Goal: Task Accomplishment & Management: Complete application form

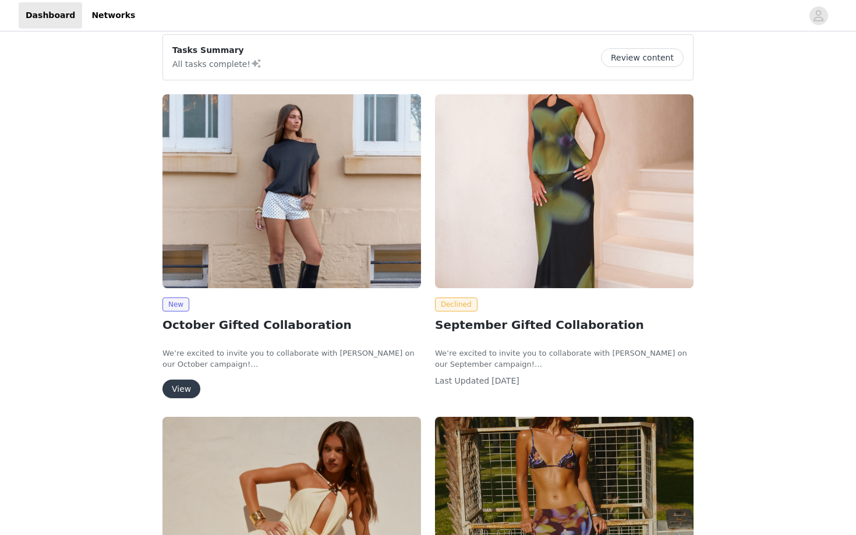
scroll to position [10, 0]
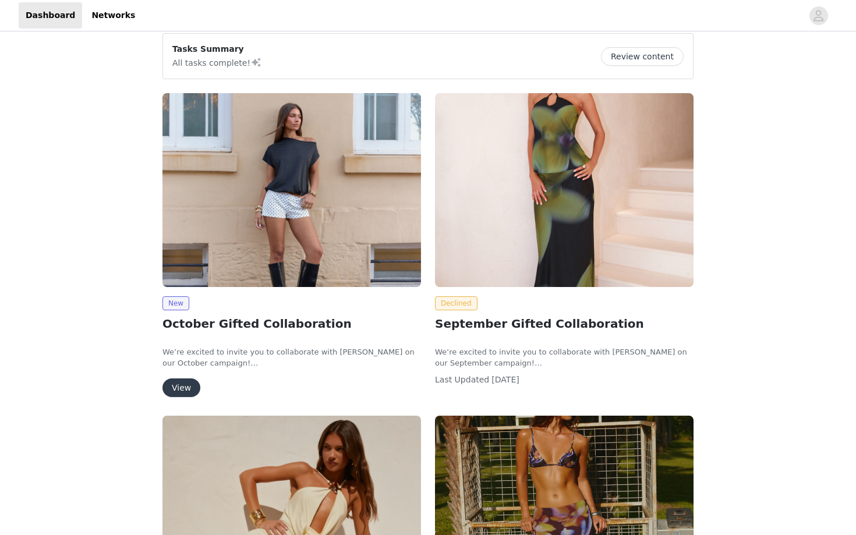
click at [186, 385] on button "View" at bounding box center [181, 388] width 38 height 19
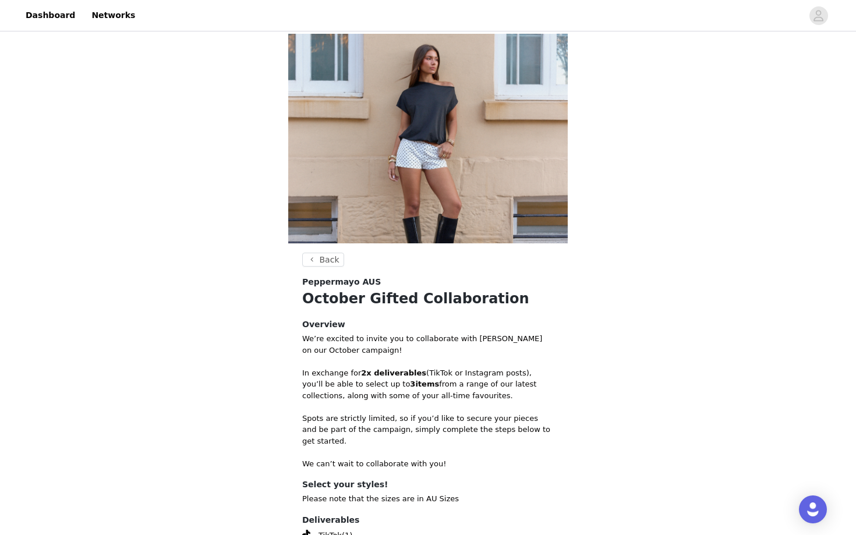
scroll to position [138, 0]
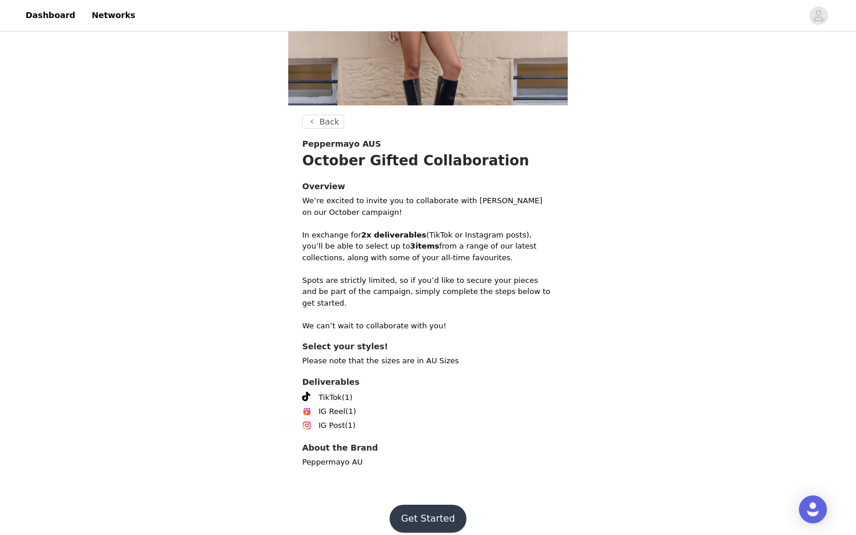
click at [450, 505] on button "Get Started" at bounding box center [428, 519] width 77 height 28
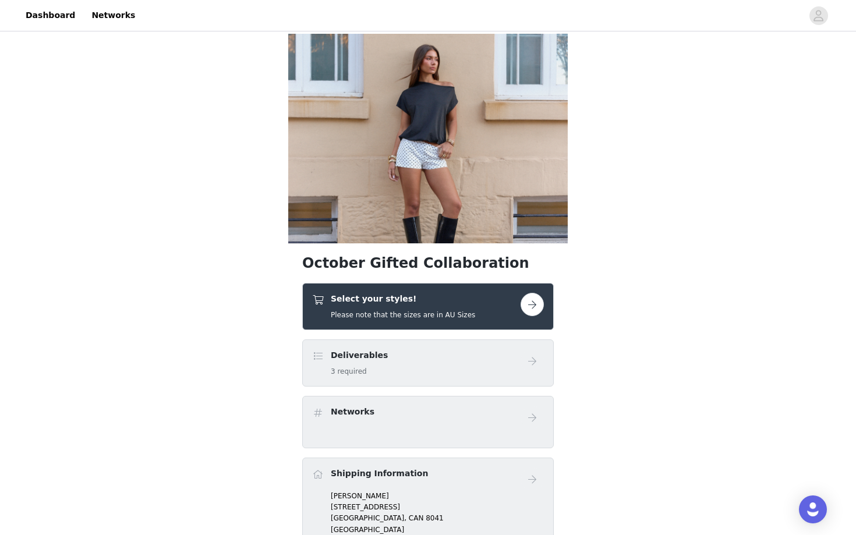
click at [529, 306] on button "button" at bounding box center [532, 304] width 23 height 23
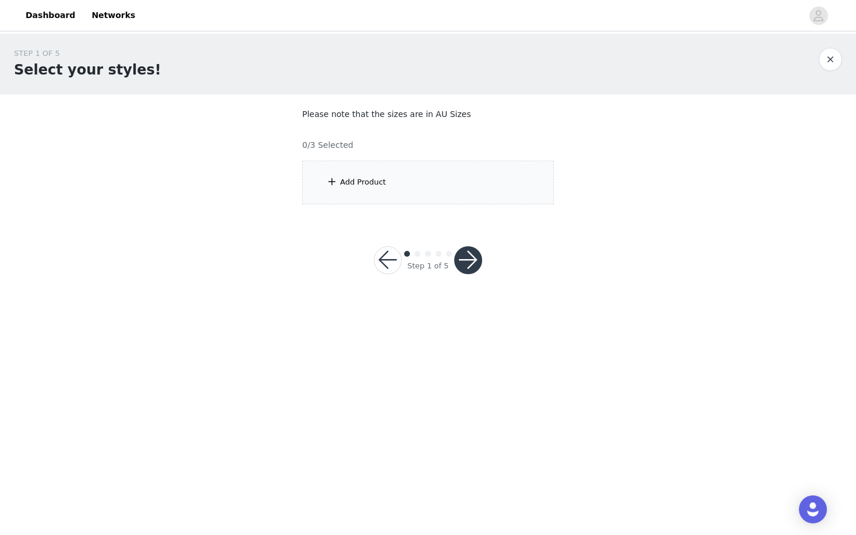
click at [476, 256] on button "button" at bounding box center [468, 260] width 28 height 28
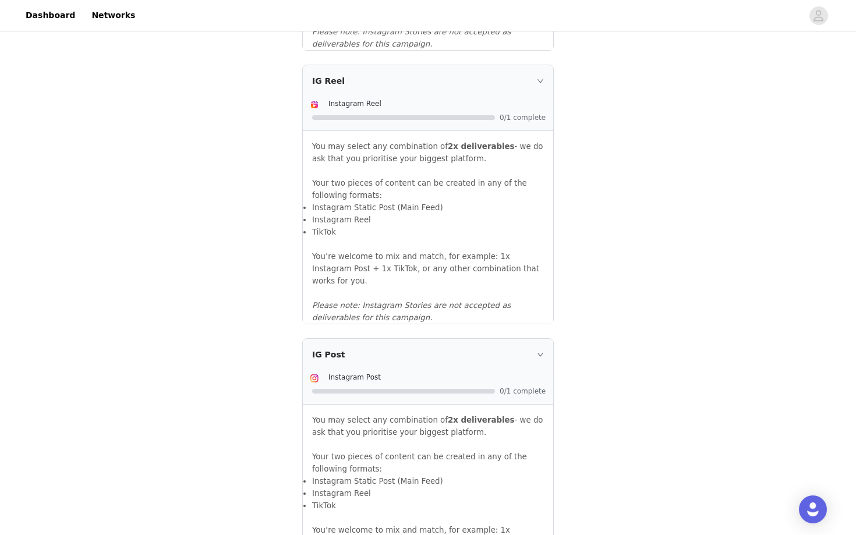
scroll to position [1186, 0]
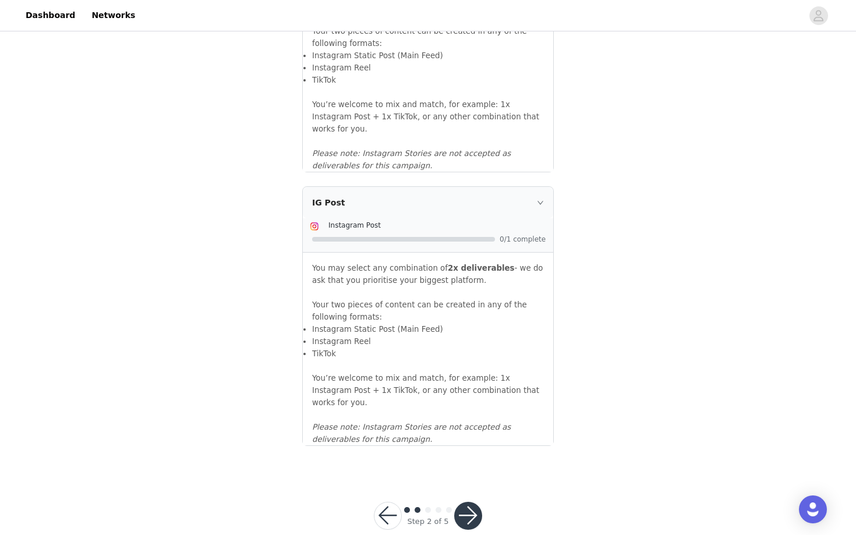
click at [383, 502] on button "button" at bounding box center [388, 516] width 28 height 28
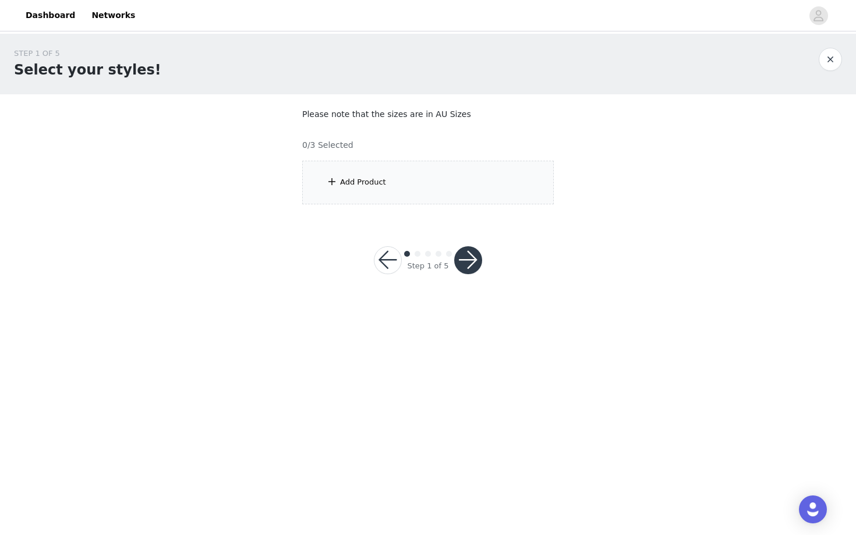
click at [352, 155] on section "Please note that the sizes are in AU Sizes 0/3 Selected Add Product" at bounding box center [428, 156] width 280 height 124
click at [352, 188] on div "Add Product" at bounding box center [428, 183] width 252 height 44
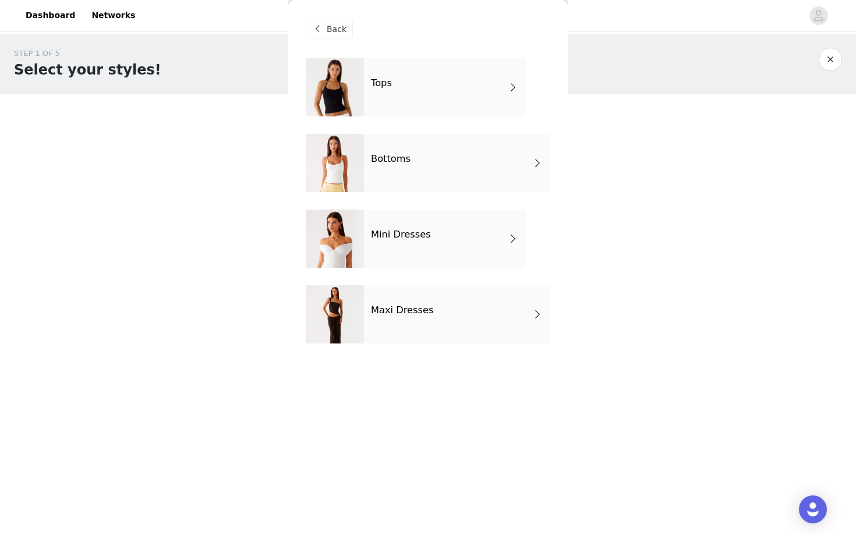
click at [424, 92] on div "Tops" at bounding box center [445, 87] width 162 height 58
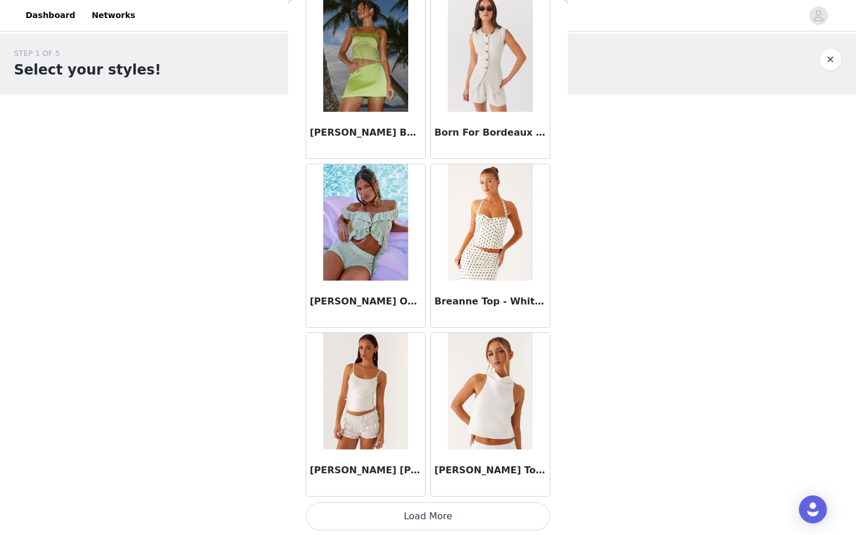
scroll to position [1247, 0]
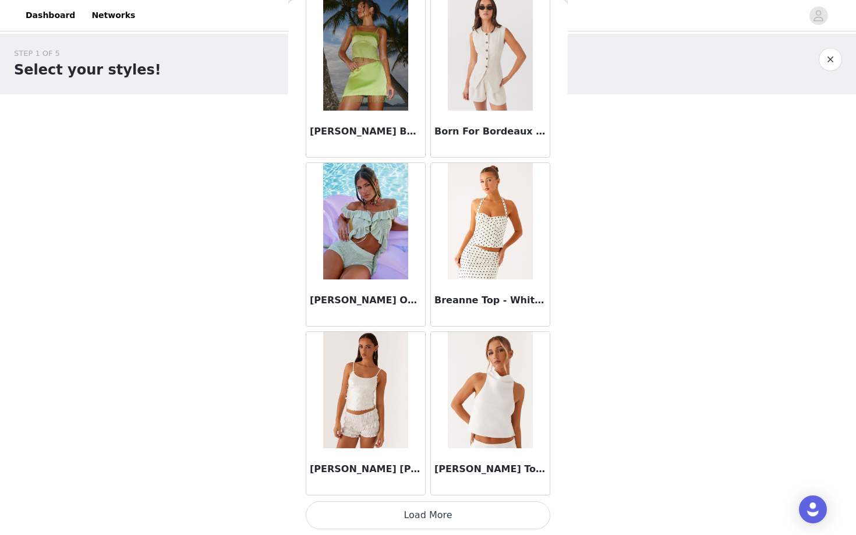
click at [414, 512] on button "Load More" at bounding box center [428, 515] width 245 height 28
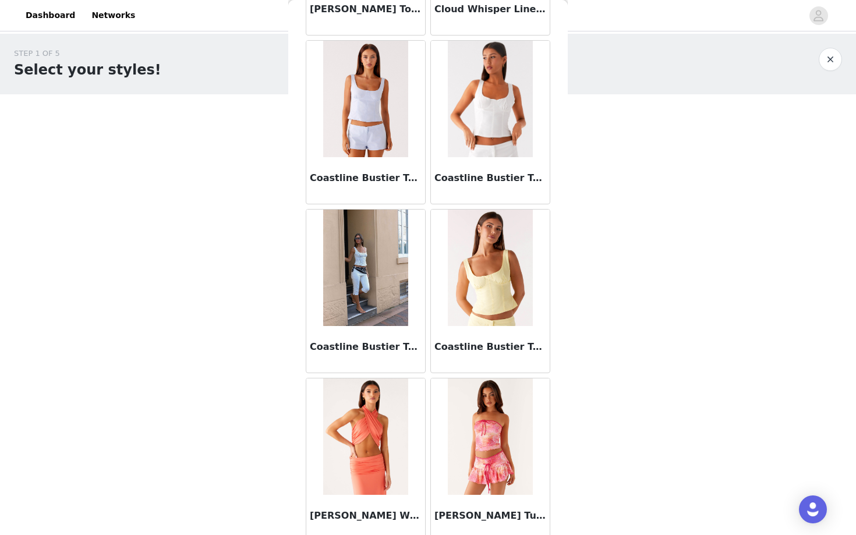
scroll to position [2936, 0]
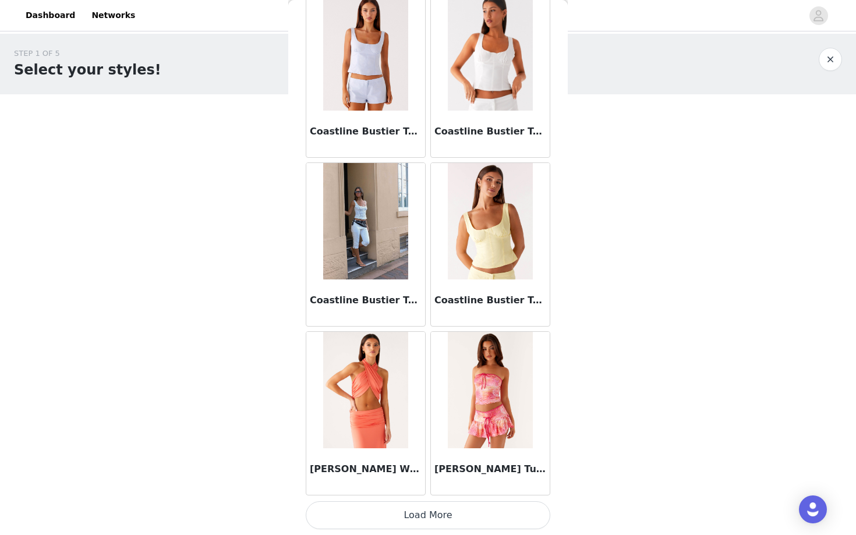
click at [423, 515] on button "Load More" at bounding box center [428, 515] width 245 height 28
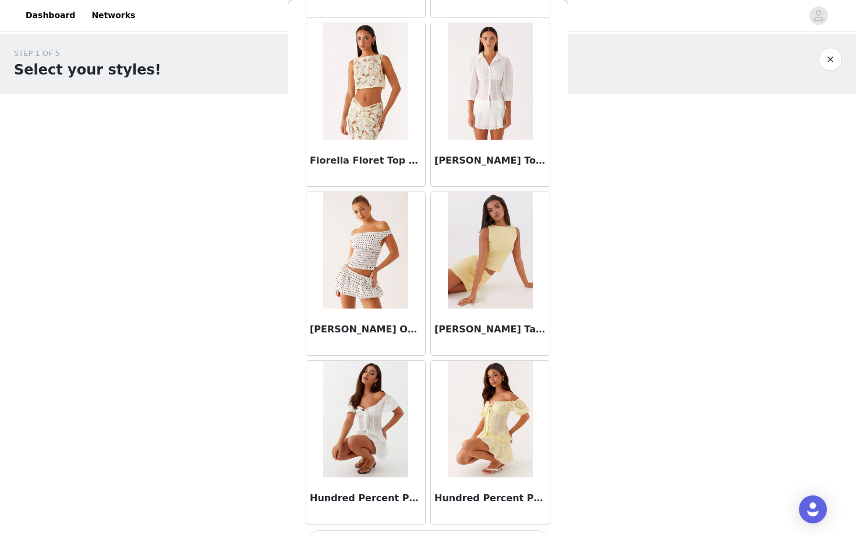
scroll to position [4601, 0]
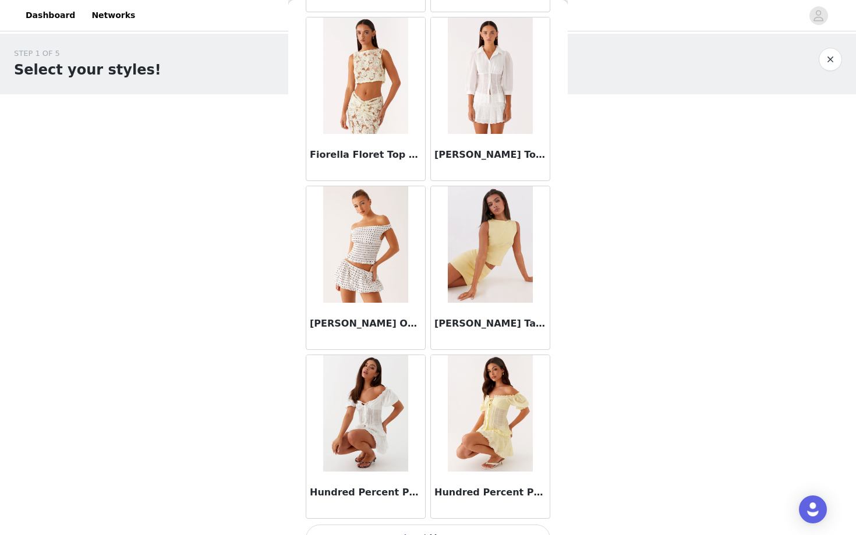
click at [359, 307] on div "[PERSON_NAME] Off Shoulder Top - White Black Polka Dot" at bounding box center [365, 326] width 119 height 47
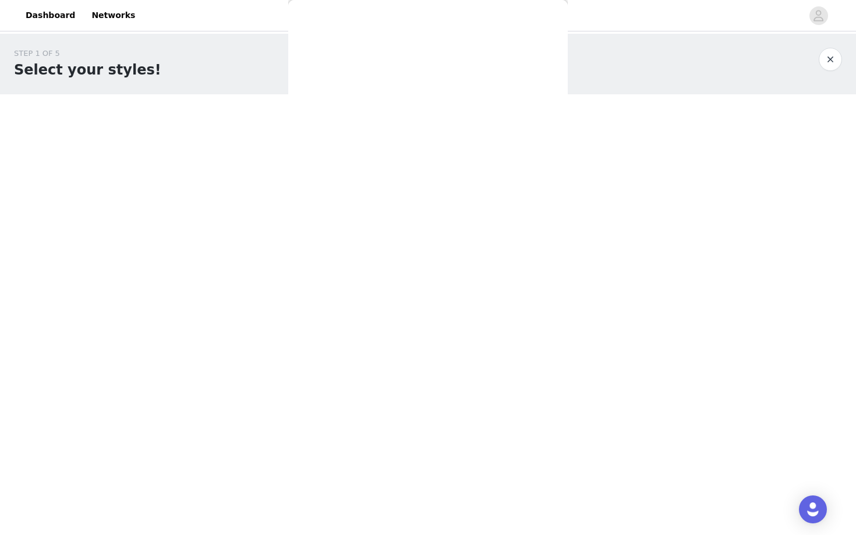
scroll to position [0, 0]
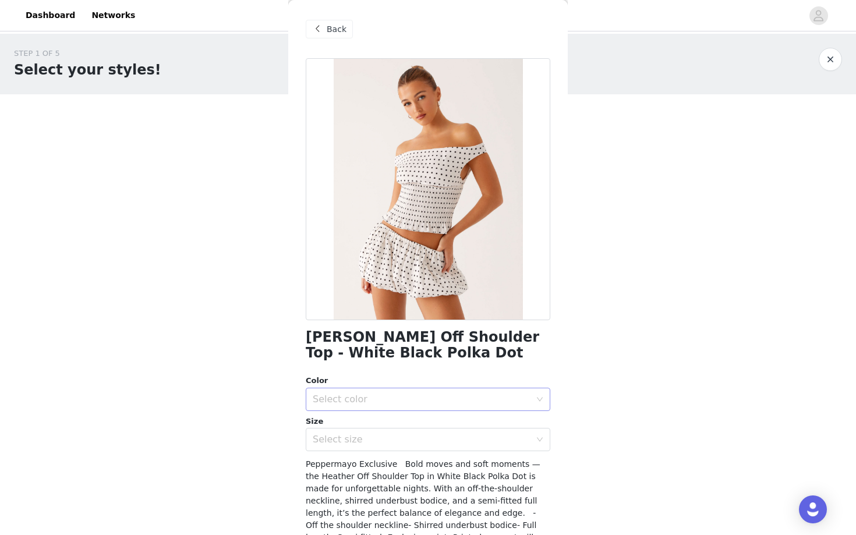
click at [367, 395] on div "Select color" at bounding box center [422, 400] width 218 height 12
click at [375, 427] on li "White Black Polka Dot" at bounding box center [428, 425] width 245 height 19
click at [376, 444] on div "Select size" at bounding box center [422, 440] width 218 height 12
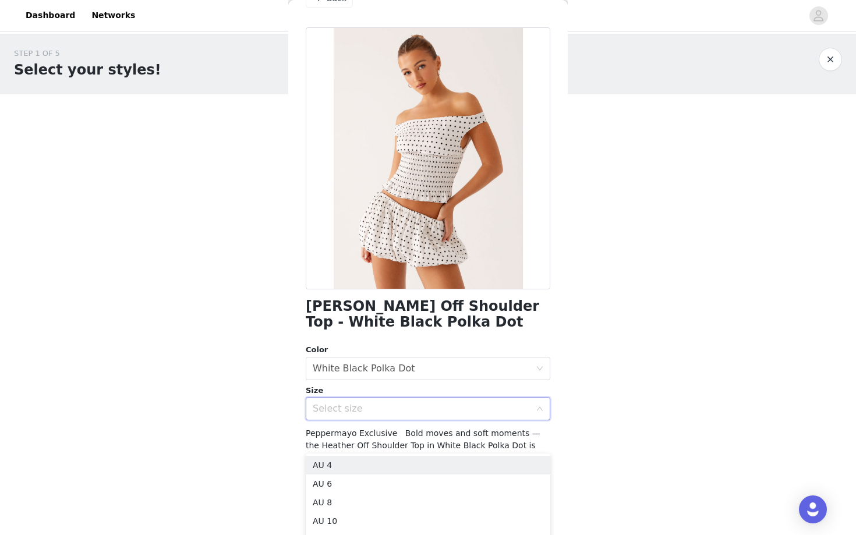
scroll to position [39, 0]
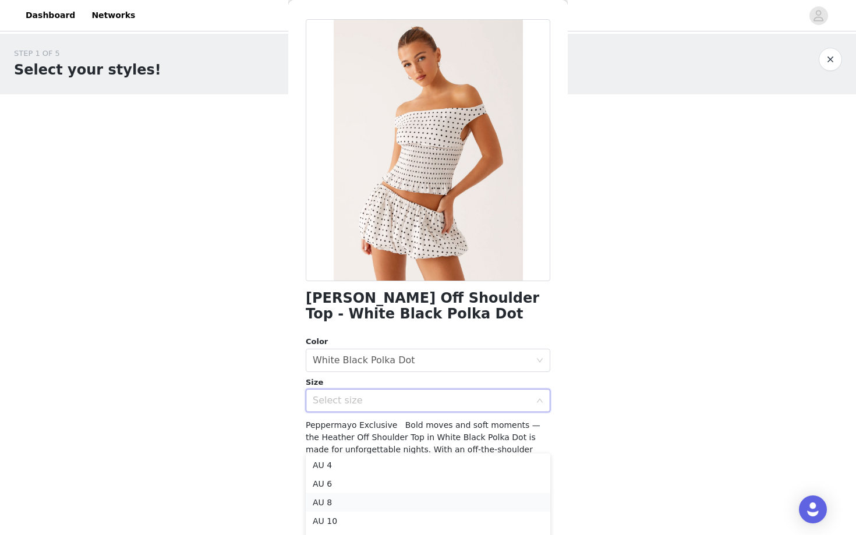
click at [361, 502] on li "AU 8" at bounding box center [428, 502] width 245 height 19
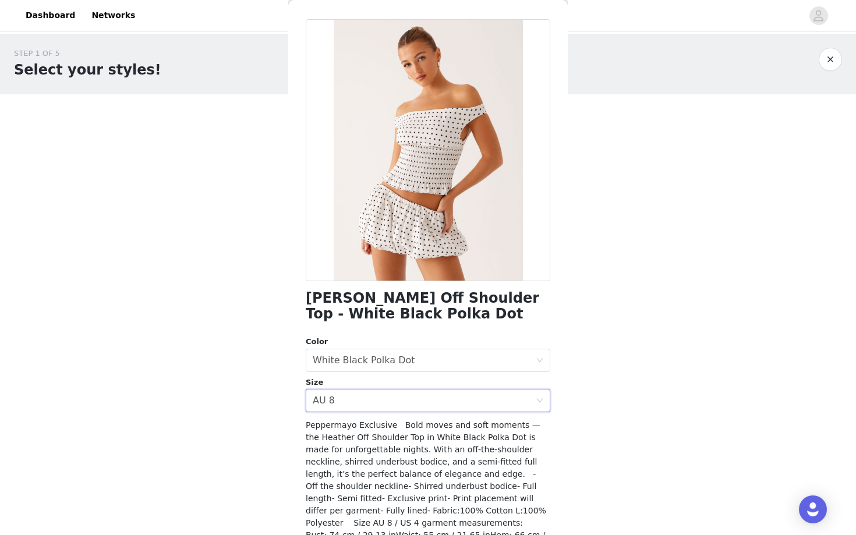
scroll to position [107, 0]
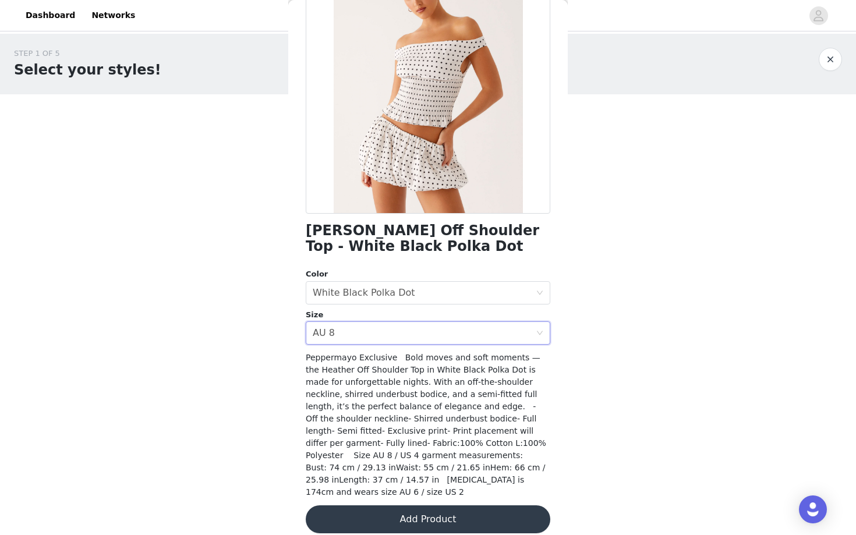
click at [380, 508] on button "Add Product" at bounding box center [428, 519] width 245 height 28
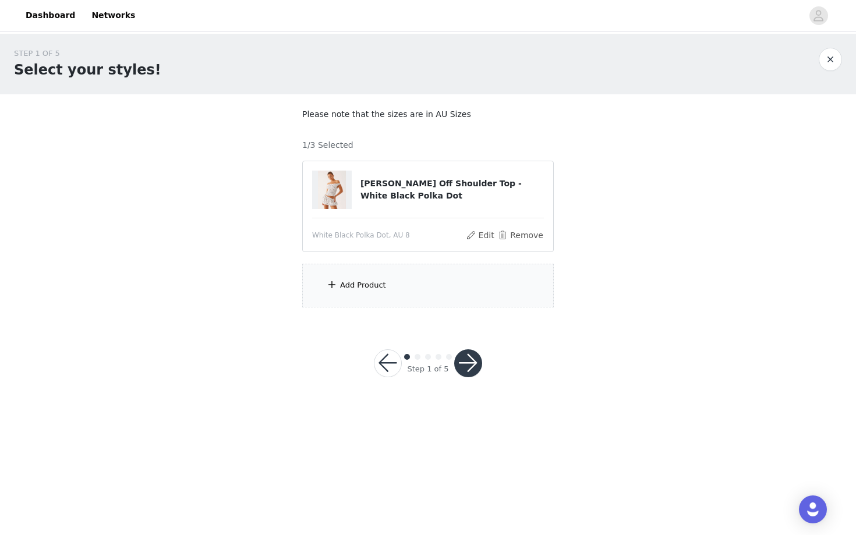
click at [413, 299] on div "Add Product" at bounding box center [428, 286] width 252 height 44
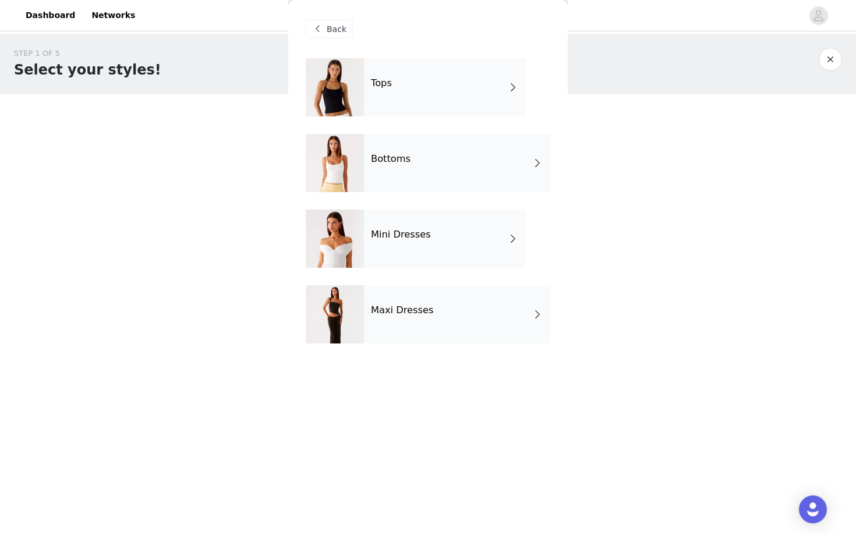
click at [394, 96] on div "Tops" at bounding box center [445, 87] width 162 height 58
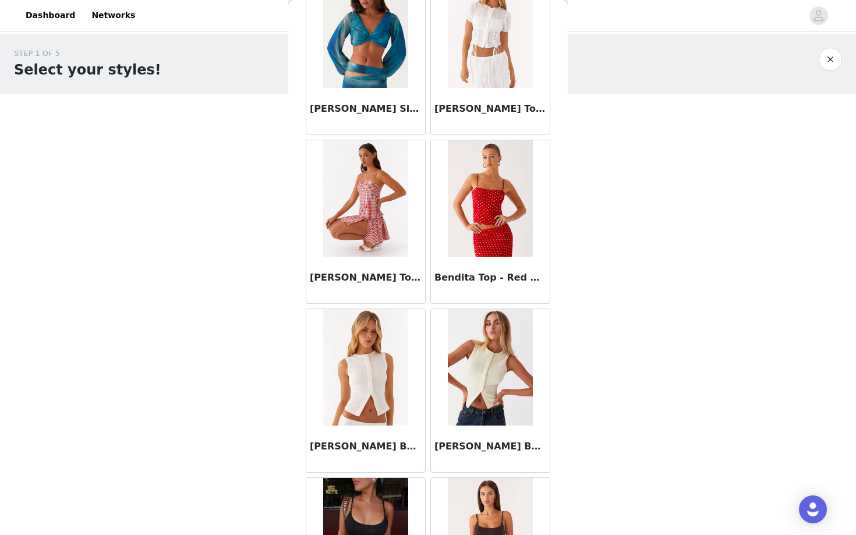
scroll to position [1247, 0]
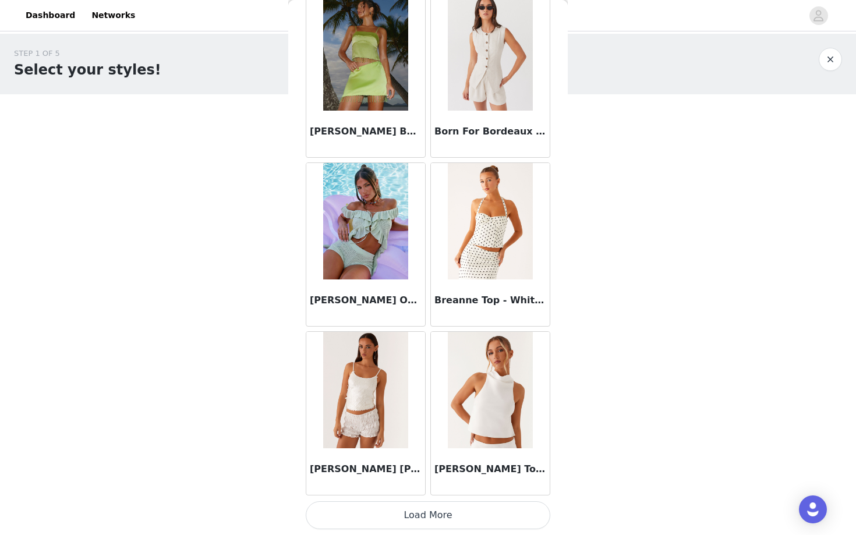
click at [411, 514] on button "Load More" at bounding box center [428, 515] width 245 height 28
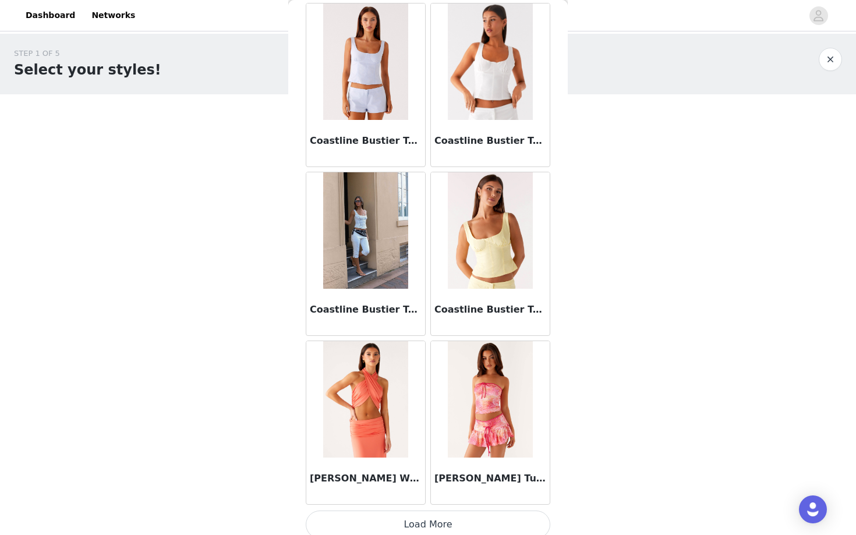
scroll to position [2936, 0]
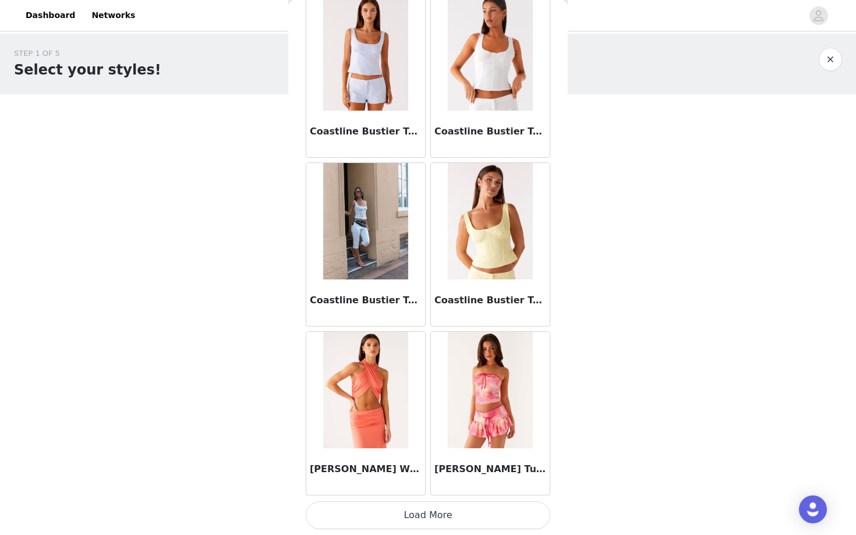
click at [410, 502] on button "Load More" at bounding box center [428, 515] width 245 height 28
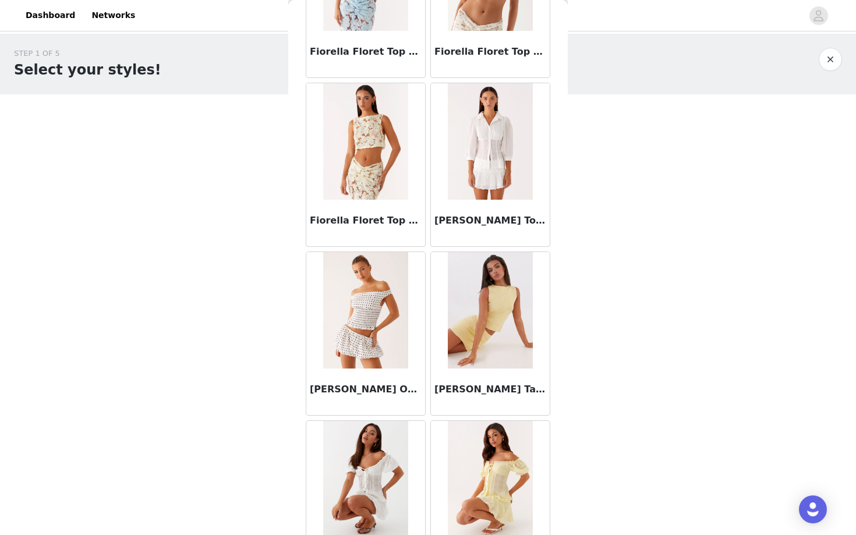
scroll to position [4625, 0]
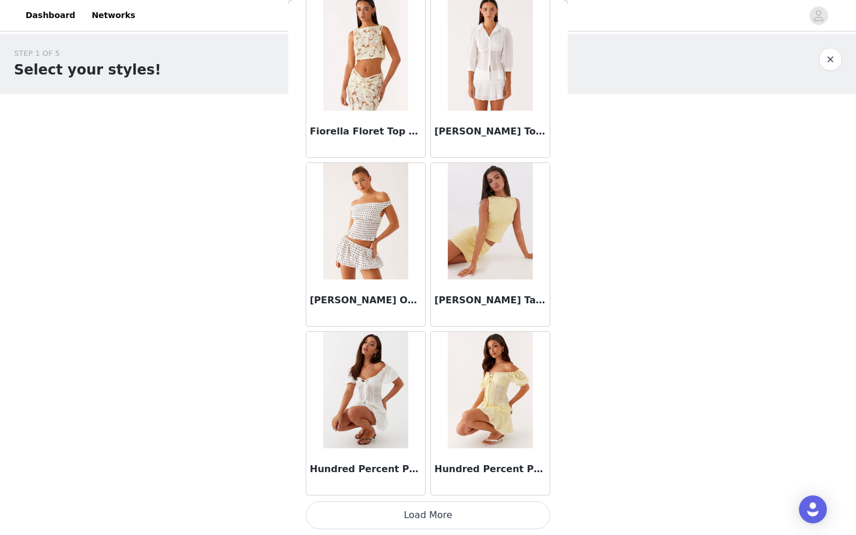
click at [415, 524] on button "Load More" at bounding box center [428, 515] width 245 height 28
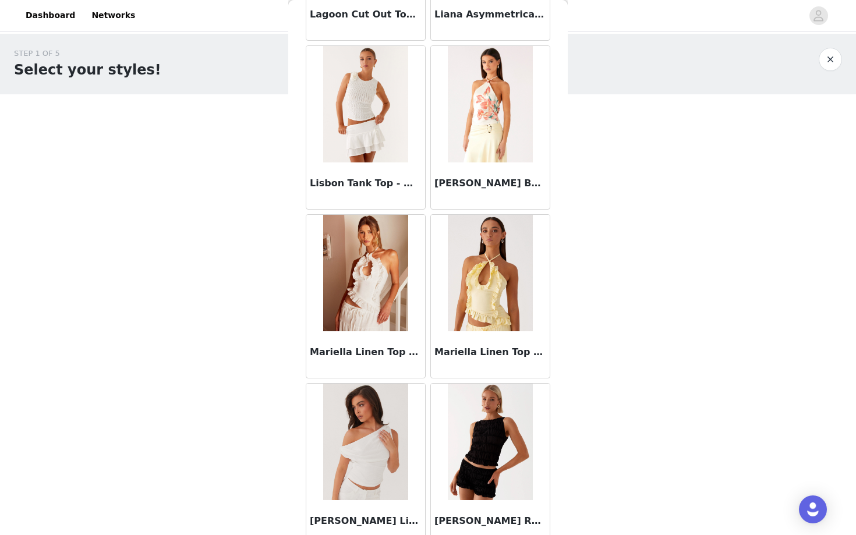
scroll to position [6313, 0]
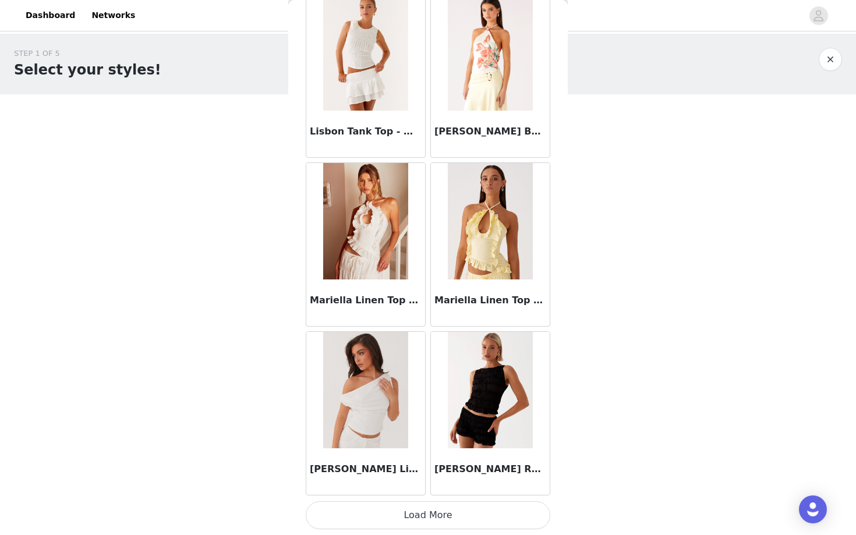
click at [407, 517] on button "Load More" at bounding box center [428, 515] width 245 height 28
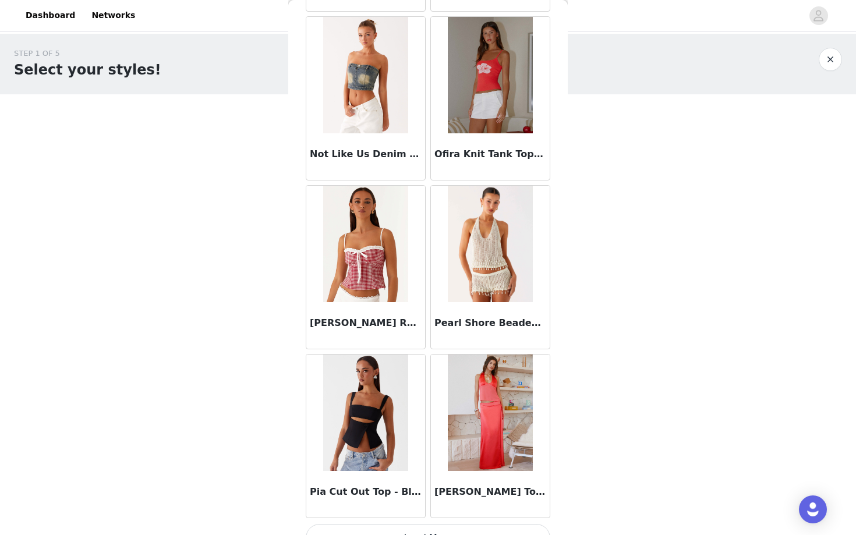
scroll to position [8002, 0]
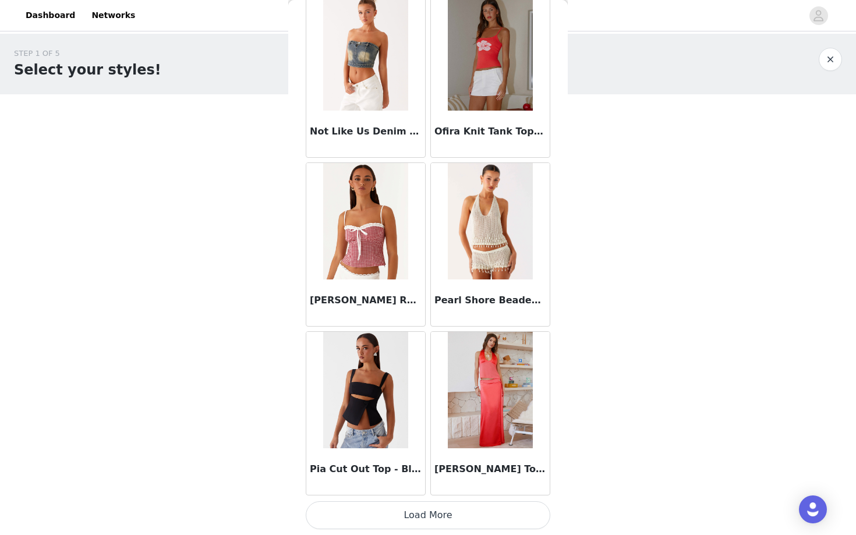
click at [450, 512] on button "Load More" at bounding box center [428, 515] width 245 height 28
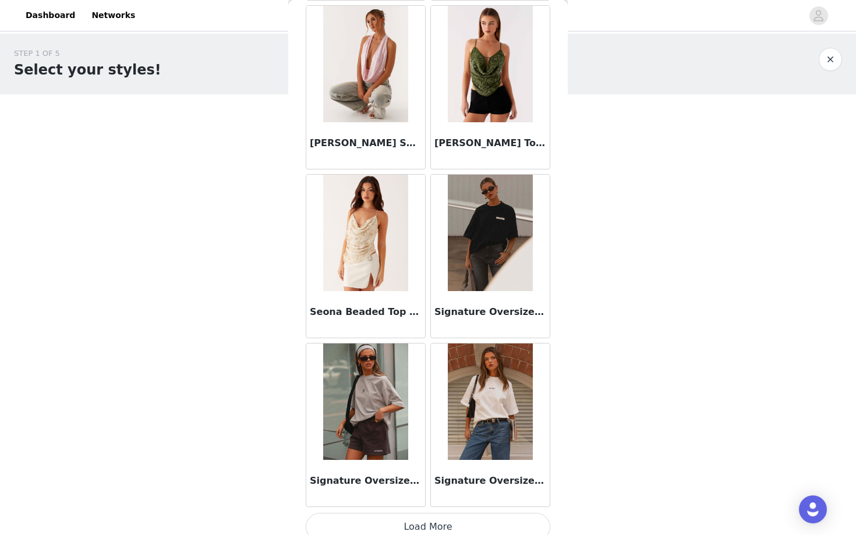
scroll to position [9691, 0]
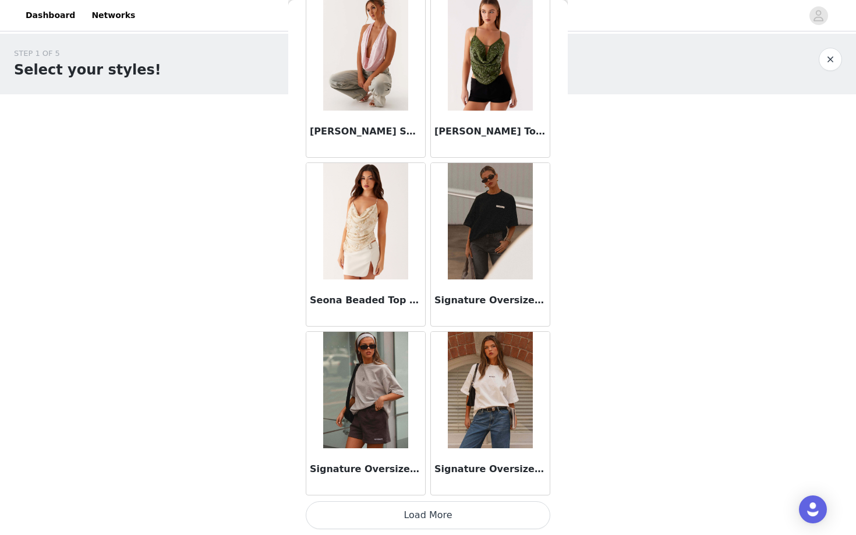
click at [434, 516] on button "Load More" at bounding box center [428, 515] width 245 height 28
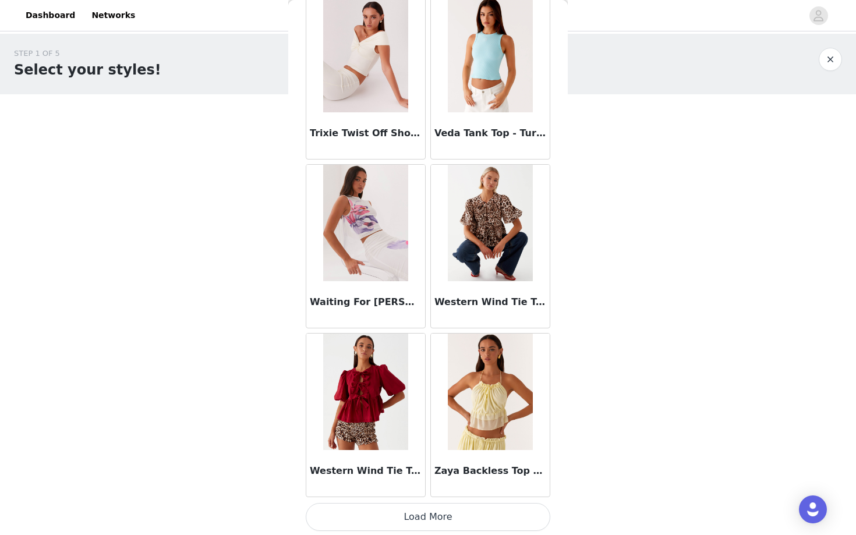
scroll to position [11380, 0]
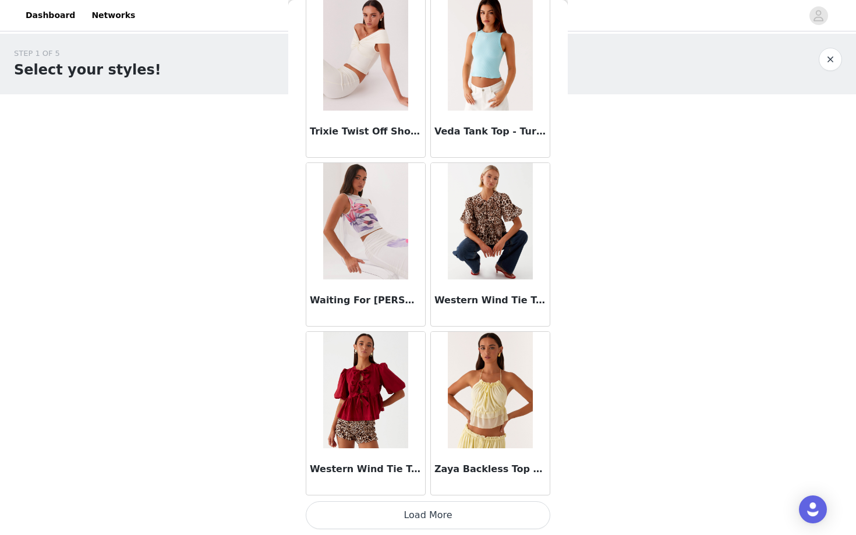
click at [482, 522] on button "Load More" at bounding box center [428, 515] width 245 height 28
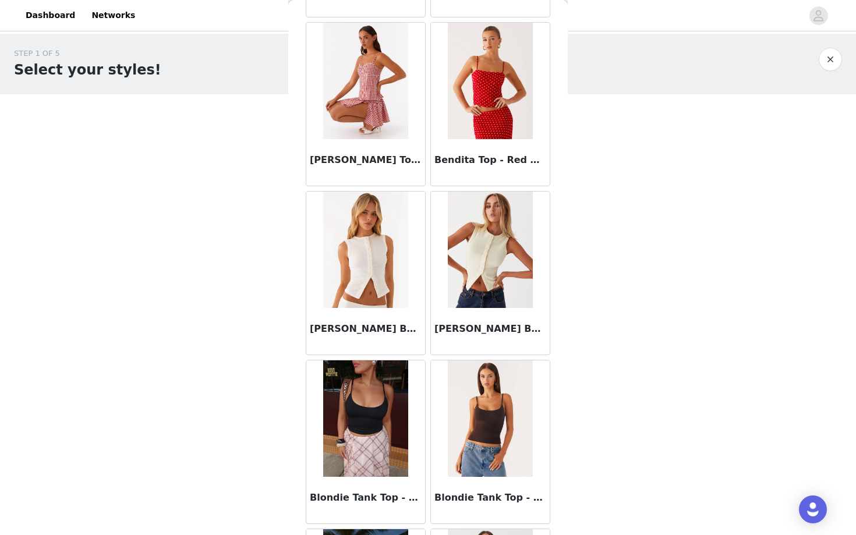
scroll to position [0, 0]
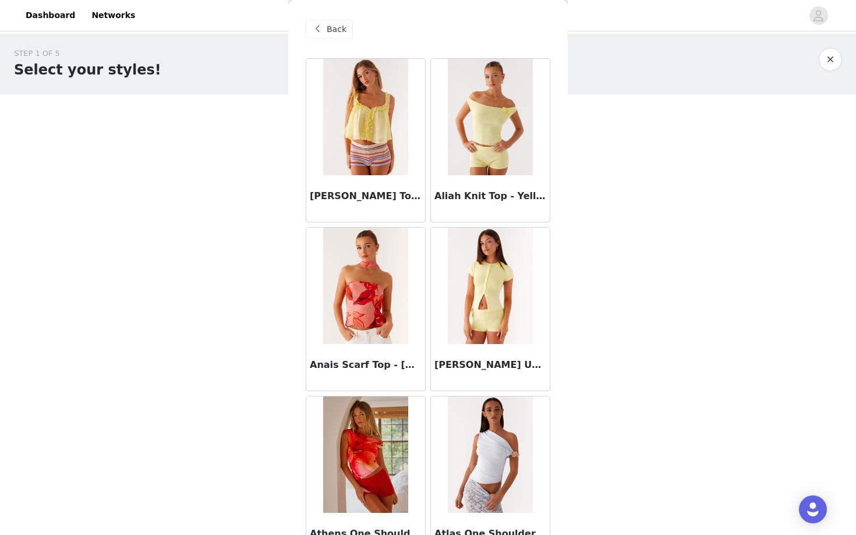
click at [338, 26] on span "Back" at bounding box center [337, 29] width 20 height 12
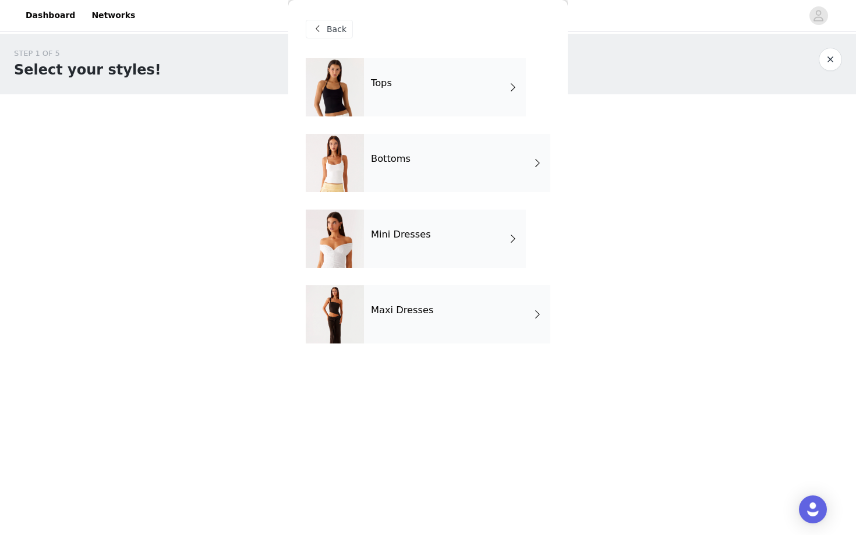
click at [423, 161] on div "Bottoms" at bounding box center [457, 163] width 186 height 58
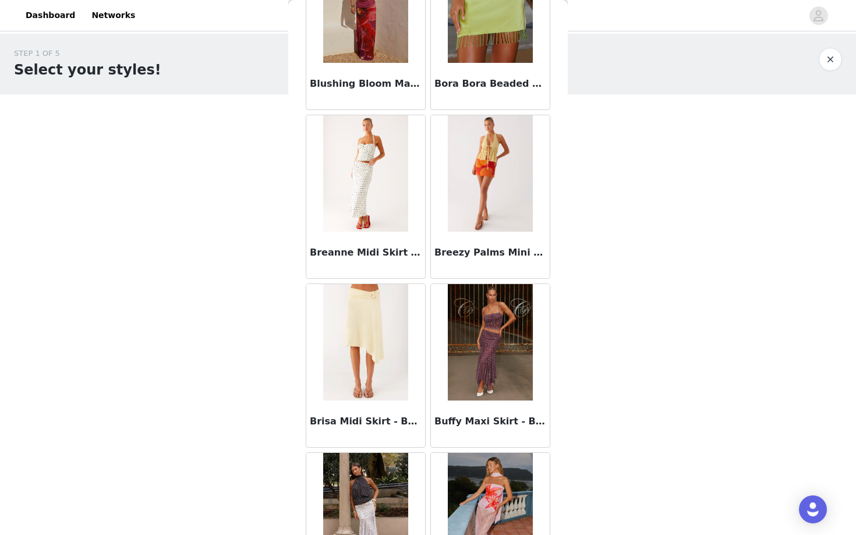
scroll to position [1247, 0]
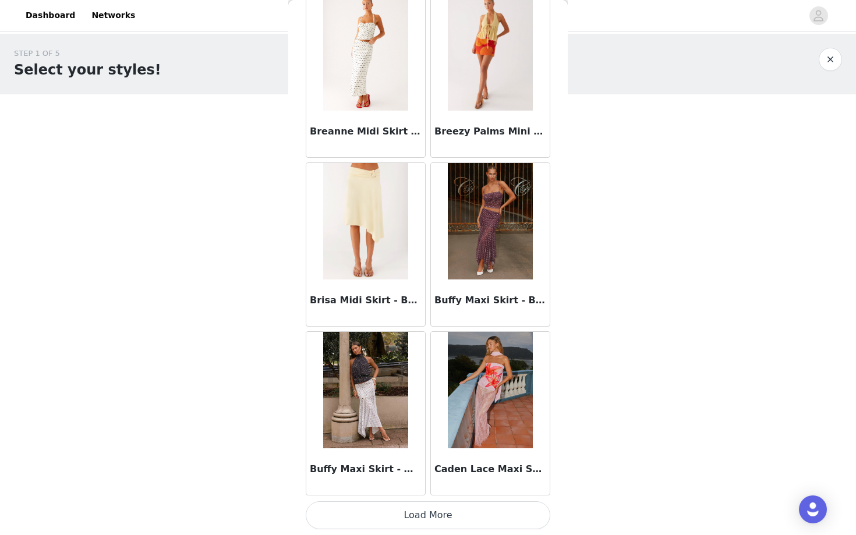
click at [418, 514] on button "Load More" at bounding box center [428, 515] width 245 height 28
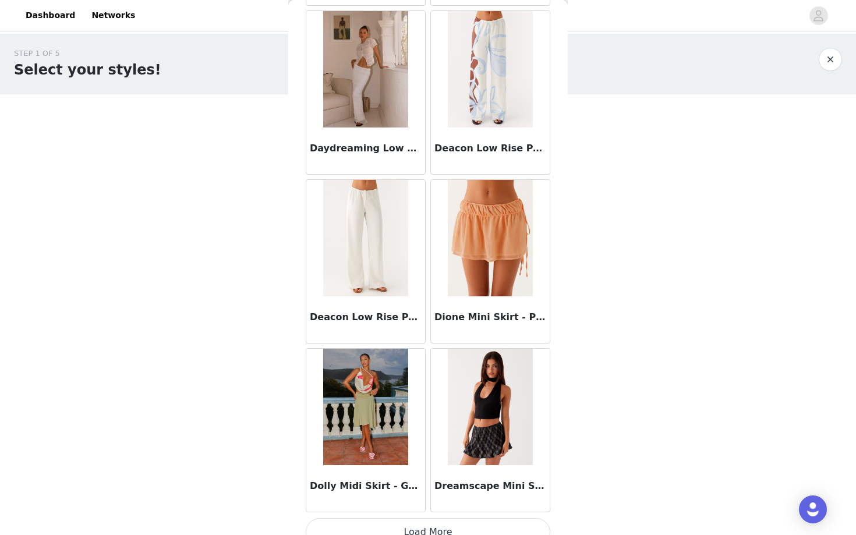
scroll to position [2936, 0]
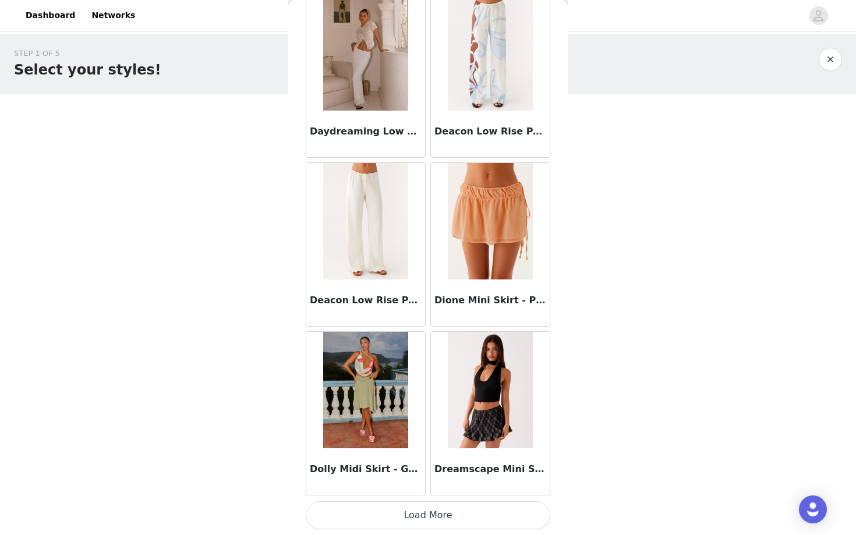
click at [448, 518] on button "Load More" at bounding box center [428, 515] width 245 height 28
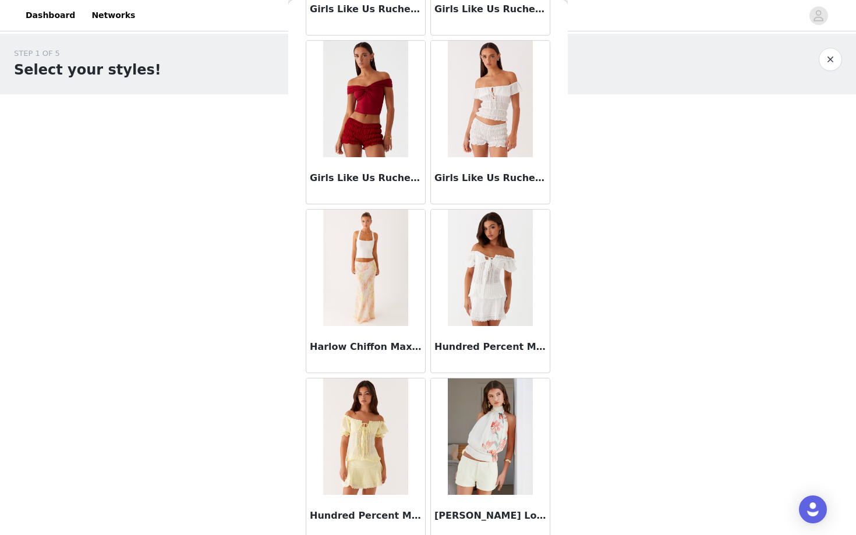
scroll to position [4625, 0]
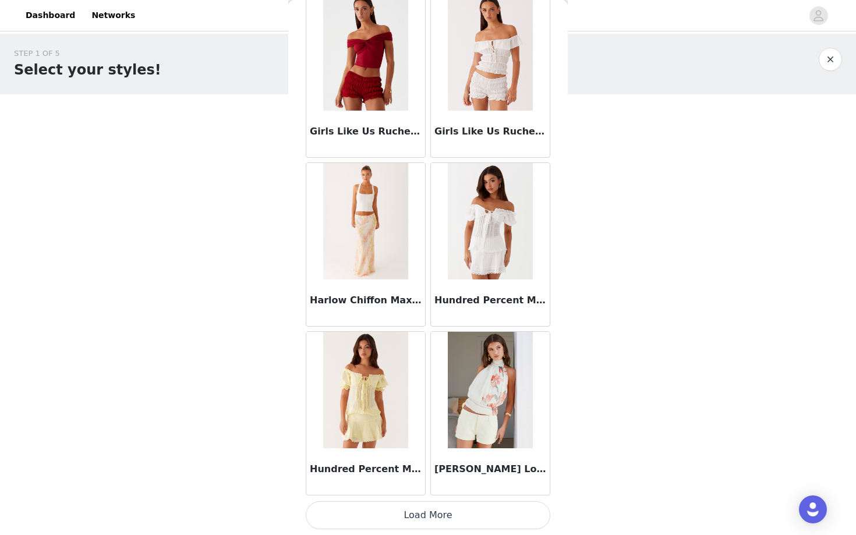
click at [450, 513] on button "Load More" at bounding box center [428, 515] width 245 height 28
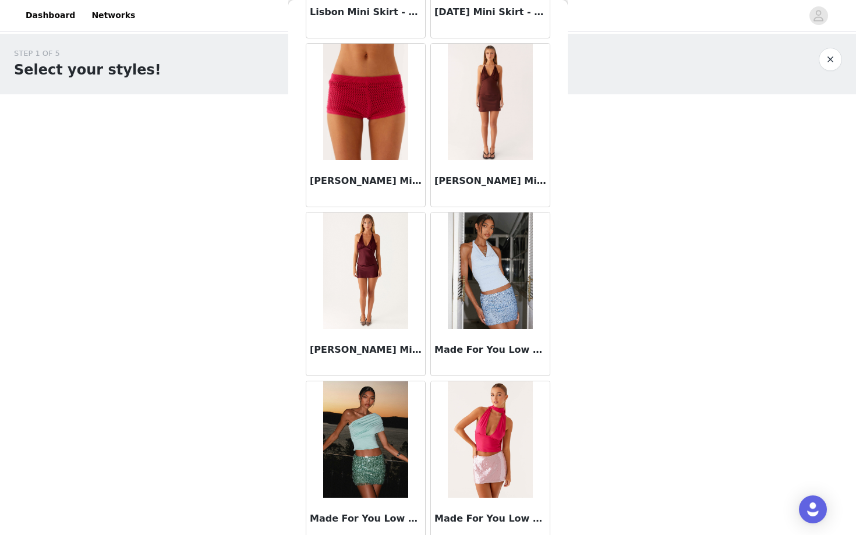
scroll to position [6313, 0]
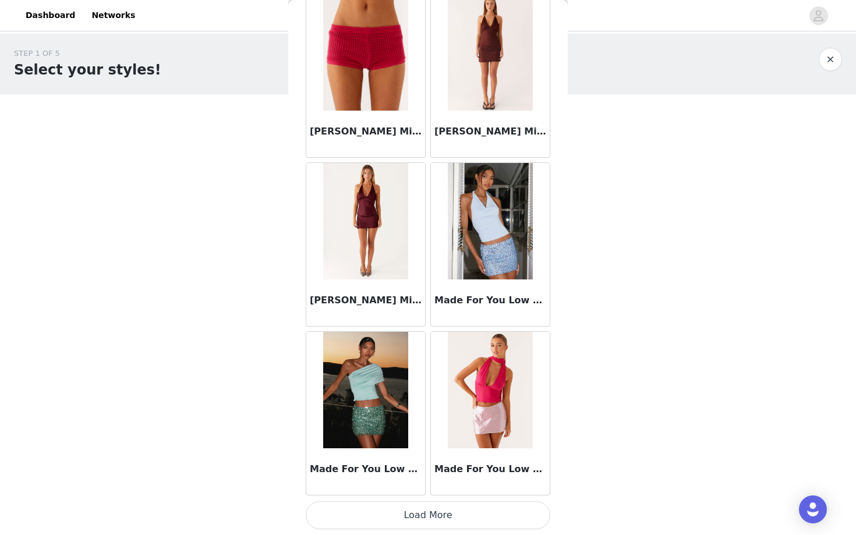
click at [434, 508] on button "Load More" at bounding box center [428, 515] width 245 height 28
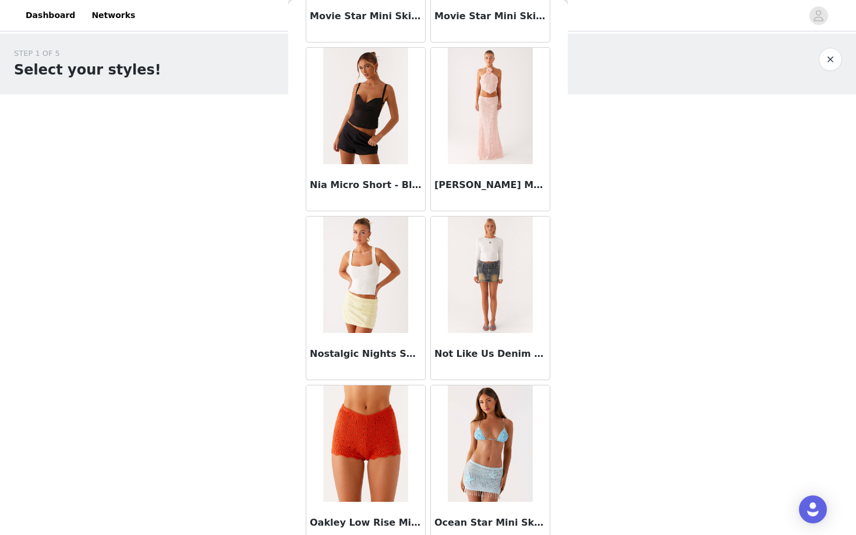
scroll to position [8002, 0]
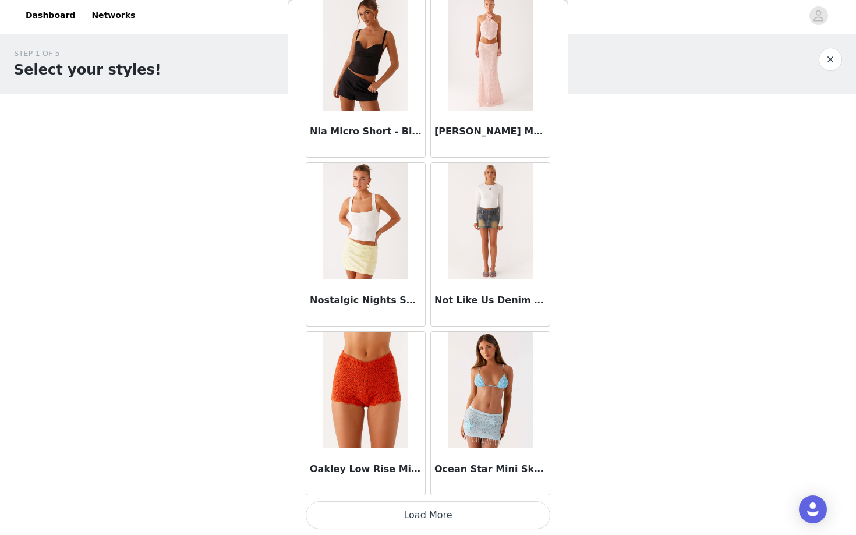
click at [445, 519] on button "Load More" at bounding box center [428, 515] width 245 height 28
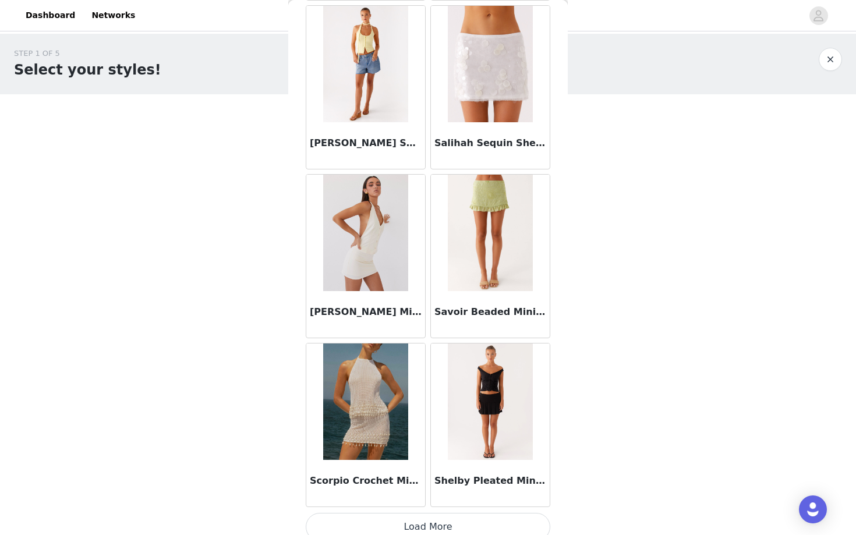
scroll to position [9691, 0]
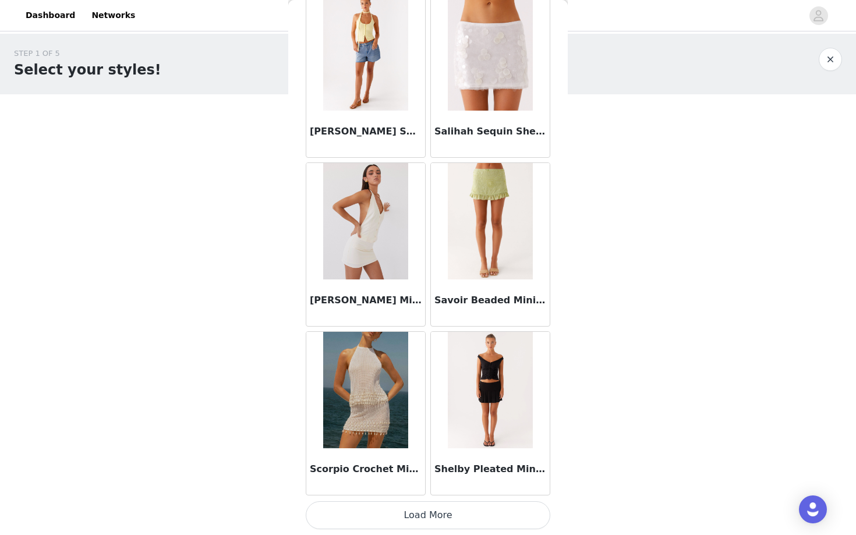
click at [434, 510] on button "Load More" at bounding box center [428, 515] width 245 height 28
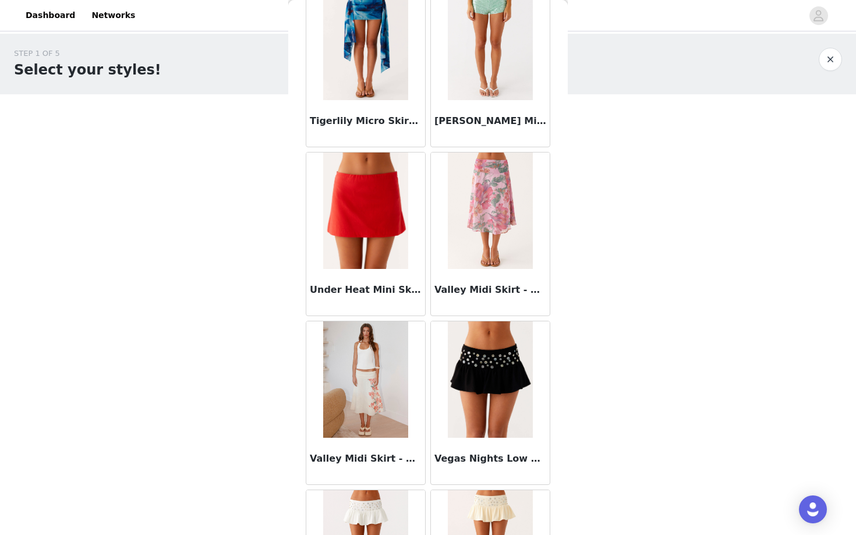
scroll to position [11380, 0]
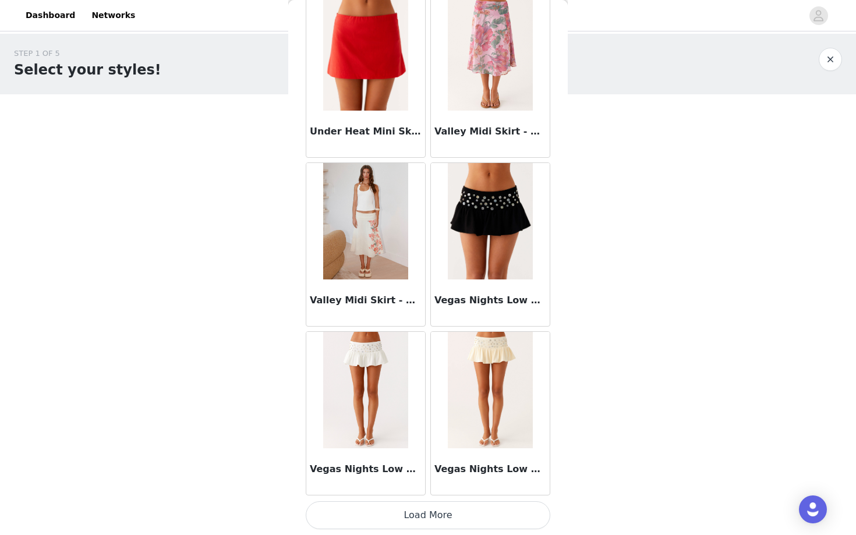
click at [447, 505] on button "Load More" at bounding box center [428, 515] width 245 height 28
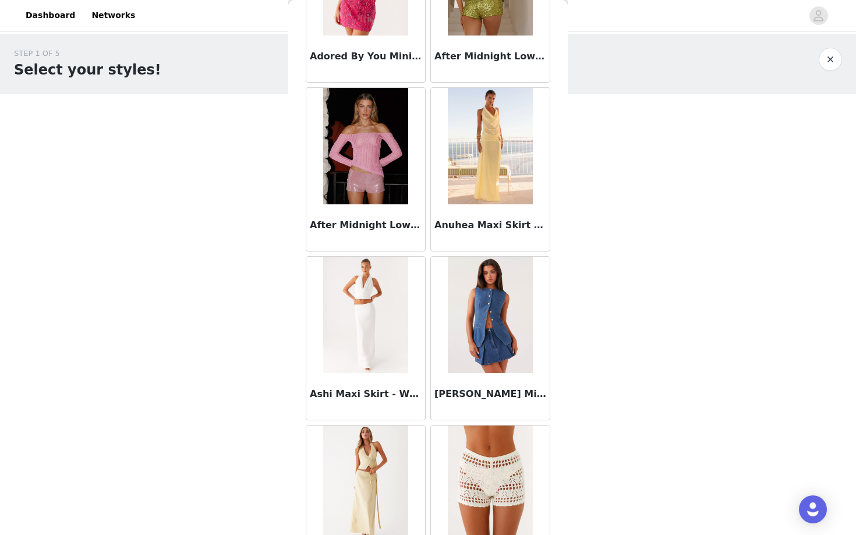
scroll to position [0, 0]
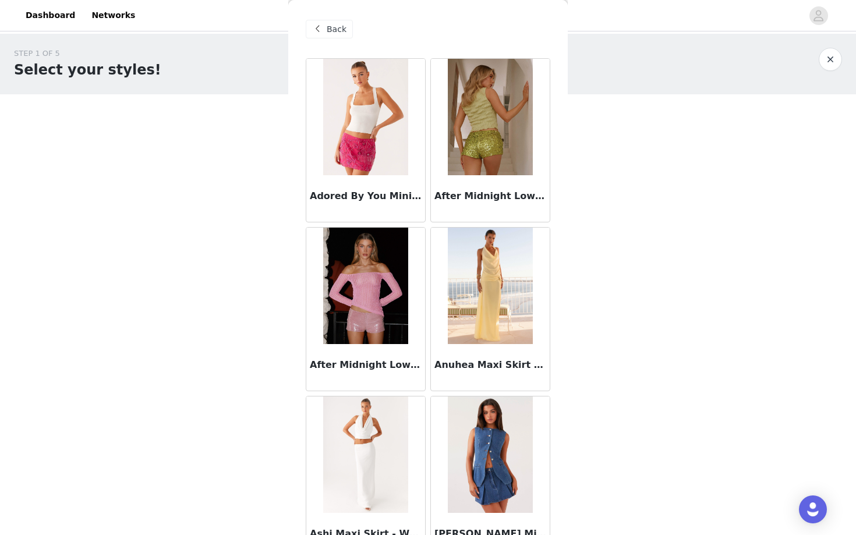
click at [329, 33] on span "Back" at bounding box center [337, 29] width 20 height 12
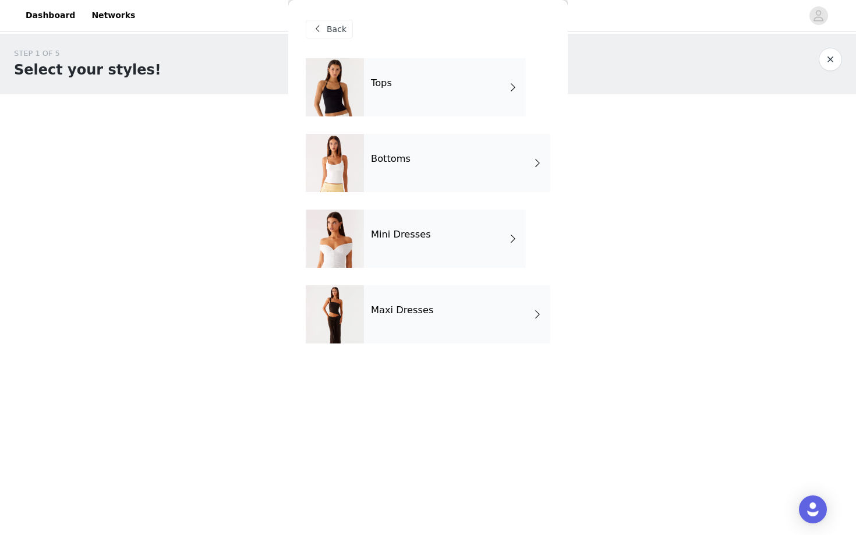
click at [404, 245] on div "Mini Dresses" at bounding box center [445, 239] width 162 height 58
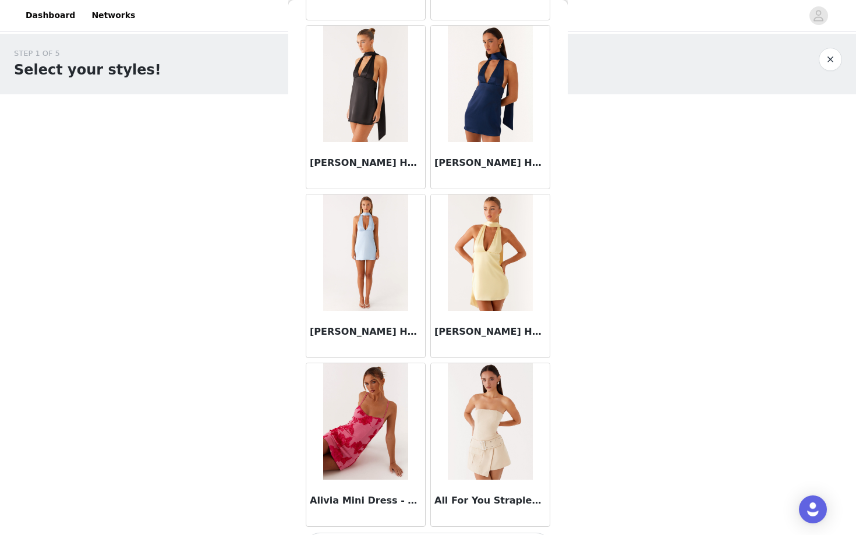
scroll to position [1247, 0]
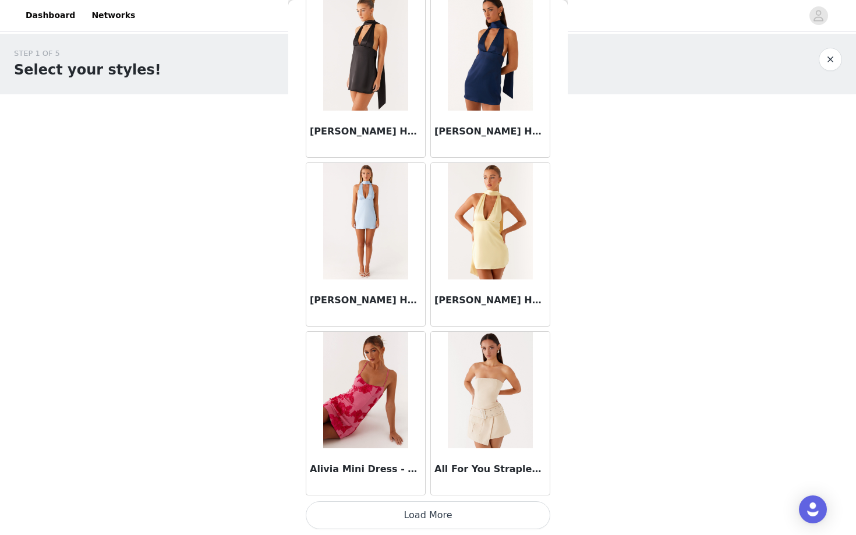
click at [400, 518] on button "Load More" at bounding box center [428, 515] width 245 height 28
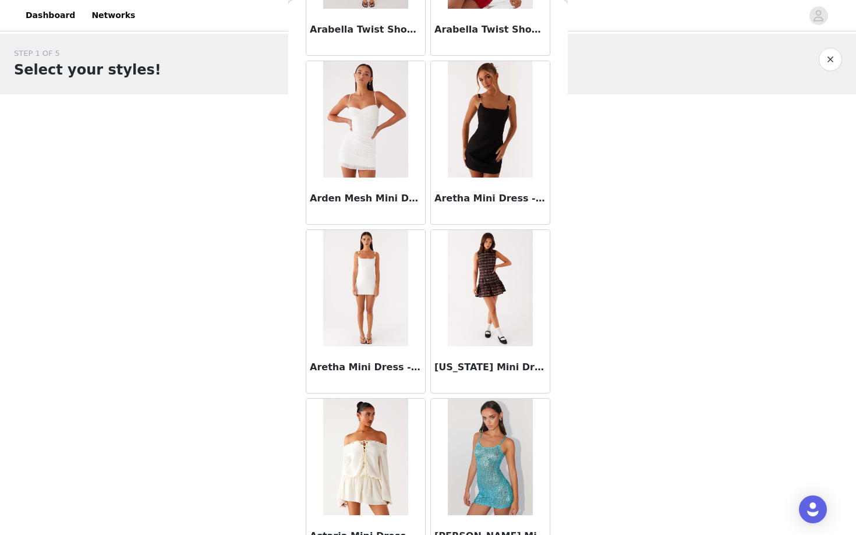
scroll to position [2936, 0]
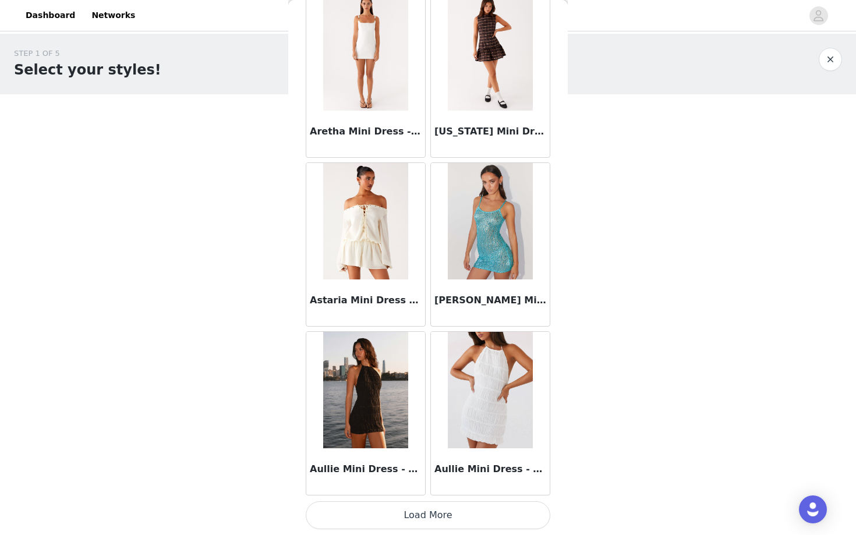
click at [399, 505] on button "Load More" at bounding box center [428, 515] width 245 height 28
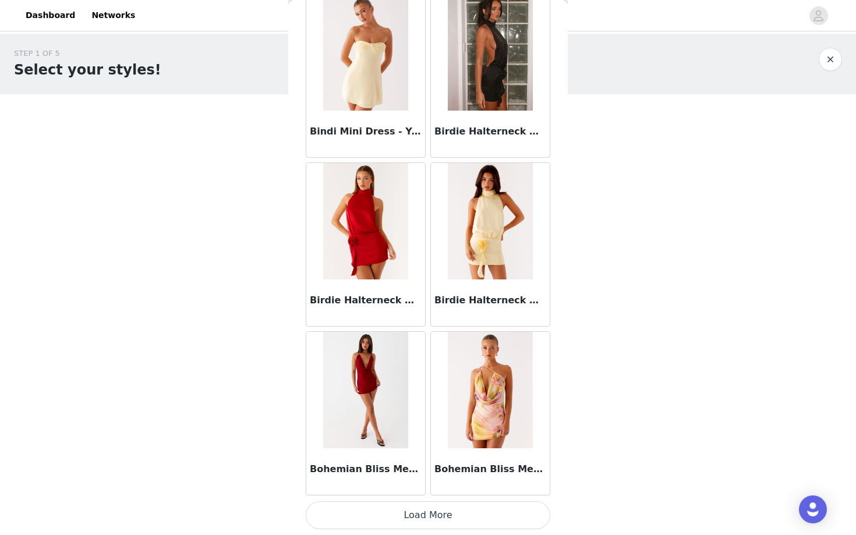
click at [448, 517] on button "Load More" at bounding box center [428, 515] width 245 height 28
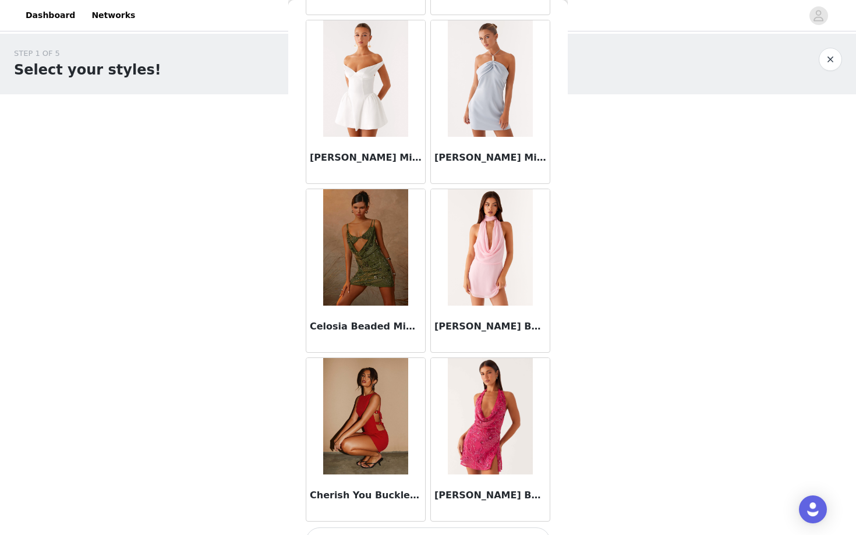
scroll to position [6313, 0]
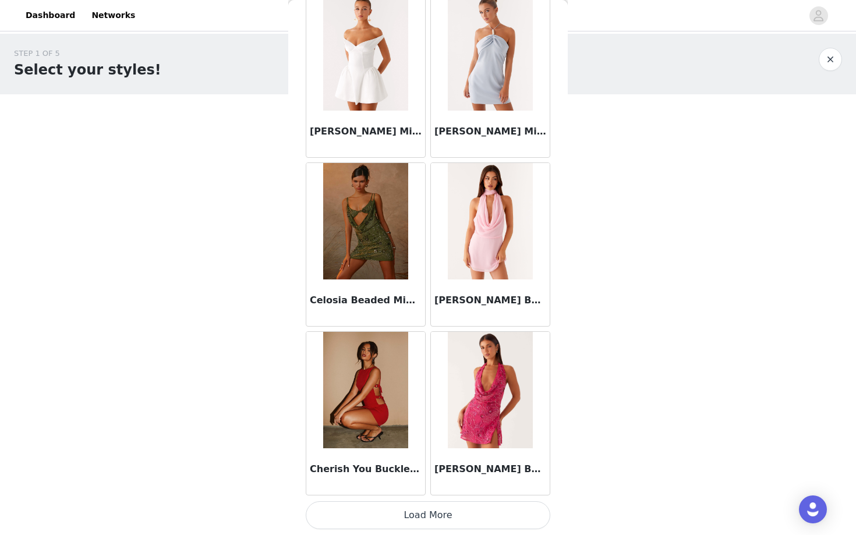
click at [436, 515] on button "Load More" at bounding box center [428, 515] width 245 height 28
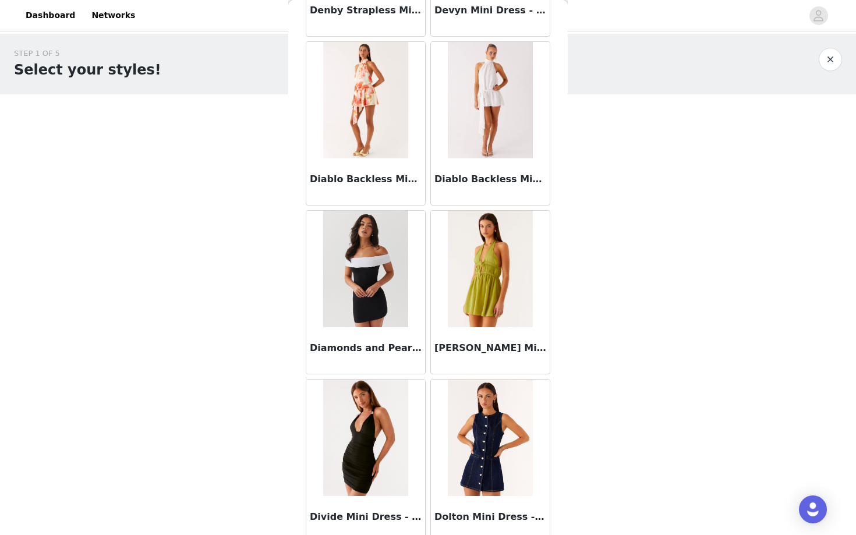
scroll to position [8002, 0]
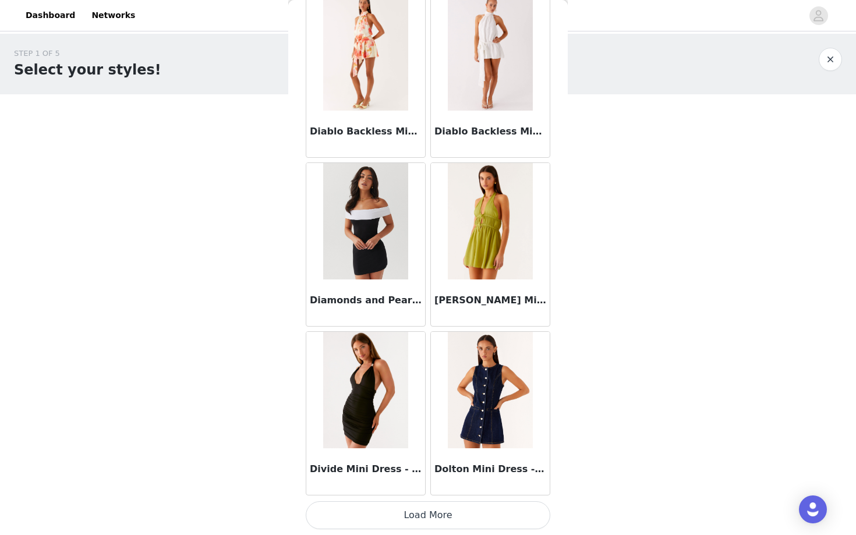
click at [426, 521] on button "Load More" at bounding box center [428, 515] width 245 height 28
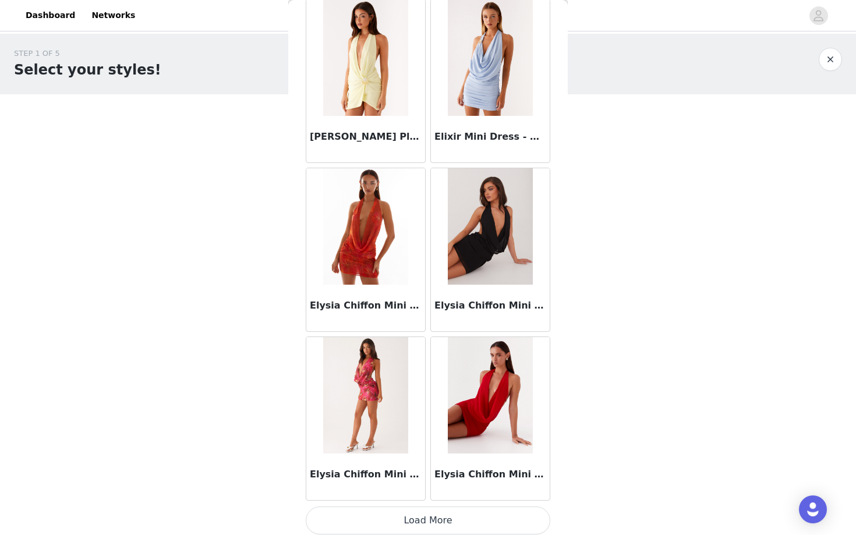
scroll to position [9691, 0]
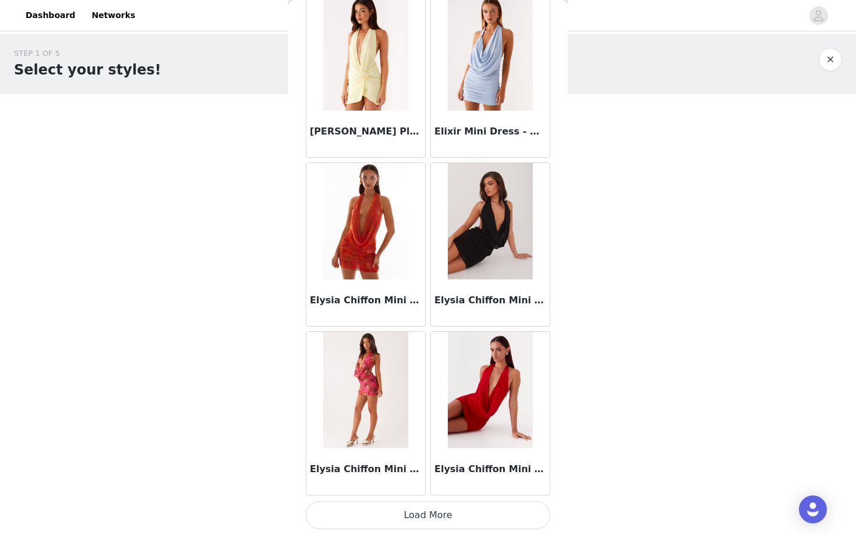
click at [437, 512] on button "Load More" at bounding box center [428, 515] width 245 height 28
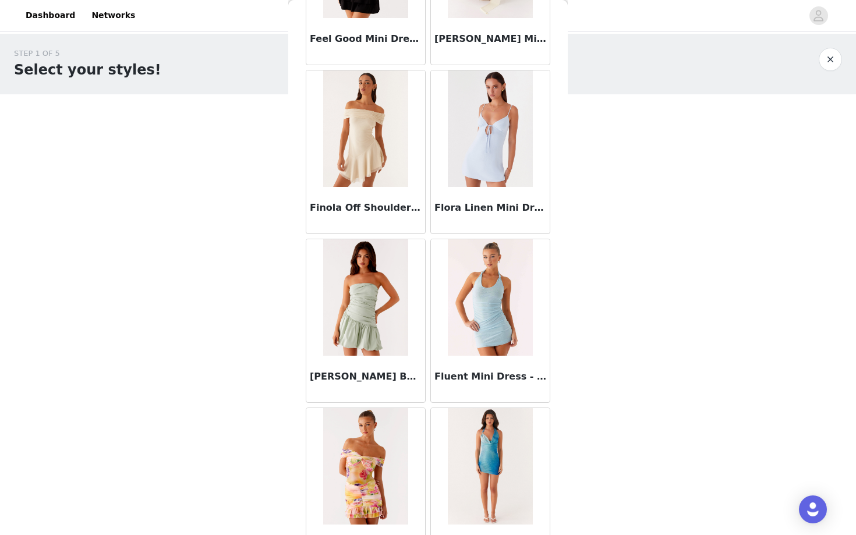
scroll to position [11380, 0]
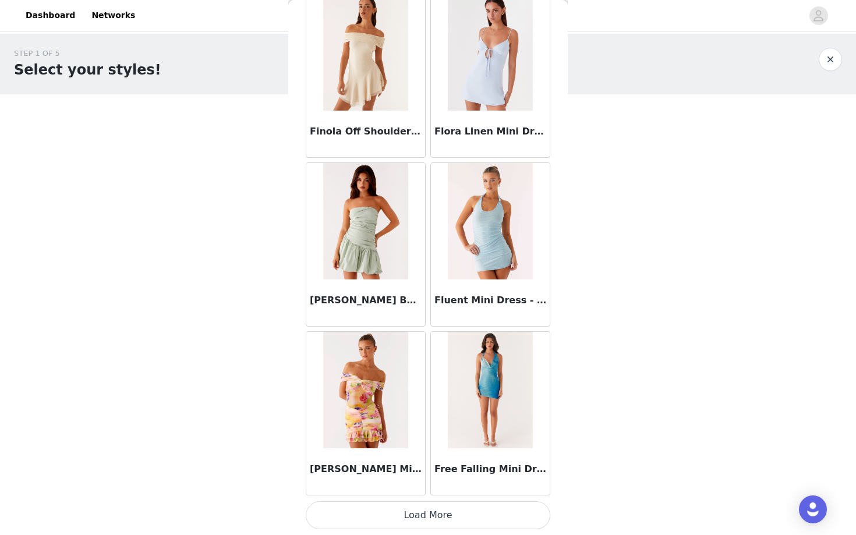
click at [436, 524] on button "Load More" at bounding box center [428, 515] width 245 height 28
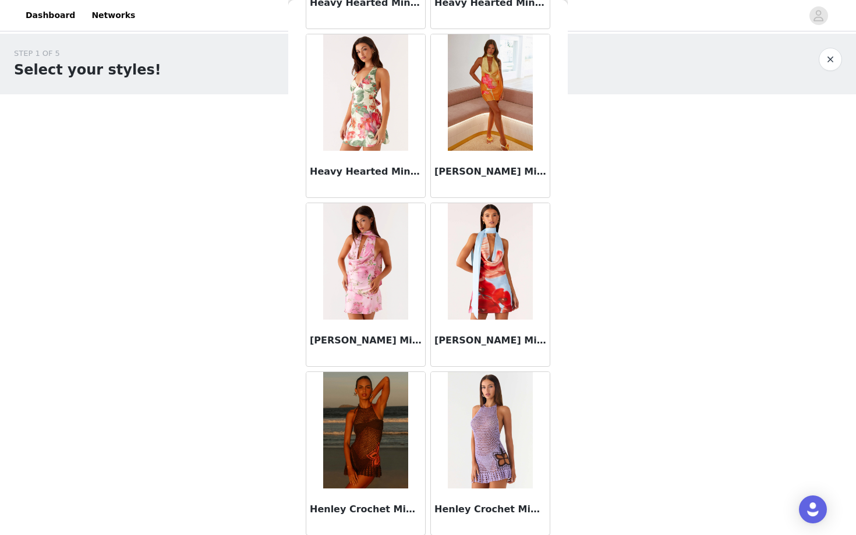
scroll to position [13069, 0]
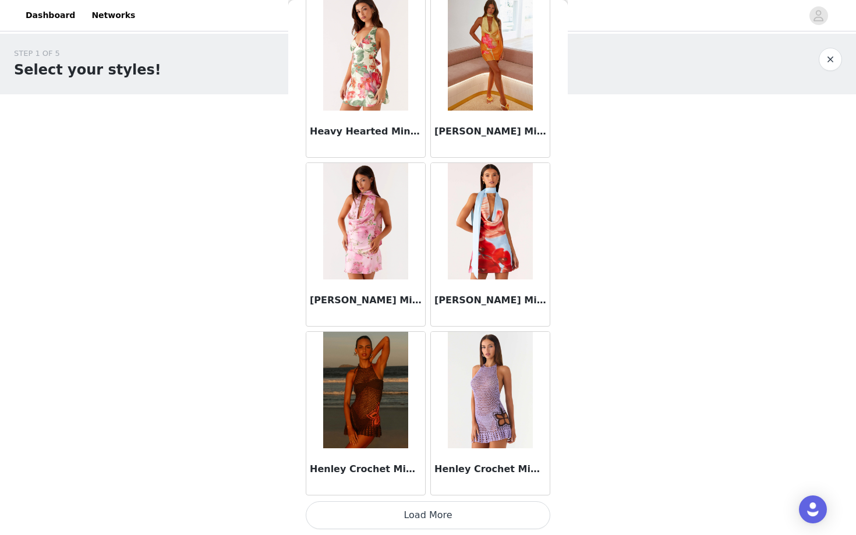
click at [418, 507] on button "Load More" at bounding box center [428, 515] width 245 height 28
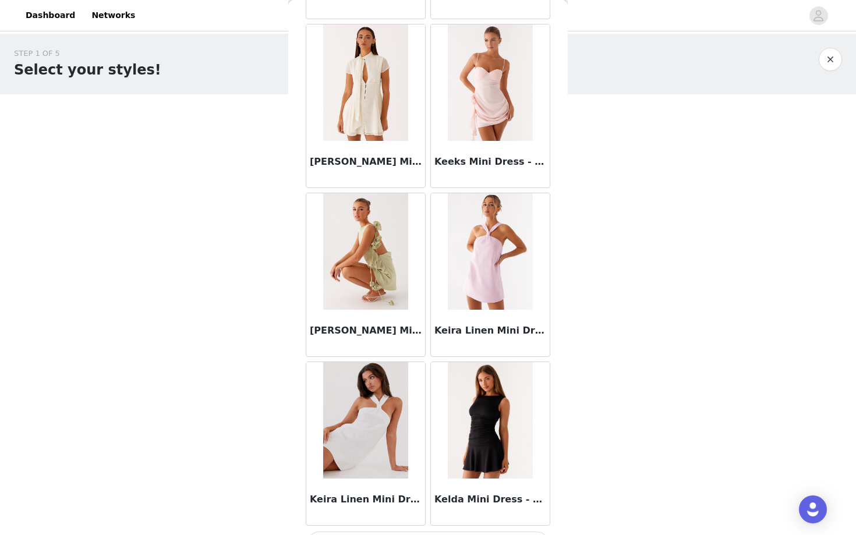
scroll to position [14758, 0]
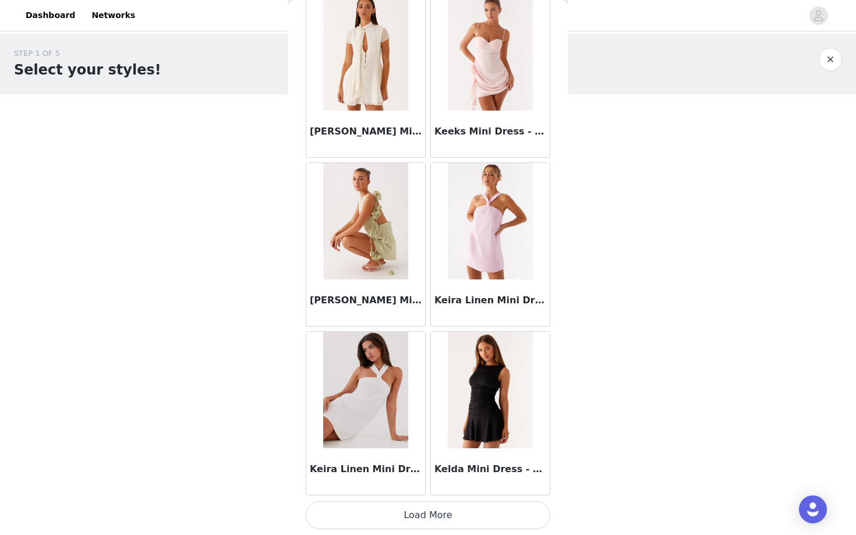
click at [480, 518] on button "Load More" at bounding box center [428, 515] width 245 height 28
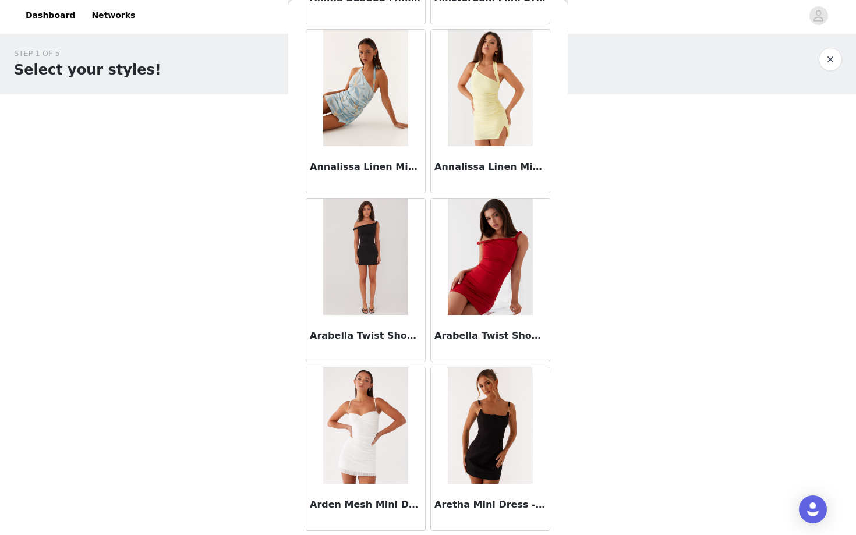
scroll to position [2392, 0]
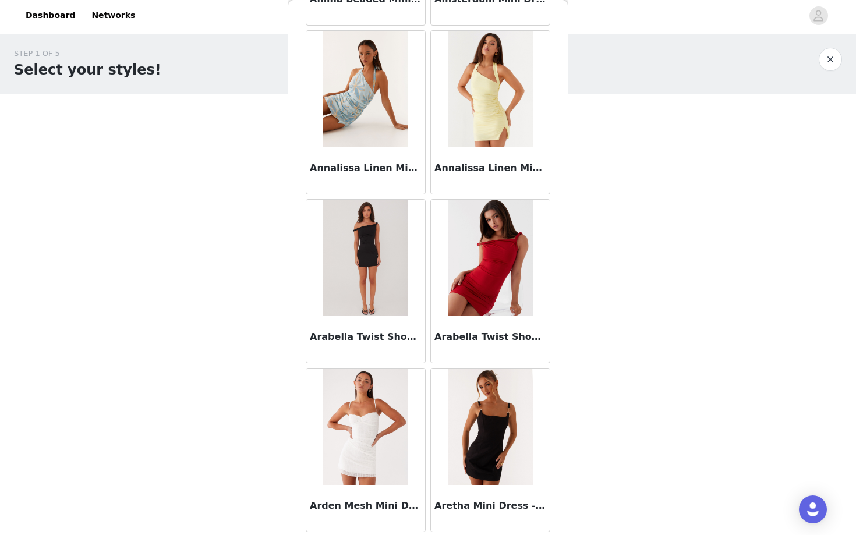
click at [384, 292] on img at bounding box center [365, 258] width 84 height 116
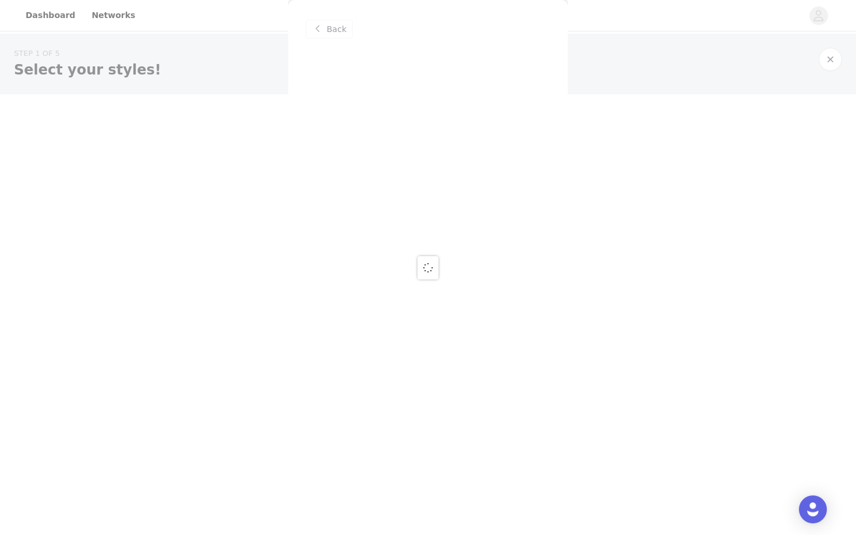
scroll to position [0, 0]
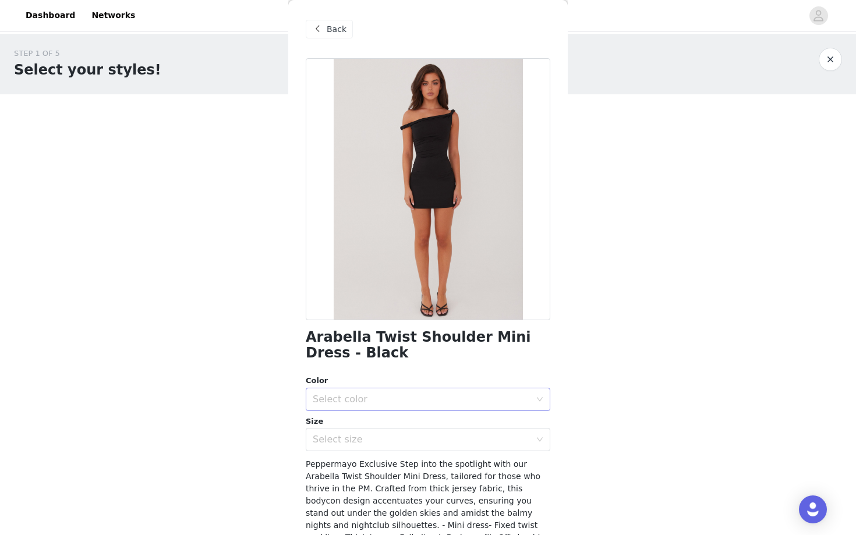
click at [375, 394] on div "Select color" at bounding box center [422, 400] width 218 height 12
click at [360, 423] on li "Black" at bounding box center [428, 425] width 245 height 19
click at [352, 434] on div "Select size" at bounding box center [422, 440] width 218 height 12
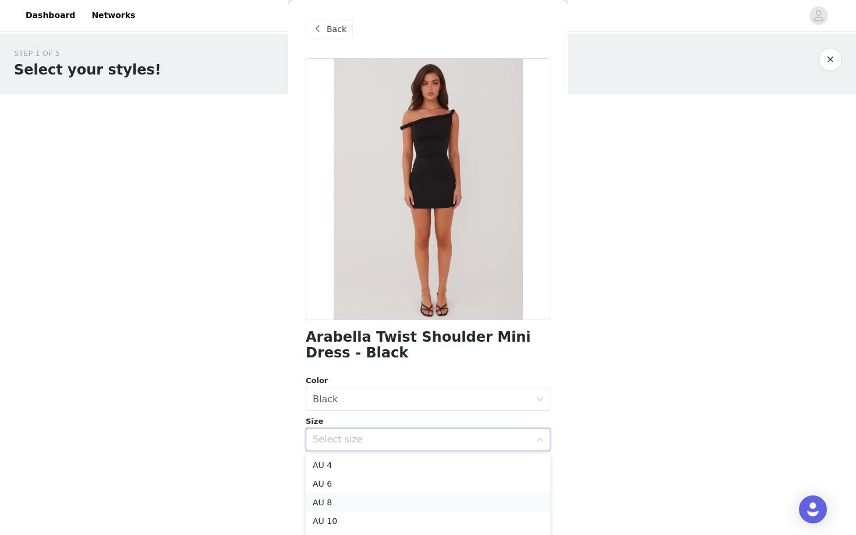
click at [334, 501] on li "AU 8" at bounding box center [428, 502] width 245 height 19
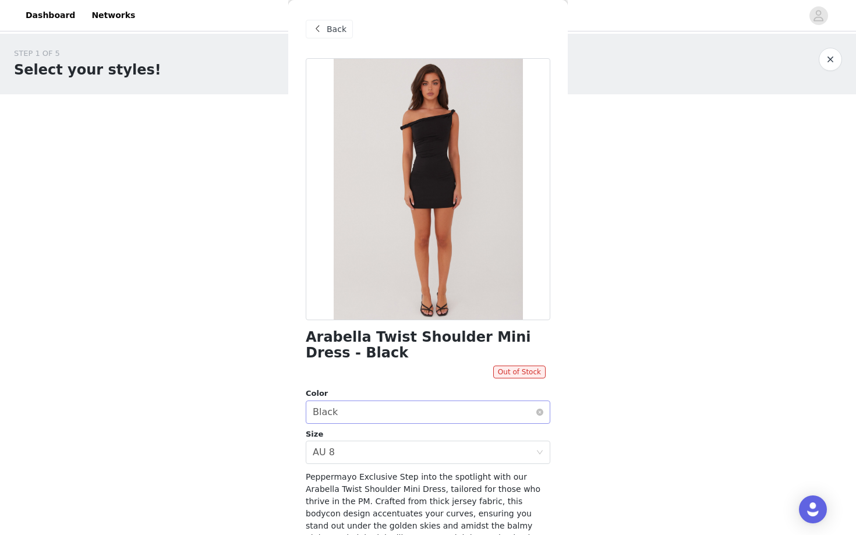
click at [349, 410] on div "Select color Black" at bounding box center [424, 412] width 223 height 22
click at [344, 462] on div "Select size AU 8" at bounding box center [424, 452] width 223 height 22
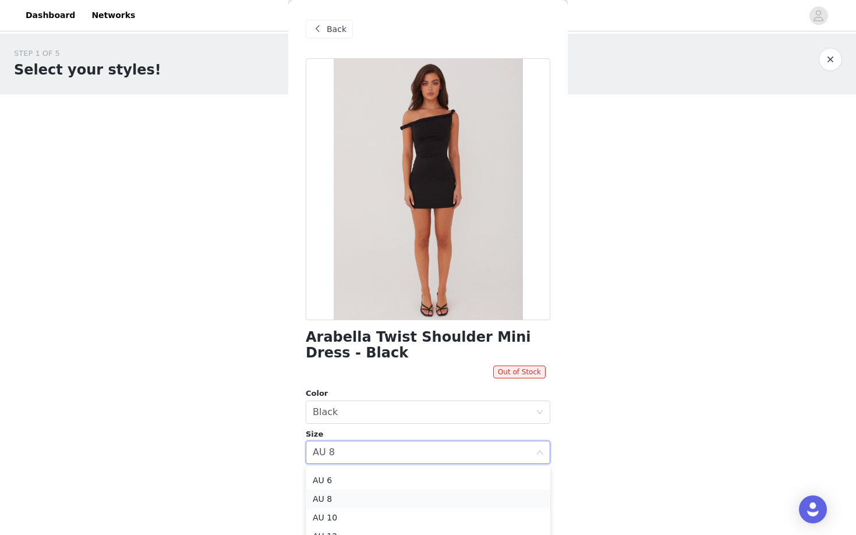
scroll to position [22, 0]
click at [341, 508] on li "AU 10" at bounding box center [428, 512] width 245 height 19
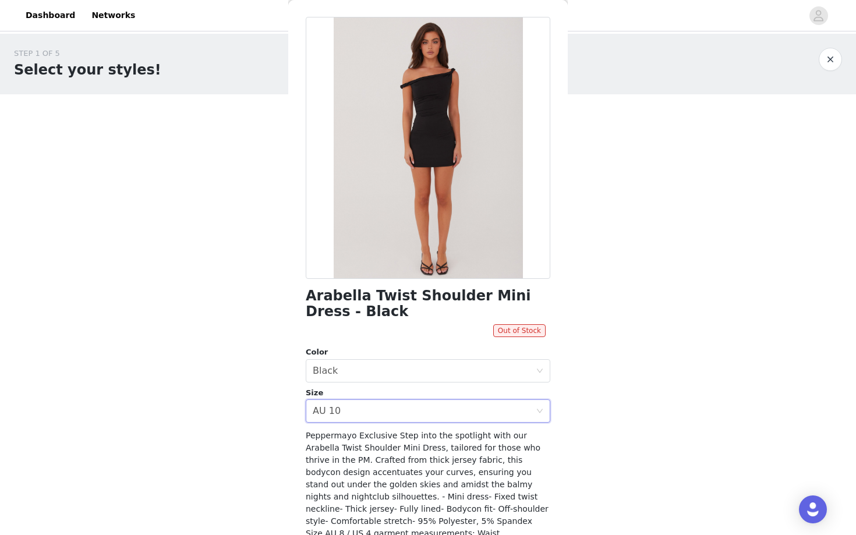
scroll to position [44, 0]
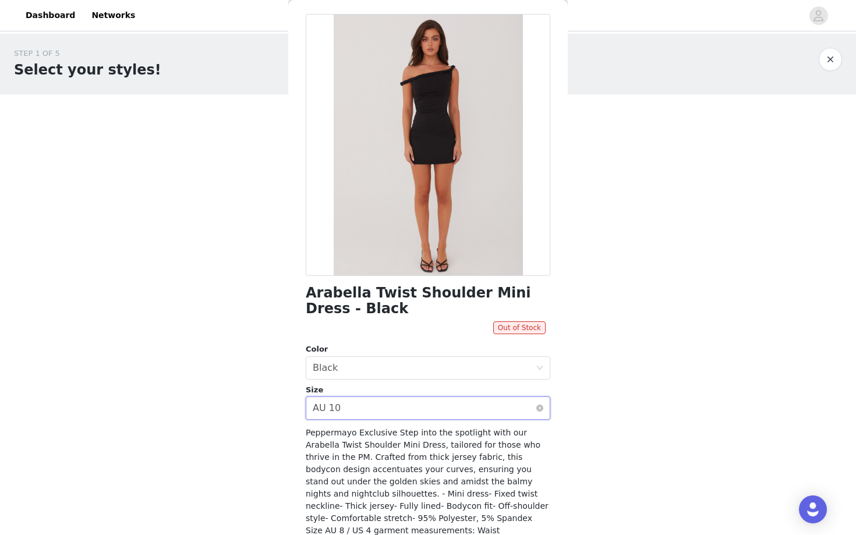
click at [373, 417] on div "Select size AU 10" at bounding box center [424, 408] width 223 height 22
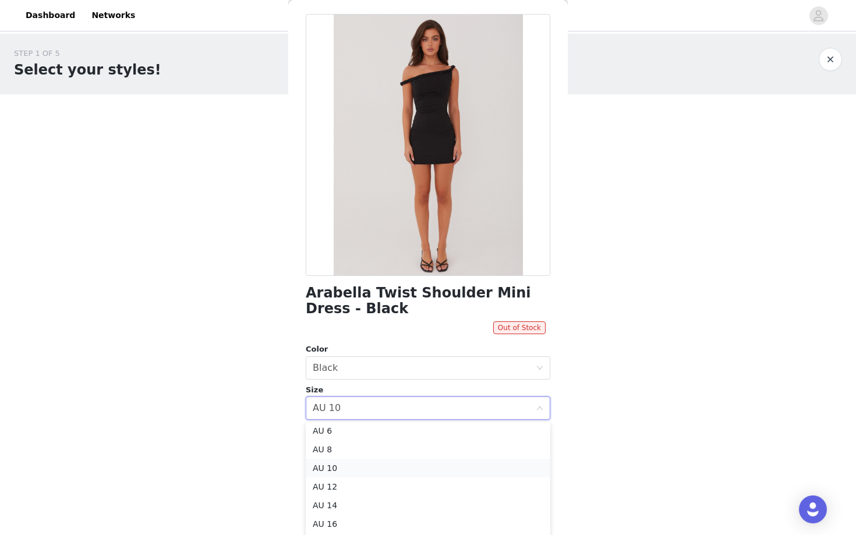
scroll to position [21, 0]
click at [358, 432] on li "AU 6" at bounding box center [428, 431] width 245 height 19
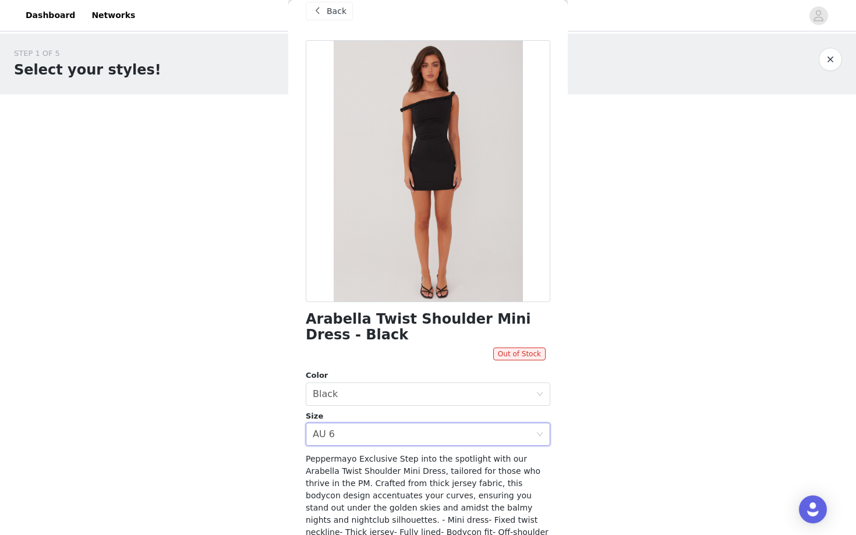
scroll to position [6, 0]
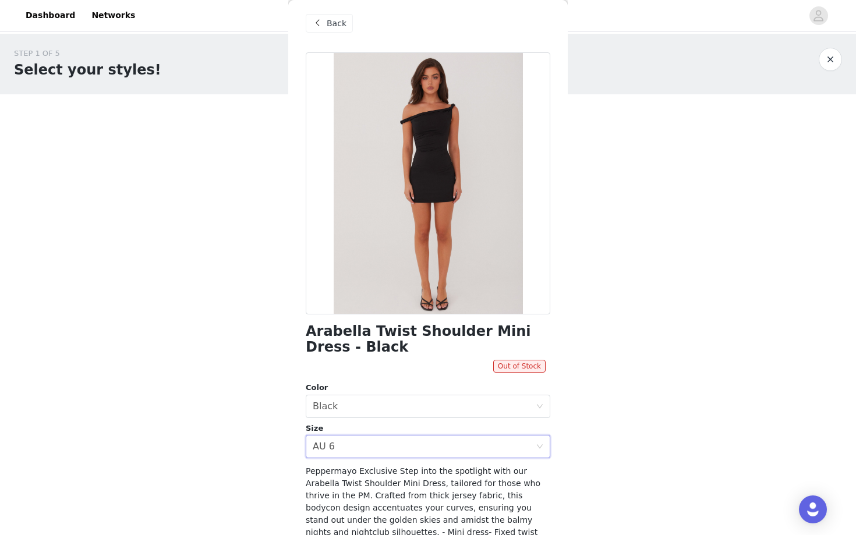
click at [340, 27] on span "Back" at bounding box center [337, 23] width 20 height 12
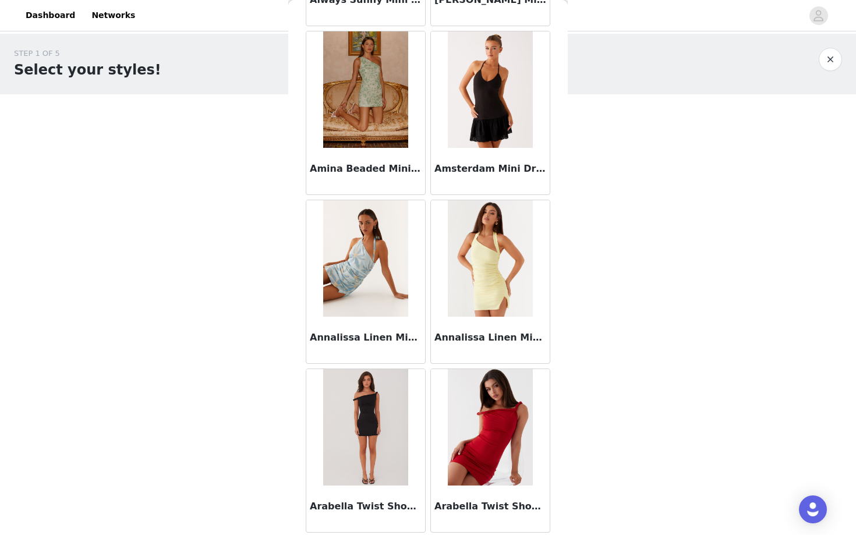
scroll to position [2273, 0]
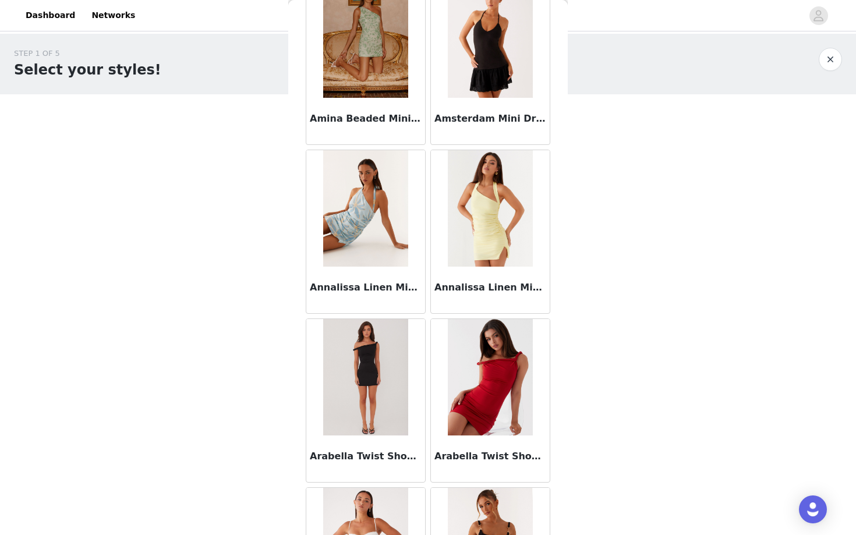
click at [499, 391] on img at bounding box center [490, 377] width 84 height 116
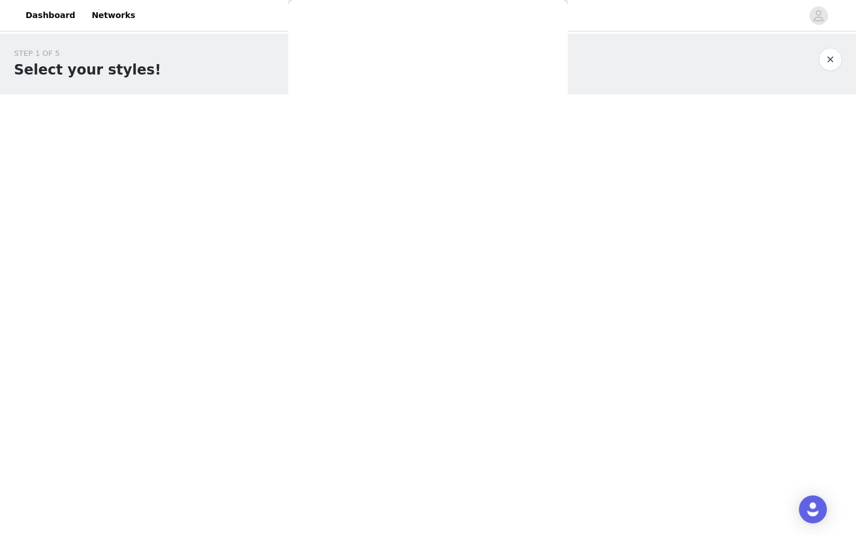
scroll to position [0, 0]
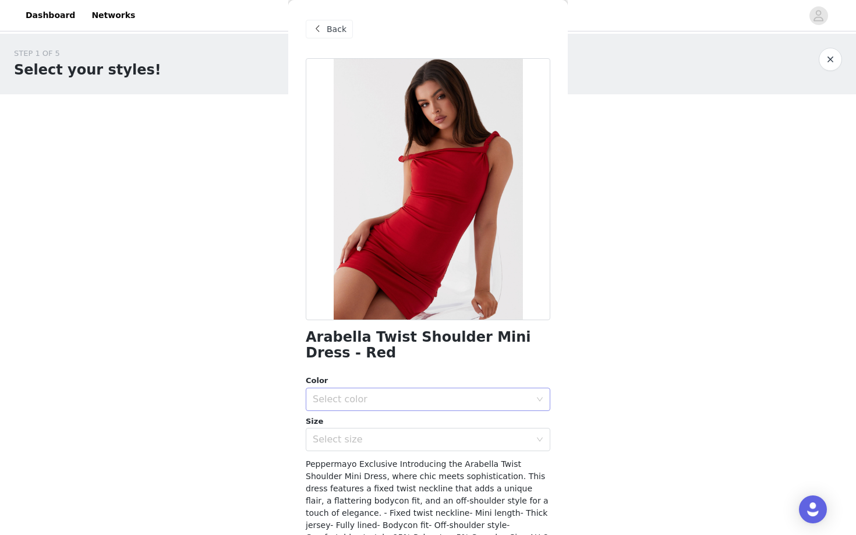
click at [478, 396] on div "Select color" at bounding box center [422, 400] width 218 height 12
click at [430, 429] on li "Red" at bounding box center [428, 425] width 245 height 19
click at [419, 440] on div "Select size" at bounding box center [422, 440] width 218 height 12
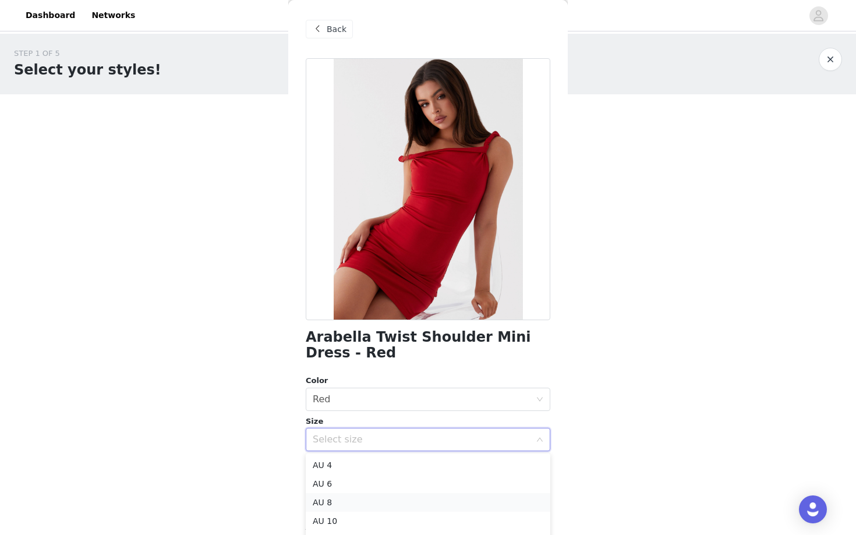
click at [364, 505] on li "AU 8" at bounding box center [428, 502] width 245 height 19
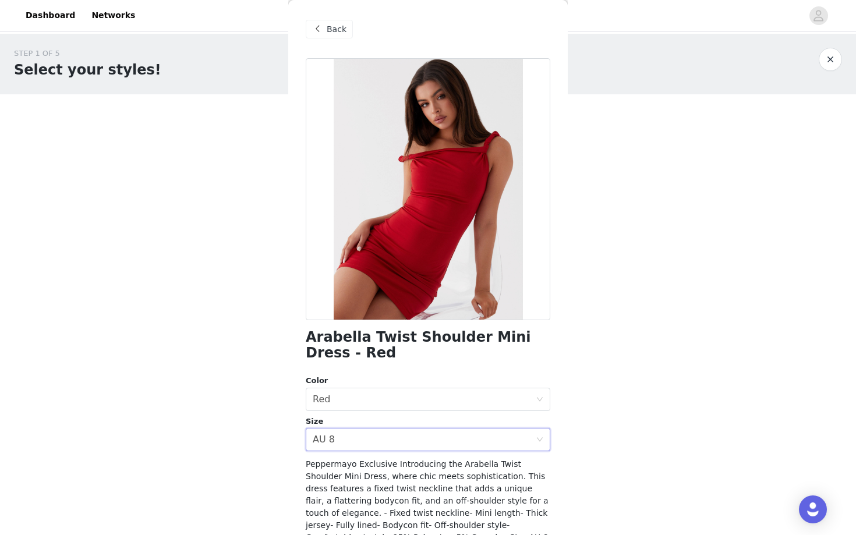
click at [314, 24] on span at bounding box center [317, 29] width 14 height 14
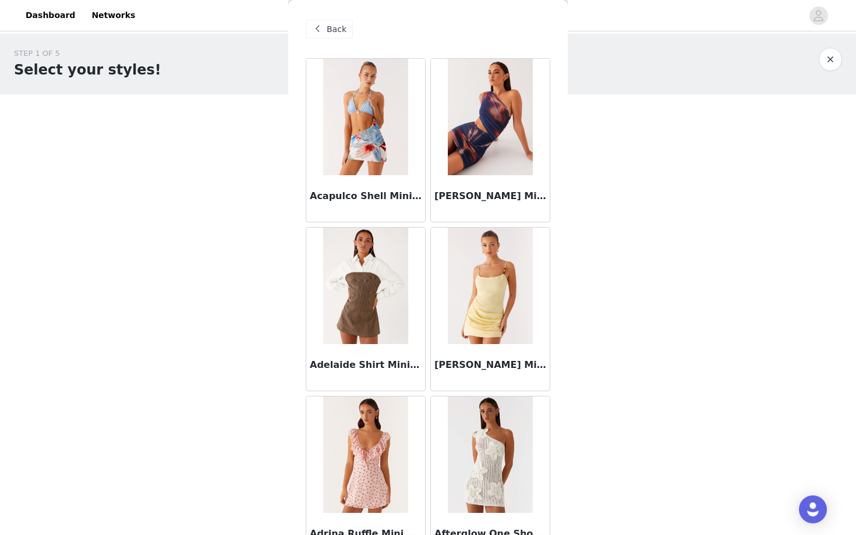
click at [612, 293] on div "STEP 1 OF 5 Select your styles! Please note that the sizes are in AU Sizes 1/3 …" at bounding box center [428, 178] width 856 height 288
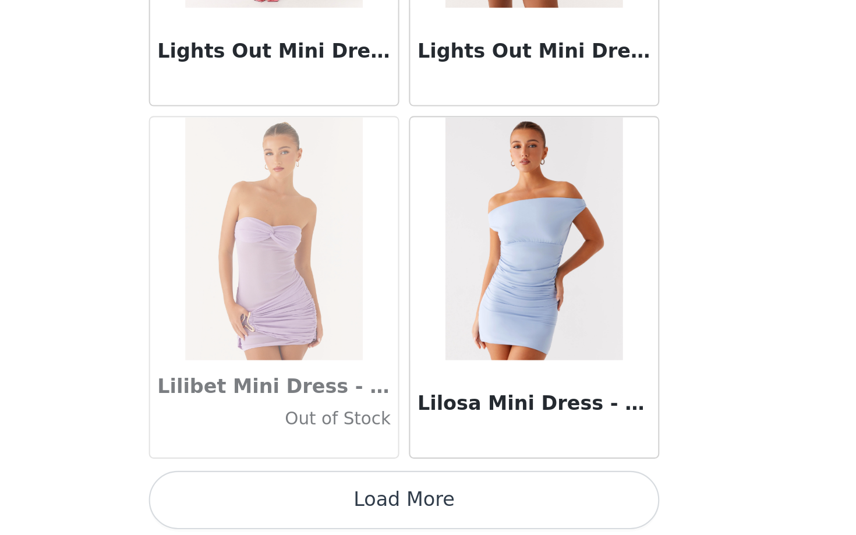
scroll to position [16447, 0]
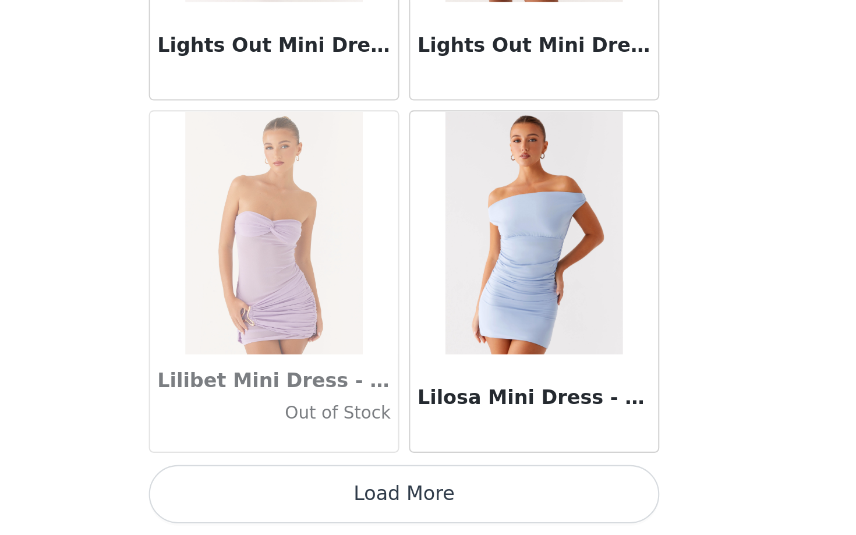
click at [489, 517] on button "Load More" at bounding box center [428, 515] width 245 height 28
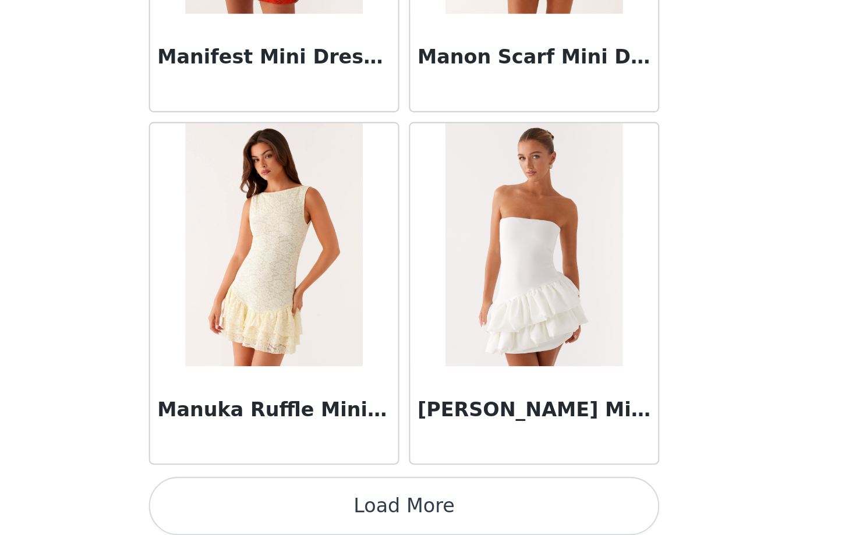
scroll to position [18136, 0]
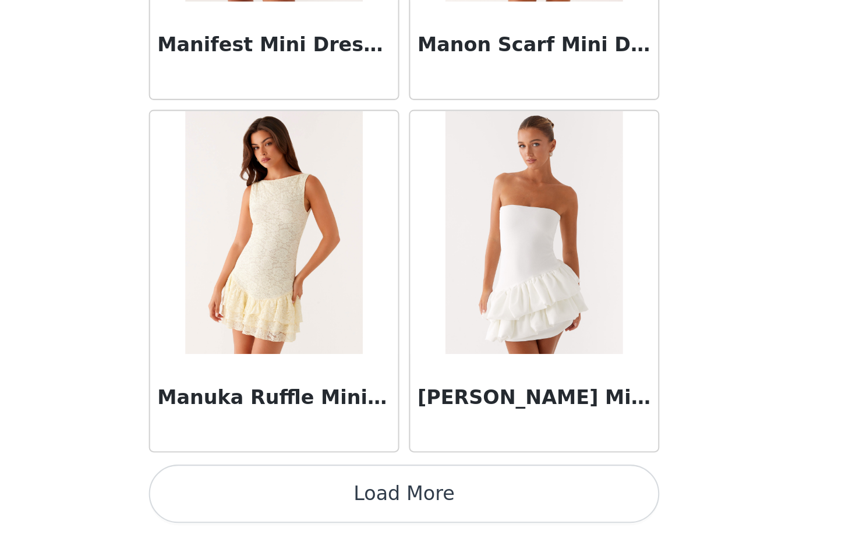
click at [493, 504] on button "Load More" at bounding box center [428, 515] width 245 height 28
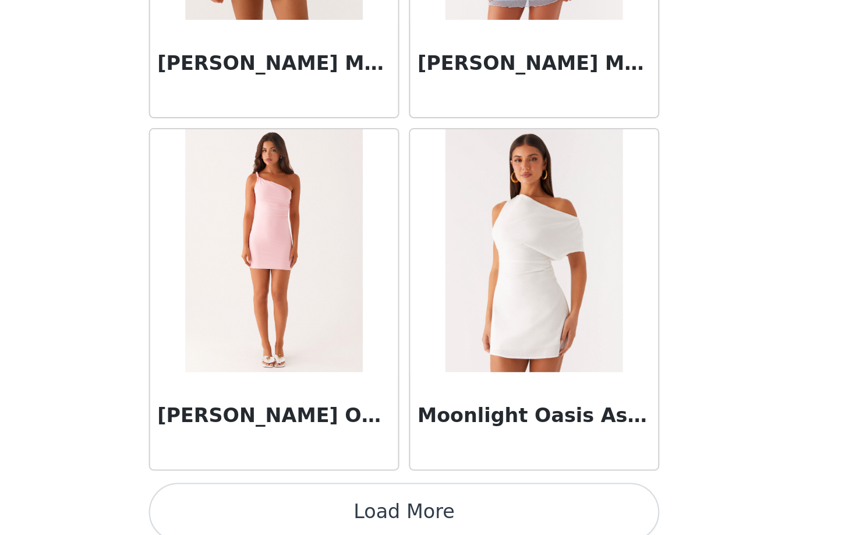
scroll to position [19824, 0]
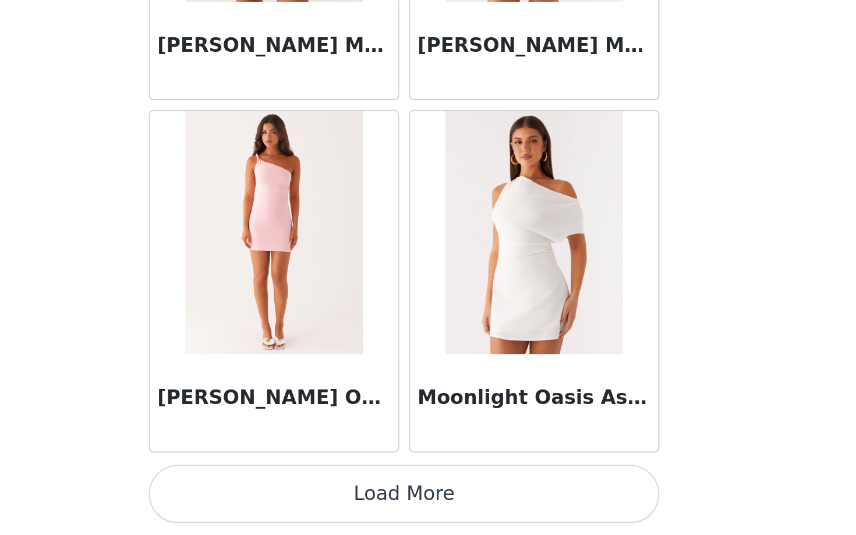
click at [420, 526] on button "Load More" at bounding box center [428, 515] width 245 height 28
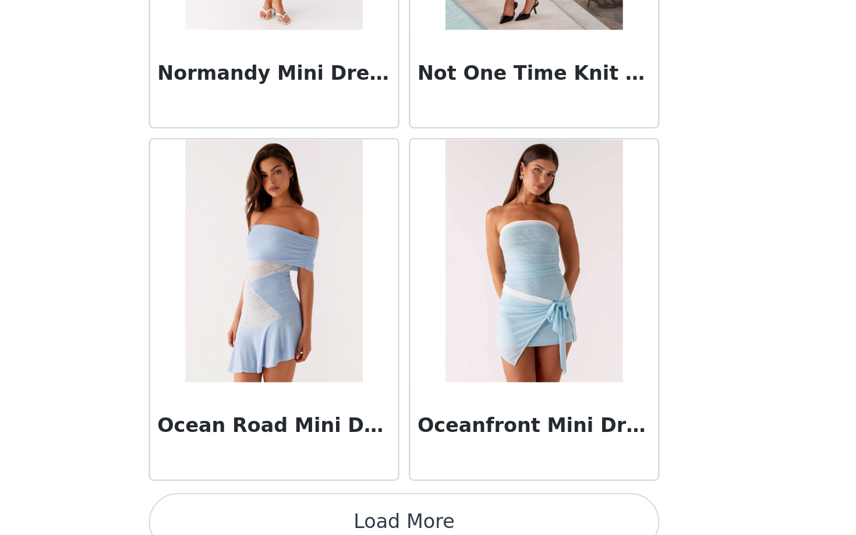
scroll to position [21513, 0]
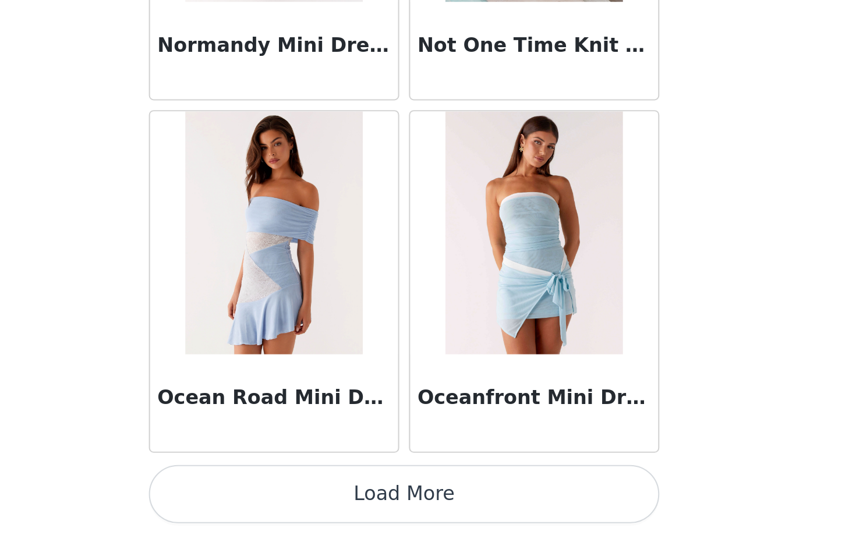
click at [479, 517] on button "Load More" at bounding box center [428, 515] width 245 height 28
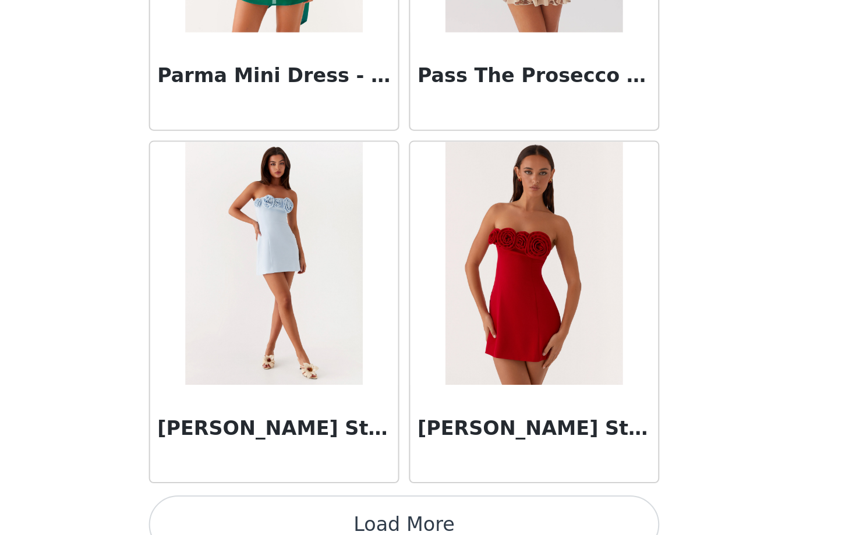
scroll to position [23202, 0]
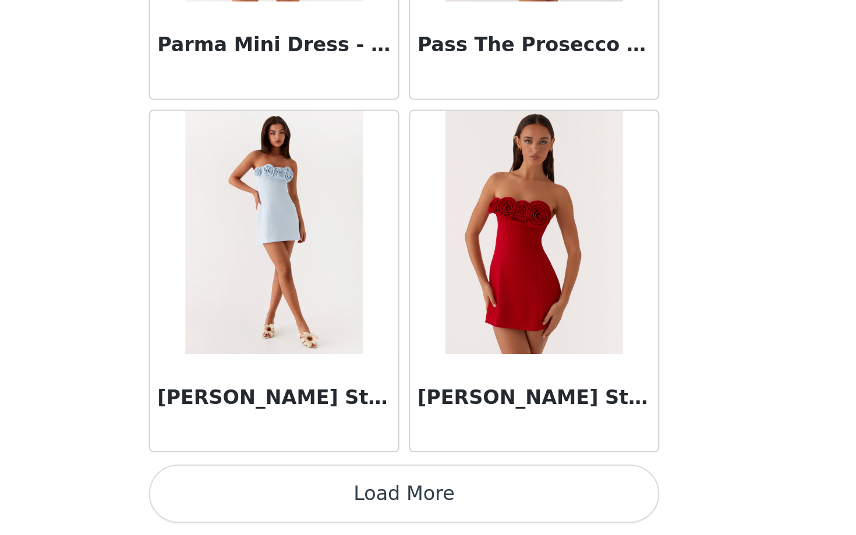
click at [516, 513] on button "Load More" at bounding box center [428, 515] width 245 height 28
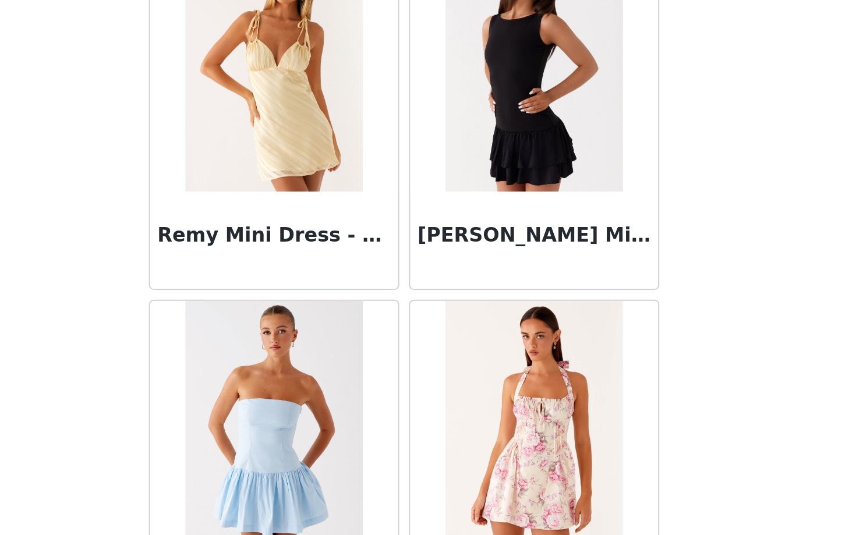
scroll to position [24293, 0]
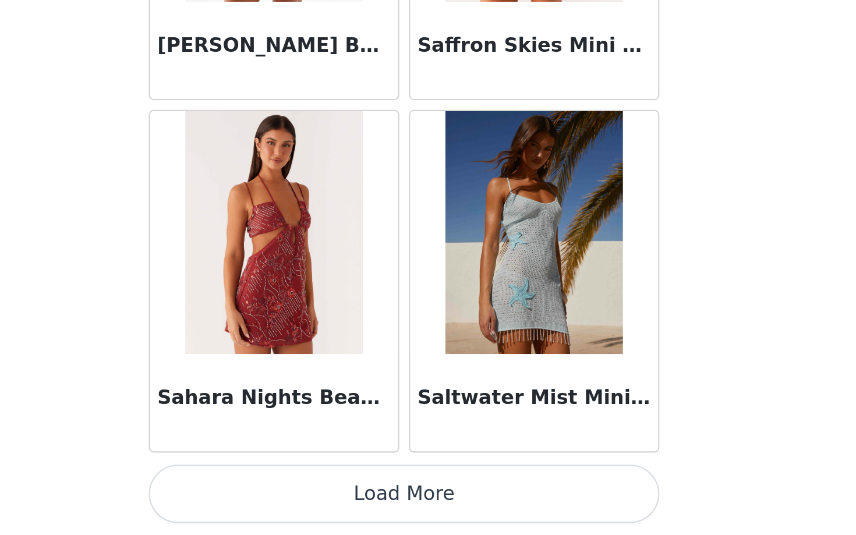
click at [532, 515] on button "Load More" at bounding box center [428, 515] width 245 height 28
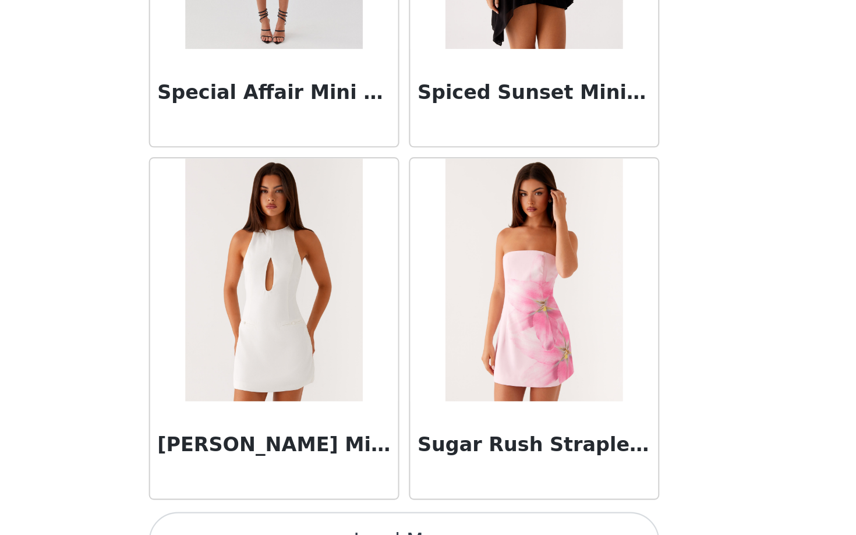
scroll to position [26580, 0]
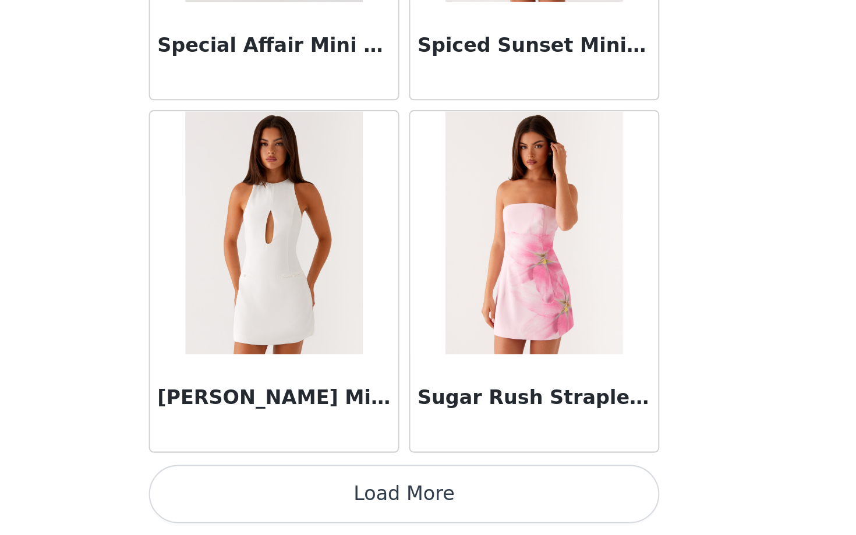
click at [517, 505] on button "Load More" at bounding box center [428, 515] width 245 height 28
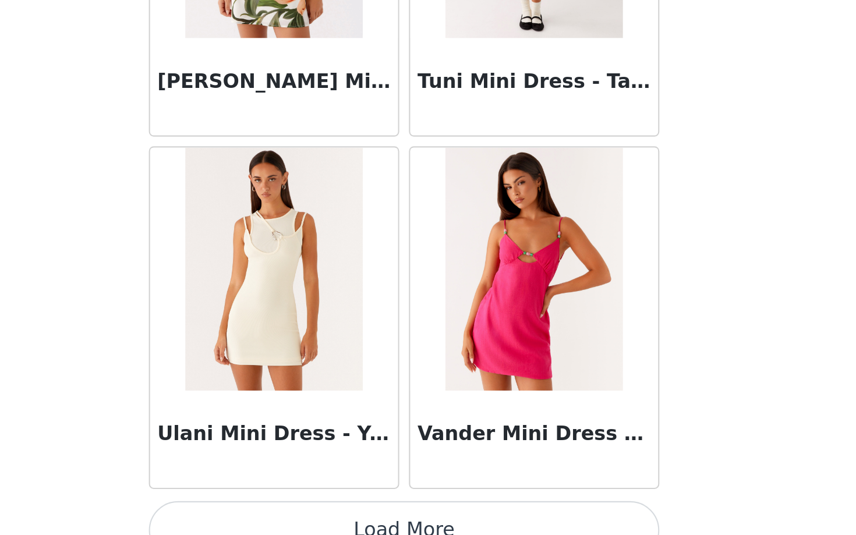
scroll to position [28269, 0]
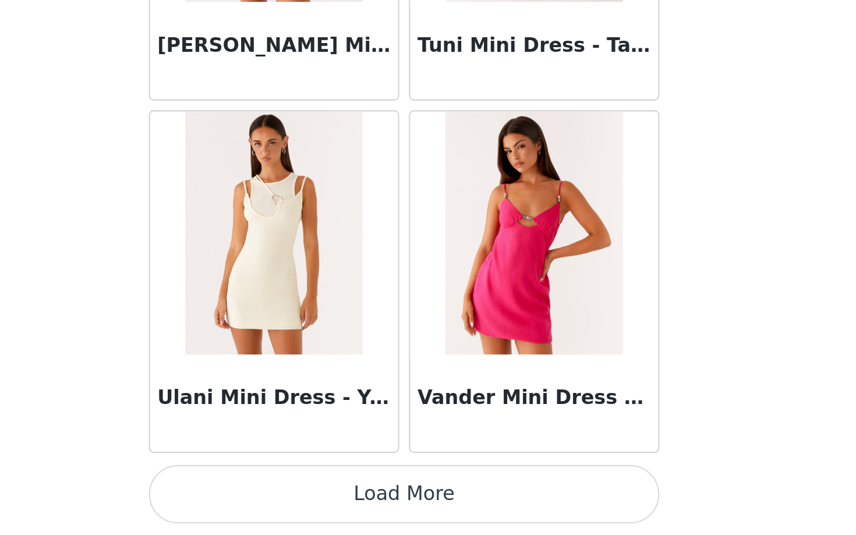
click at [515, 509] on button "Load More" at bounding box center [428, 515] width 245 height 28
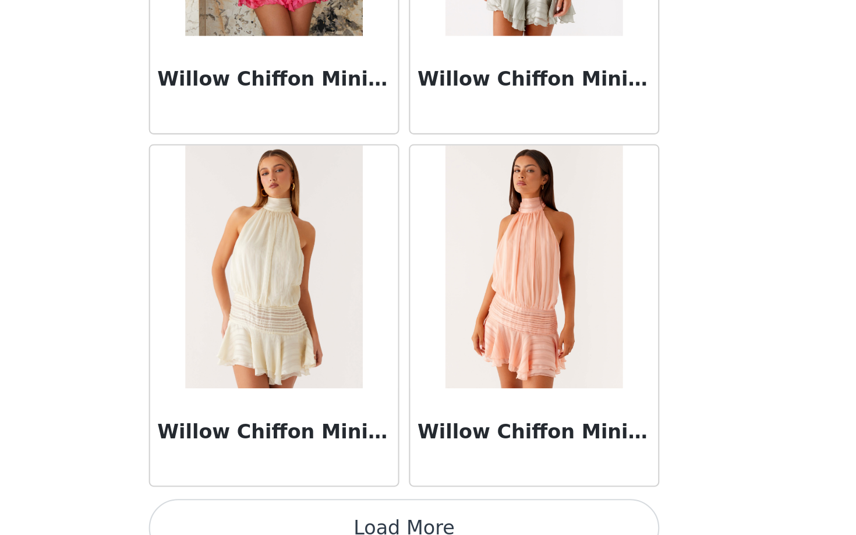
scroll to position [29958, 0]
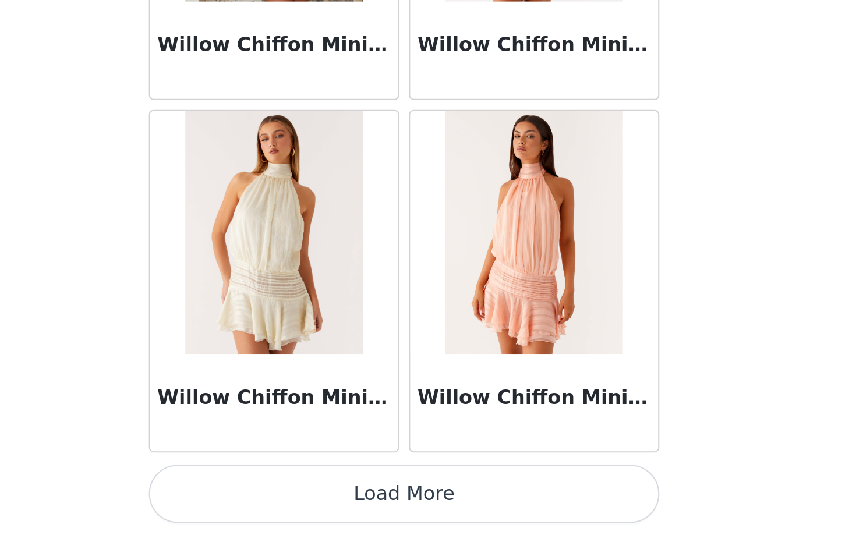
click at [515, 513] on button "Load More" at bounding box center [428, 515] width 245 height 28
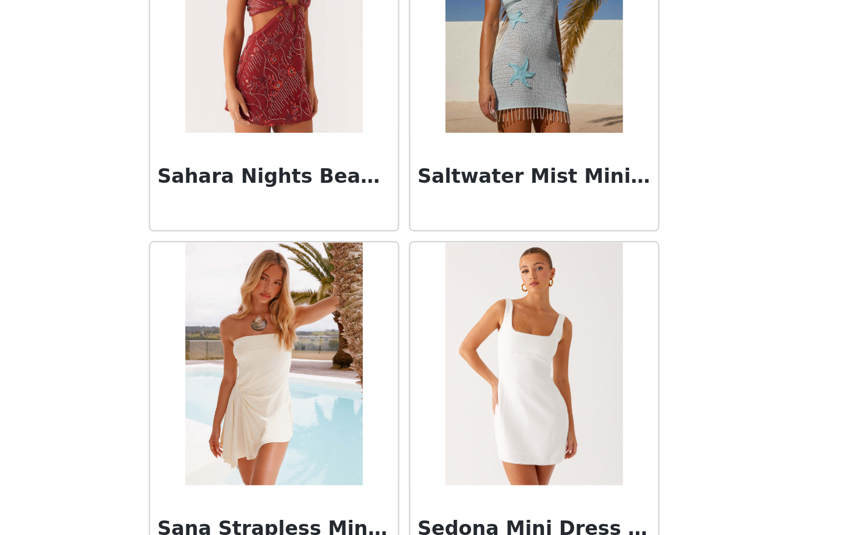
scroll to position [24999, 0]
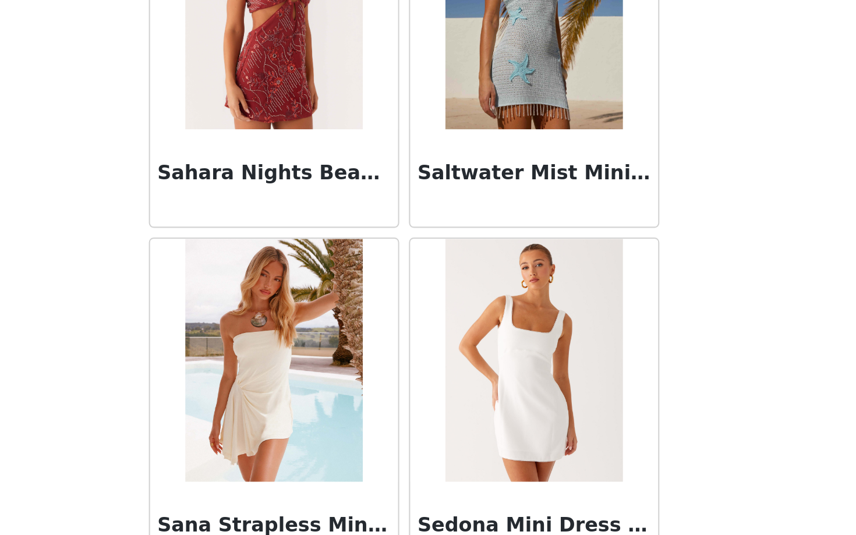
click at [386, 457] on img at bounding box center [365, 451] width 84 height 116
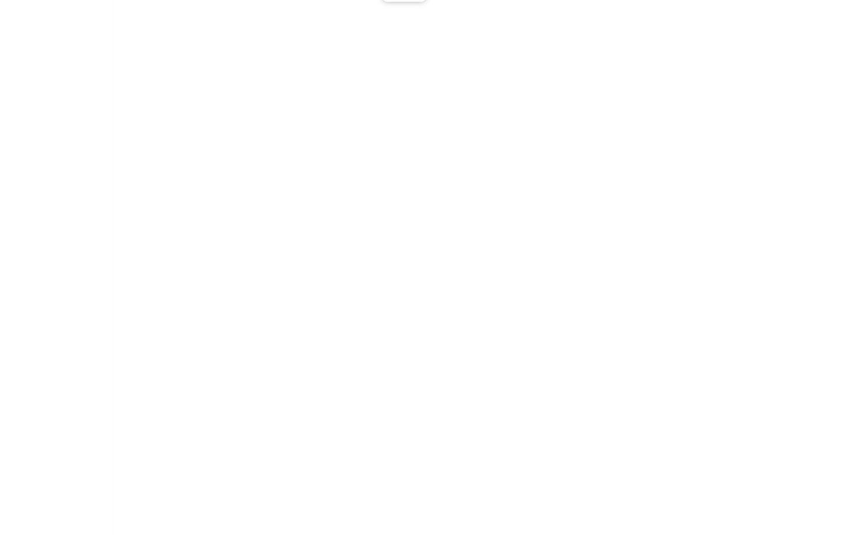
scroll to position [0, 0]
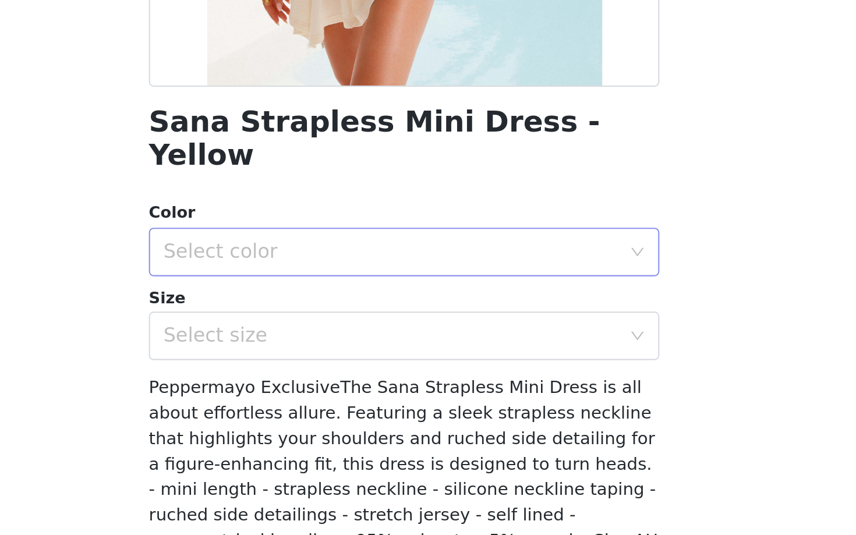
click at [445, 394] on div "Select color" at bounding box center [422, 400] width 218 height 12
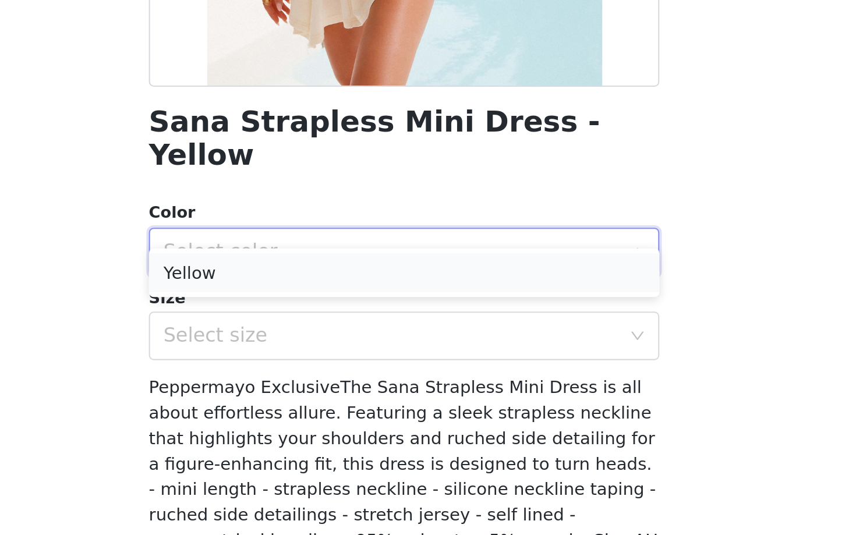
click at [440, 412] on li "Yellow" at bounding box center [428, 409] width 245 height 19
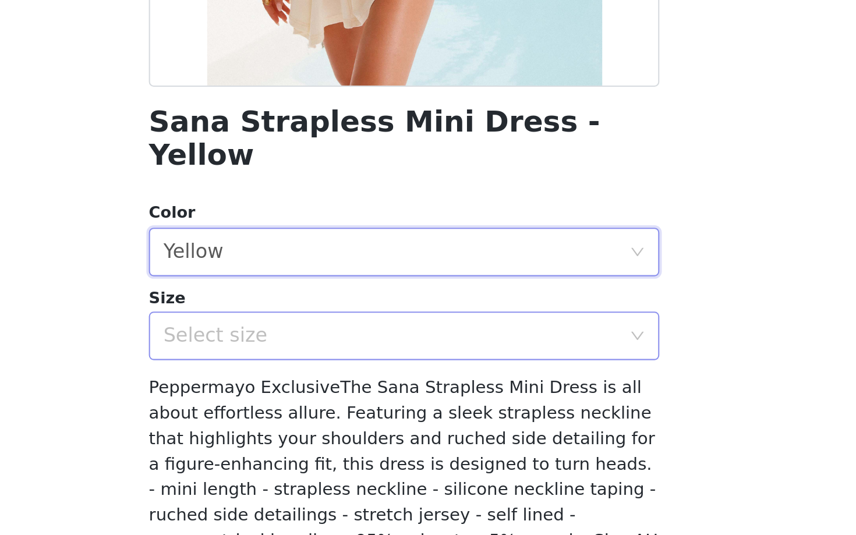
click at [436, 434] on div "Select size" at bounding box center [422, 440] width 218 height 12
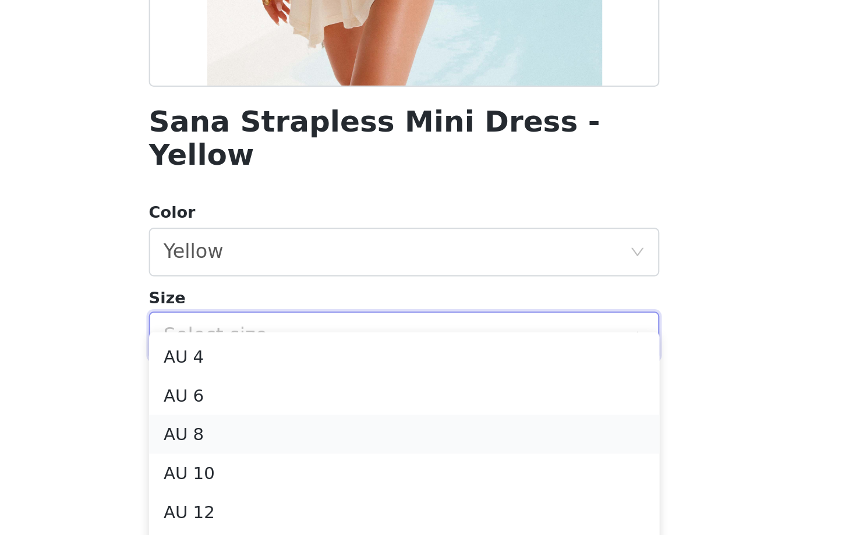
click at [399, 482] on li "AU 8" at bounding box center [428, 487] width 245 height 19
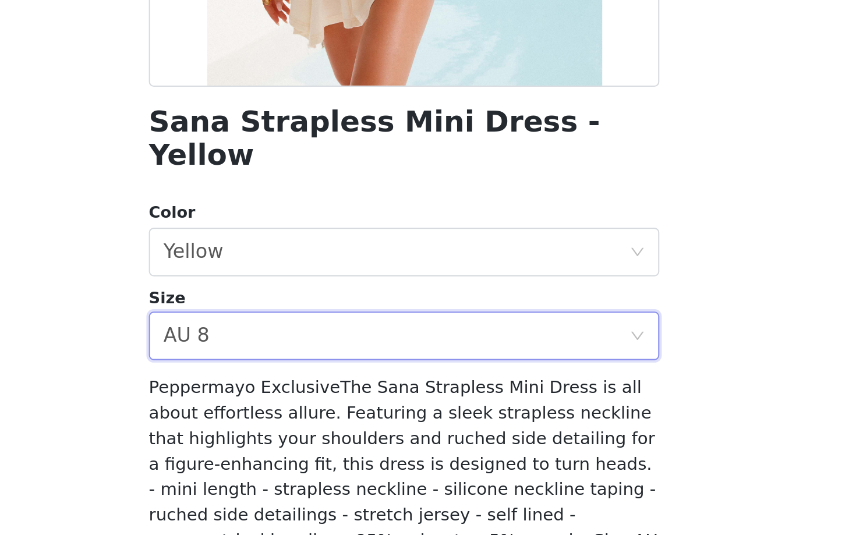
click at [587, 436] on body "Dashboard Networks STEP 1 OF 5 Select your styles! Please note that the sizes a…" at bounding box center [428, 267] width 856 height 535
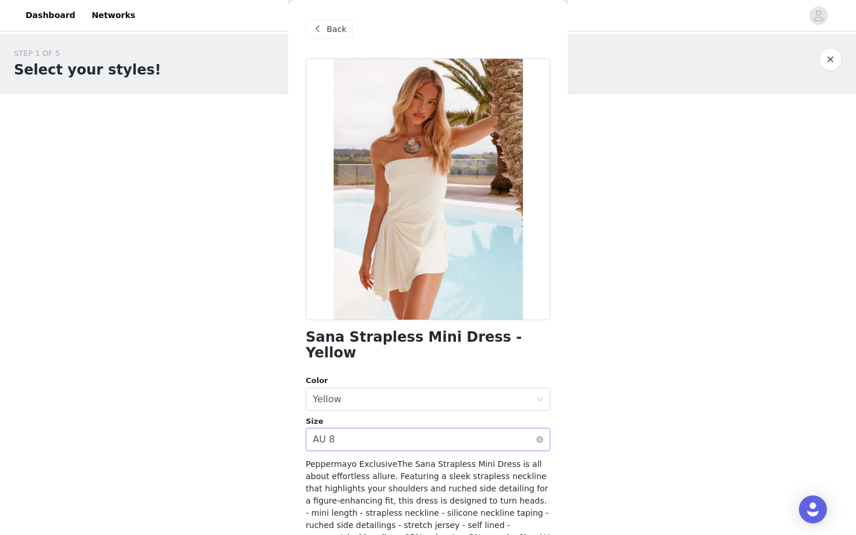
scroll to position [79, 0]
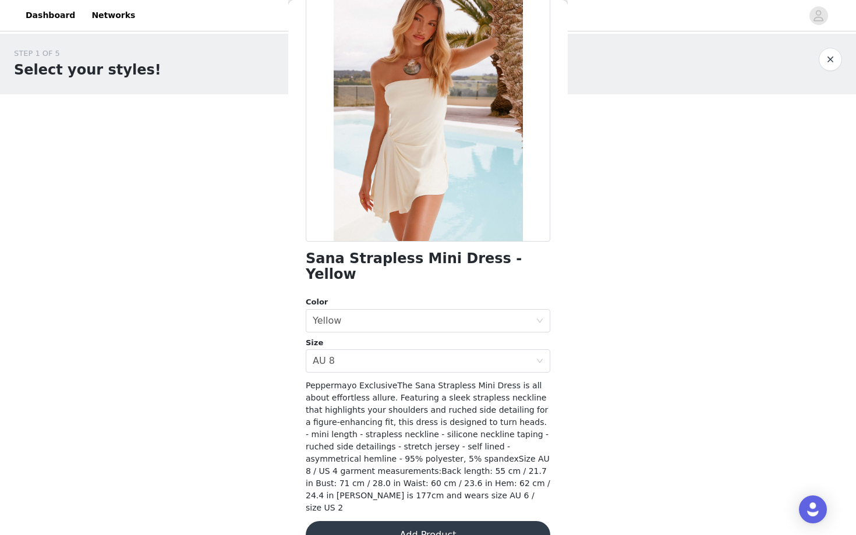
click at [454, 521] on button "Add Product" at bounding box center [428, 535] width 245 height 28
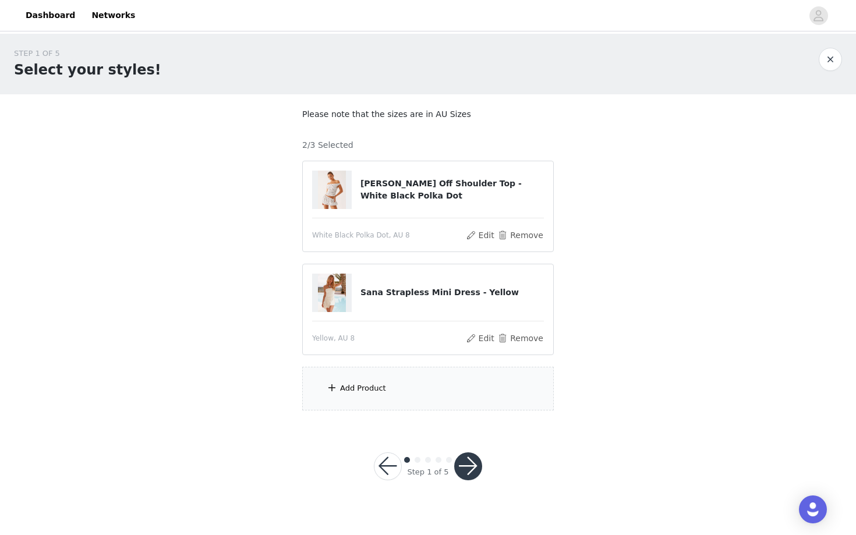
click at [370, 398] on div "Add Product" at bounding box center [428, 389] width 252 height 44
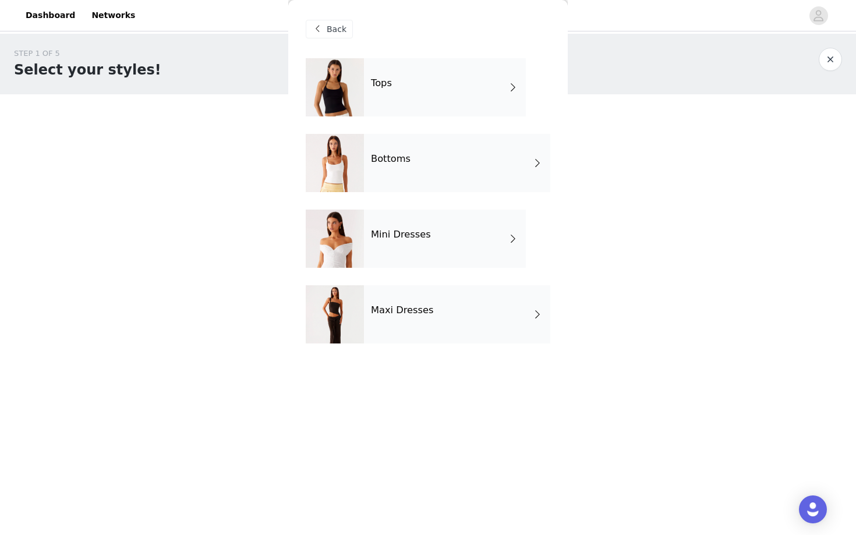
click at [408, 149] on div "Bottoms" at bounding box center [457, 163] width 186 height 58
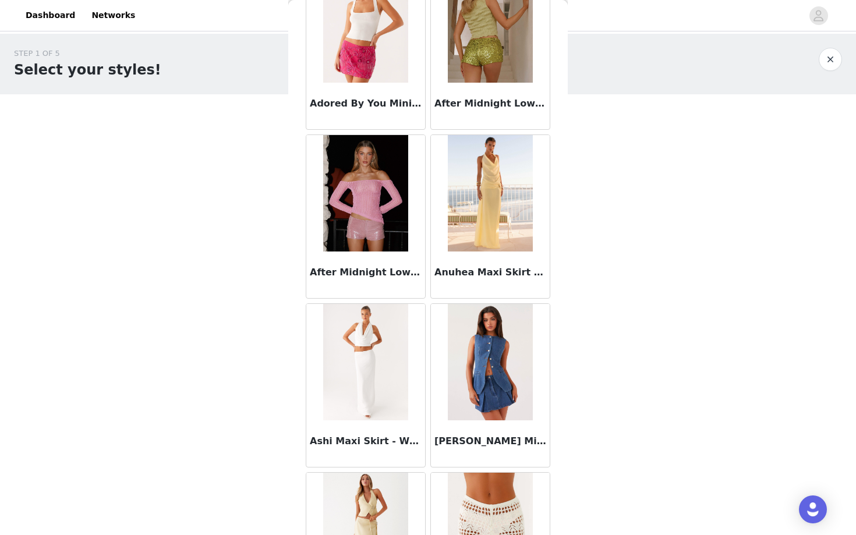
scroll to position [85, 0]
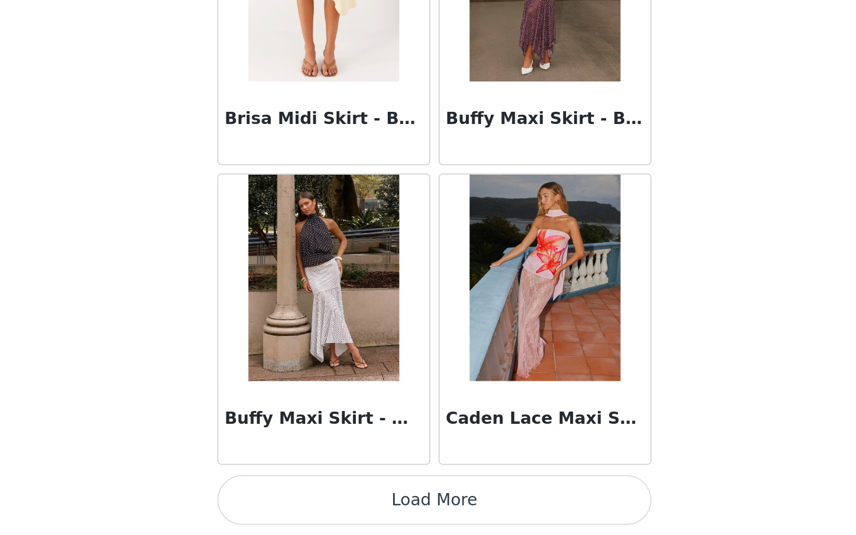
click at [521, 514] on button "Load More" at bounding box center [428, 515] width 245 height 28
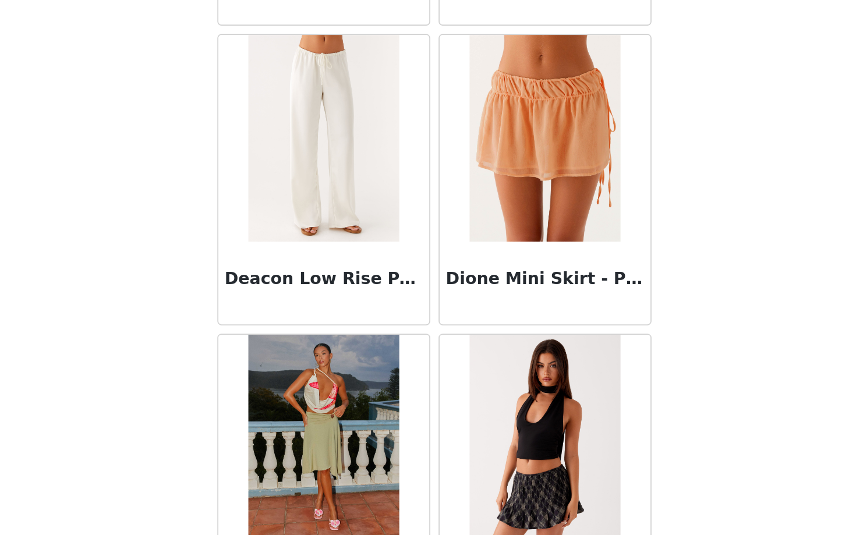
scroll to position [2936, 0]
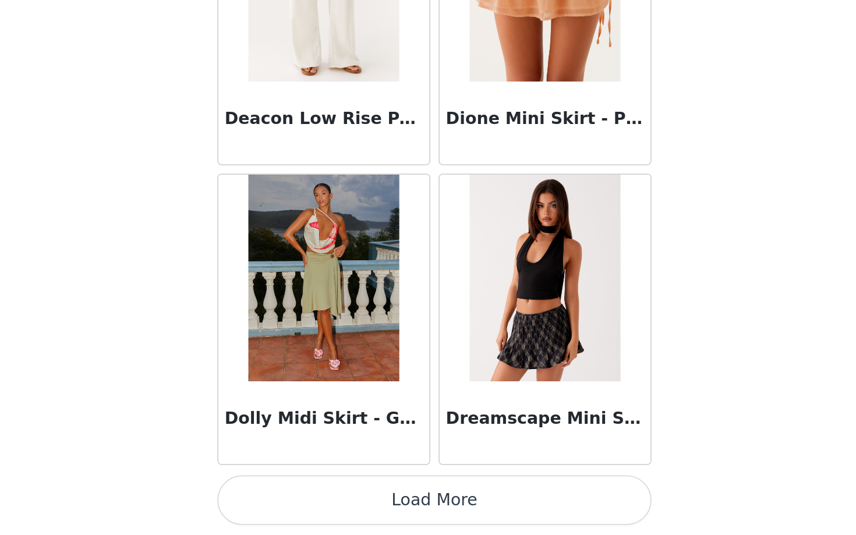
click at [490, 512] on button "Load More" at bounding box center [428, 515] width 245 height 28
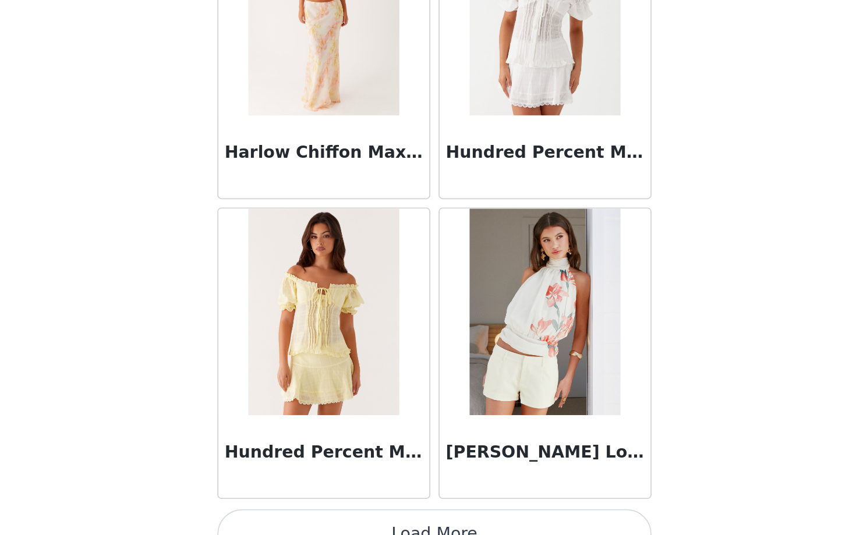
scroll to position [4625, 0]
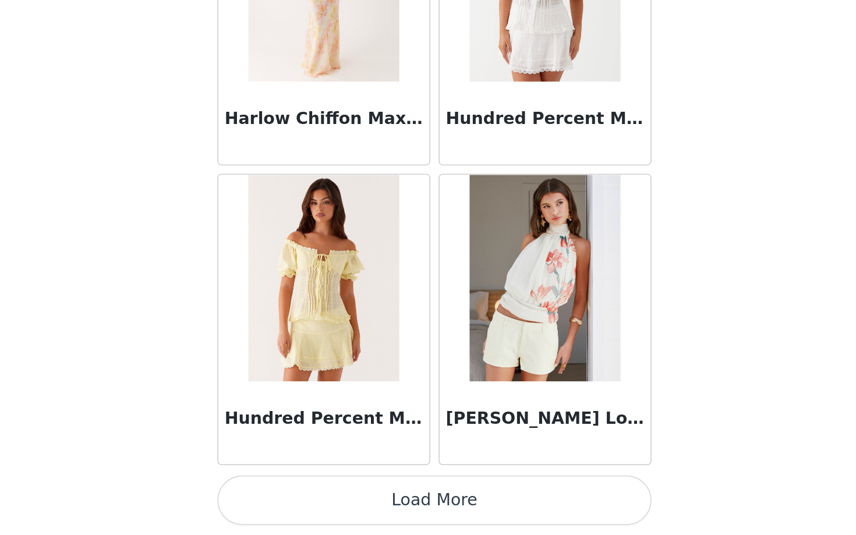
click at [500, 515] on button "Load More" at bounding box center [428, 515] width 245 height 28
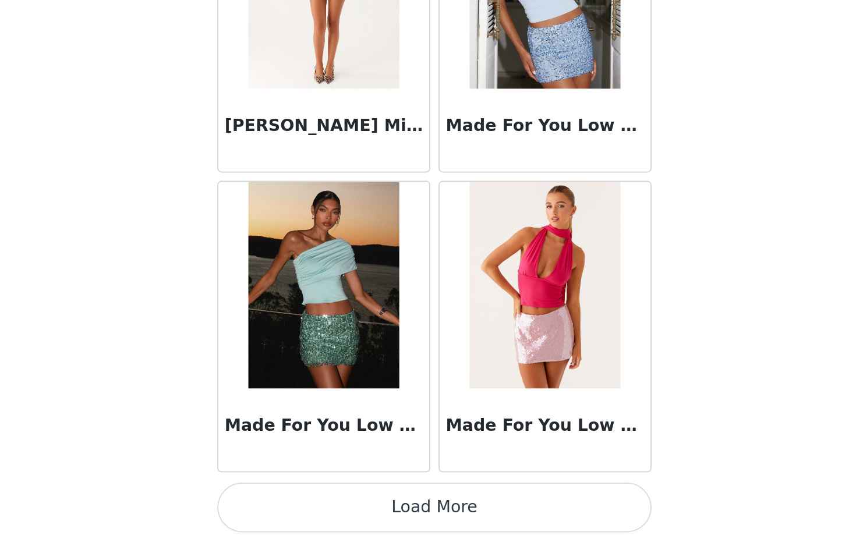
scroll to position [6313, 0]
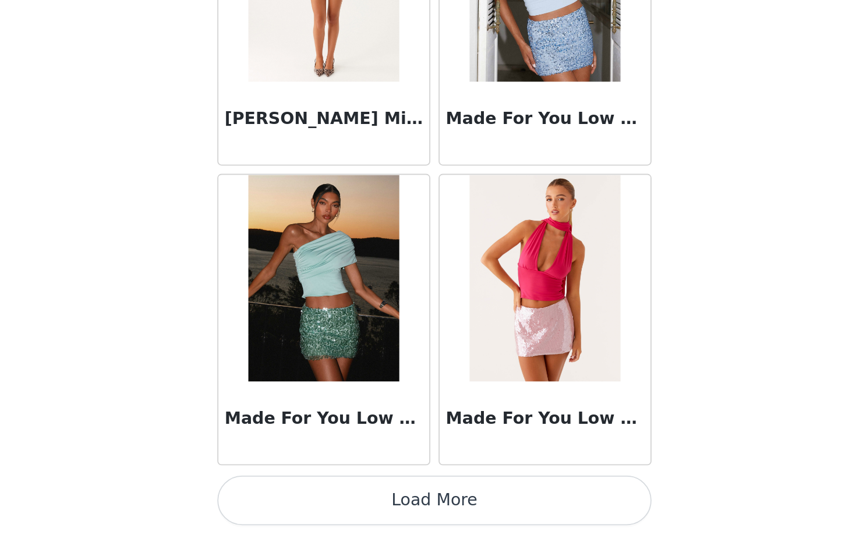
click at [501, 518] on button "Load More" at bounding box center [428, 515] width 245 height 28
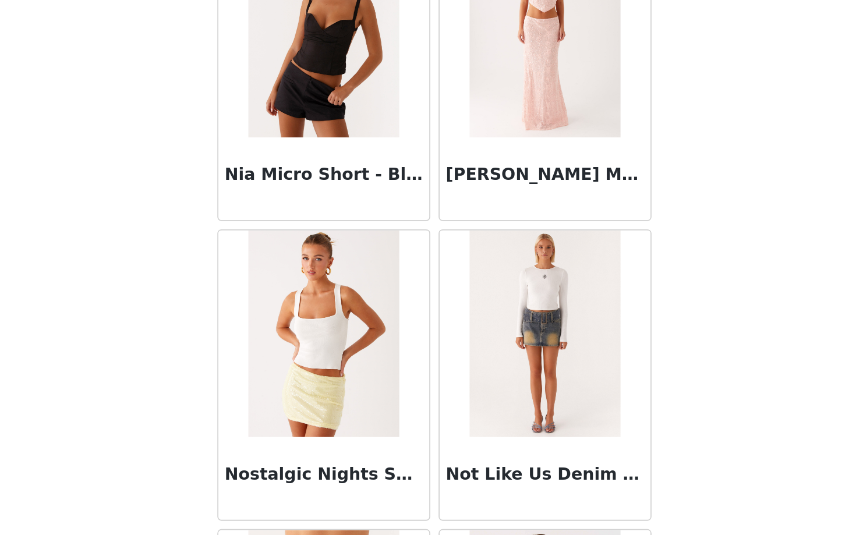
scroll to position [7803, 0]
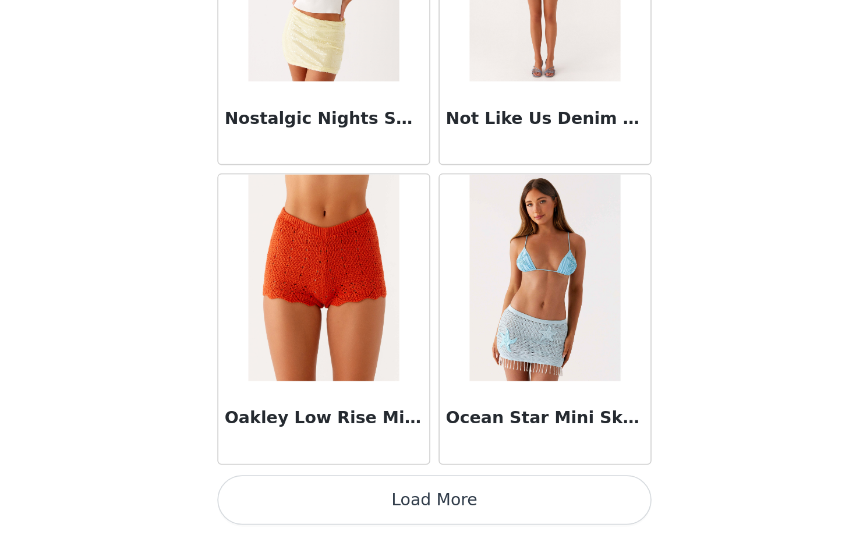
click at [519, 516] on button "Load More" at bounding box center [428, 515] width 245 height 28
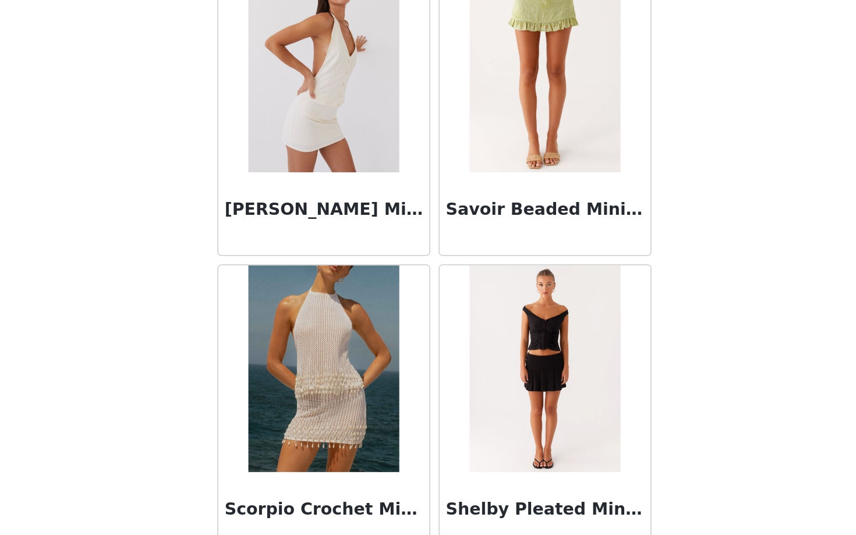
scroll to position [9691, 0]
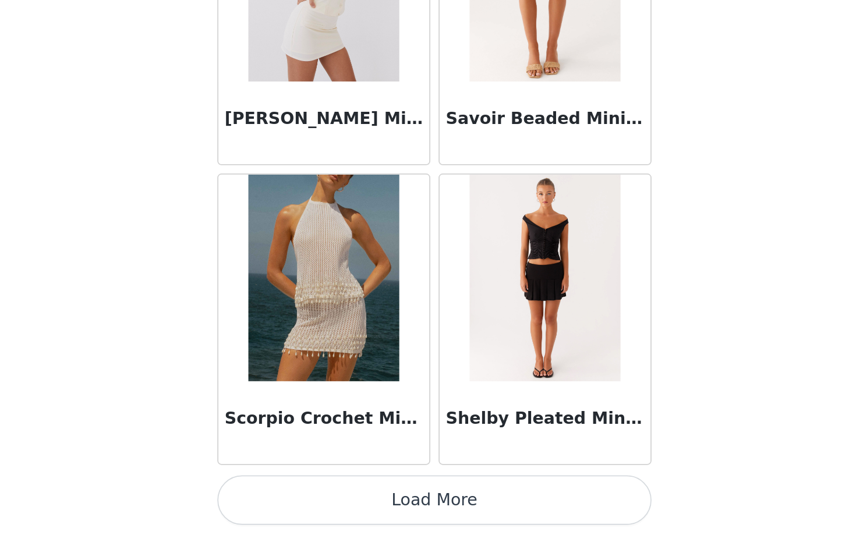
click at [514, 521] on button "Load More" at bounding box center [428, 515] width 245 height 28
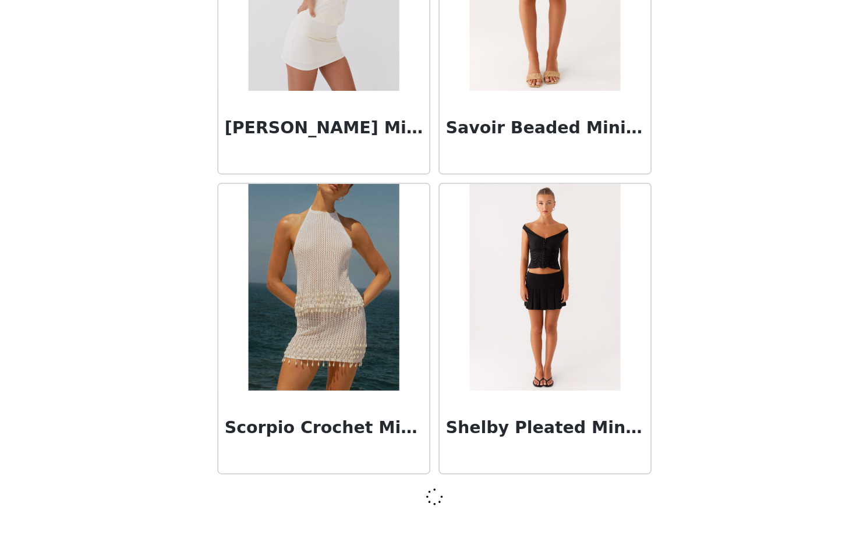
scroll to position [9686, 0]
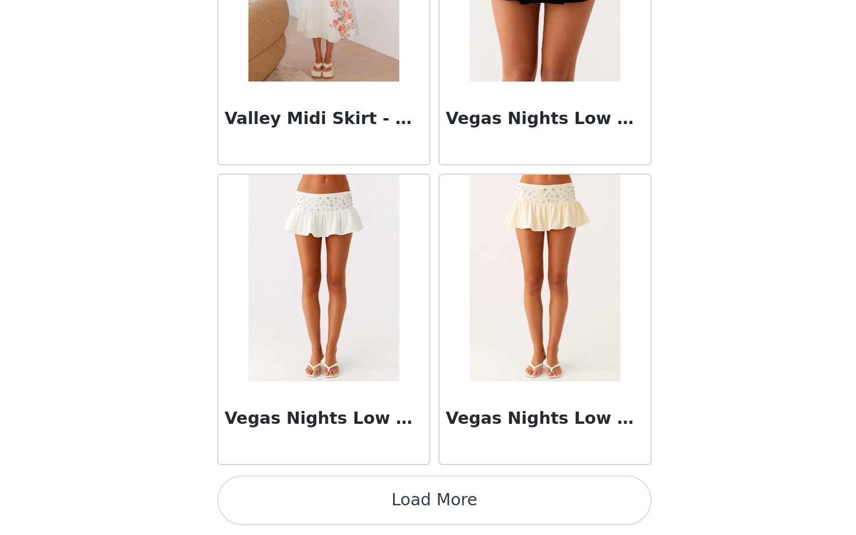
click at [517, 518] on button "Load More" at bounding box center [428, 515] width 245 height 28
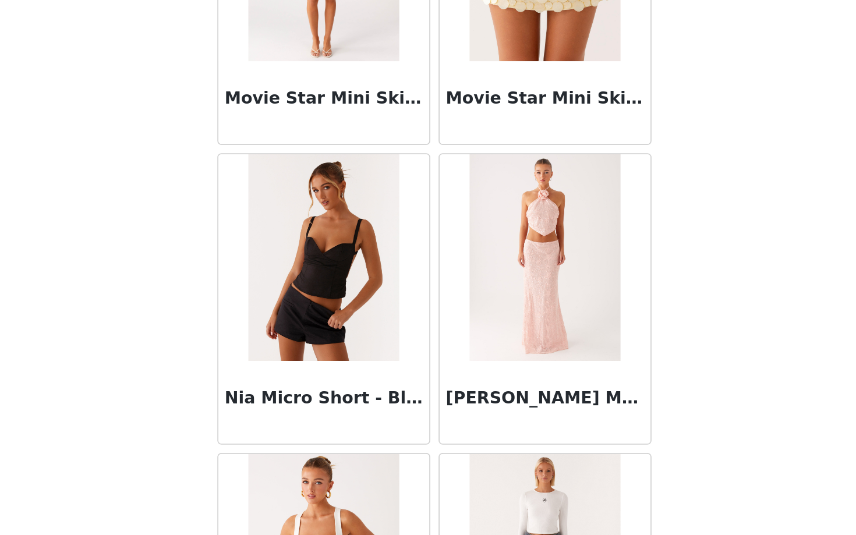
scroll to position [7676, 0]
click at [374, 416] on img at bounding box center [365, 379] width 84 height 116
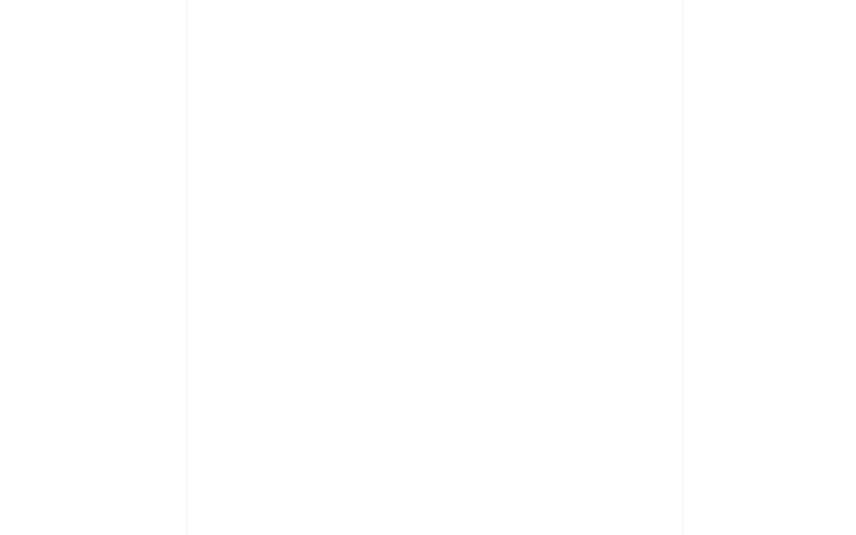
scroll to position [0, 0]
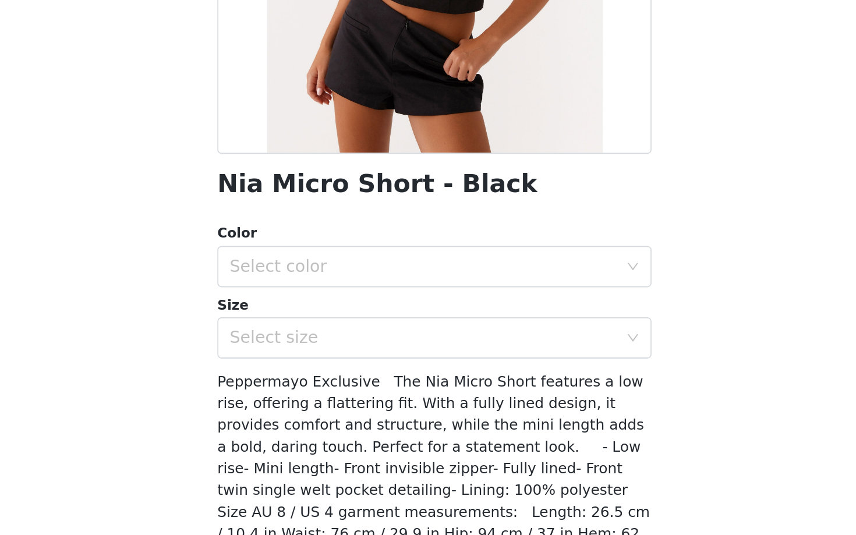
click at [398, 370] on div "Color" at bounding box center [428, 365] width 245 height 12
click at [394, 386] on div "Select color" at bounding box center [422, 384] width 218 height 12
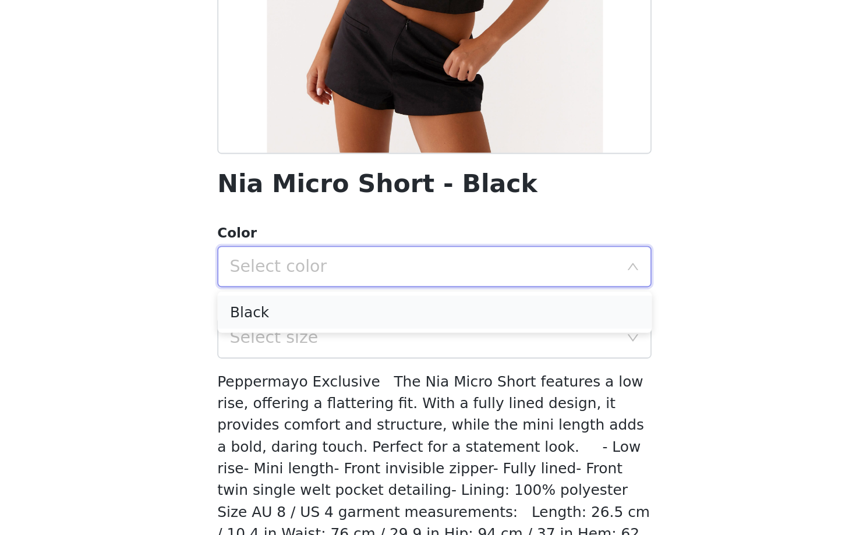
click at [376, 411] on li "Black" at bounding box center [428, 409] width 245 height 19
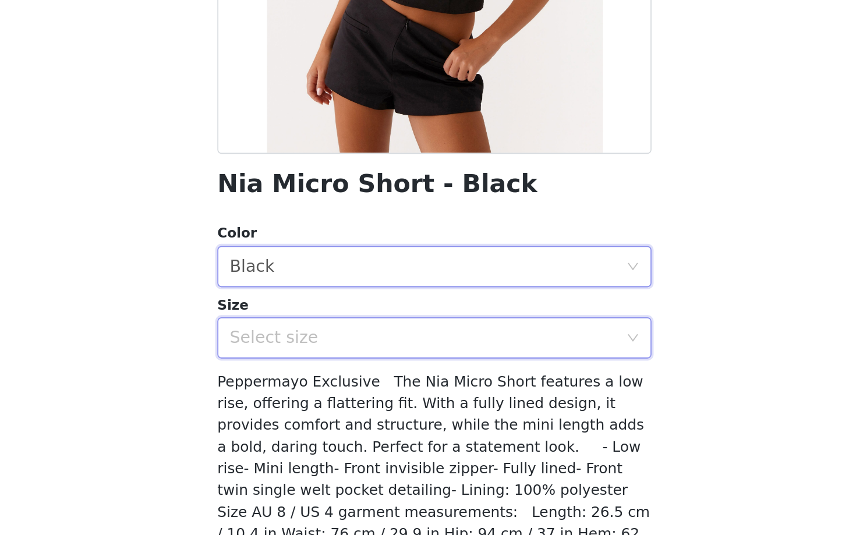
click at [369, 431] on div "Select size" at bounding box center [424, 424] width 223 height 22
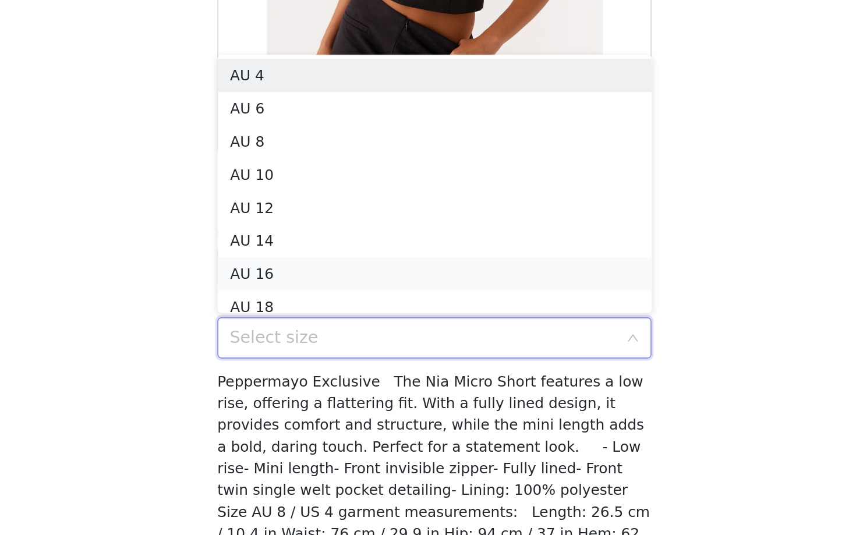
scroll to position [6, 0]
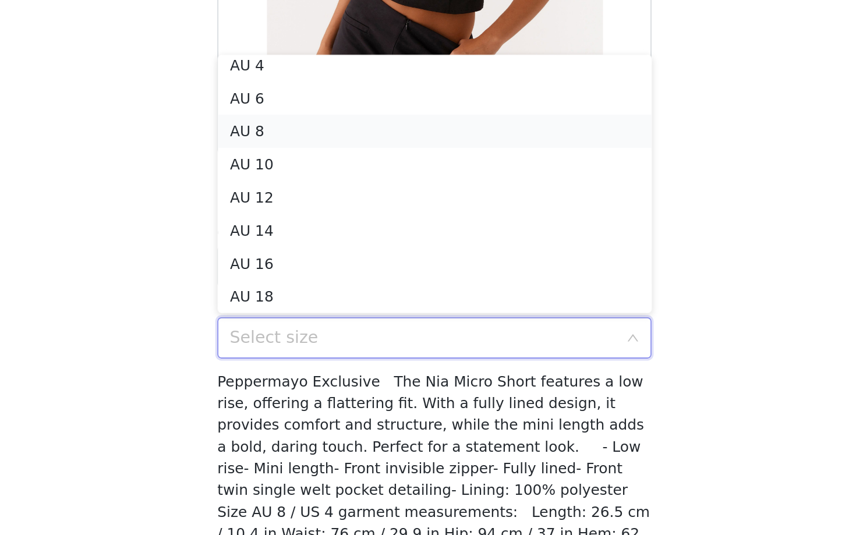
click at [360, 313] on li "AU 8" at bounding box center [428, 307] width 245 height 19
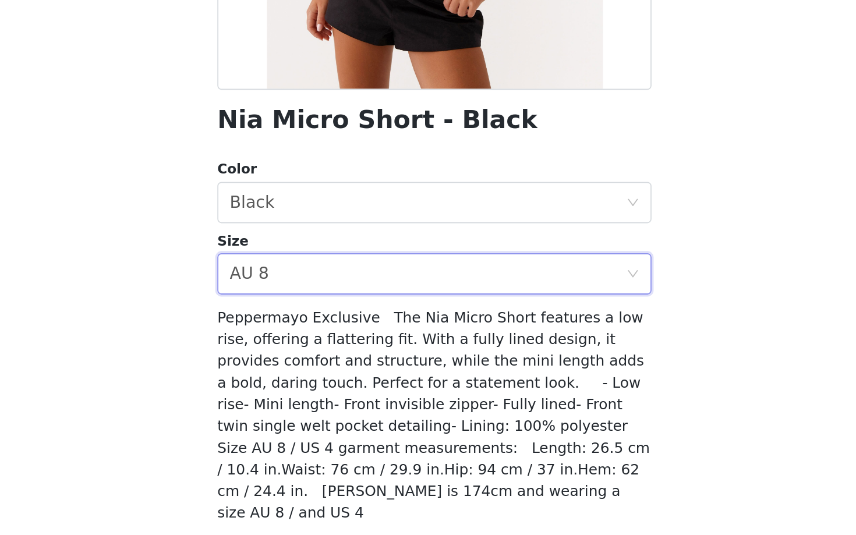
scroll to position [66, 0]
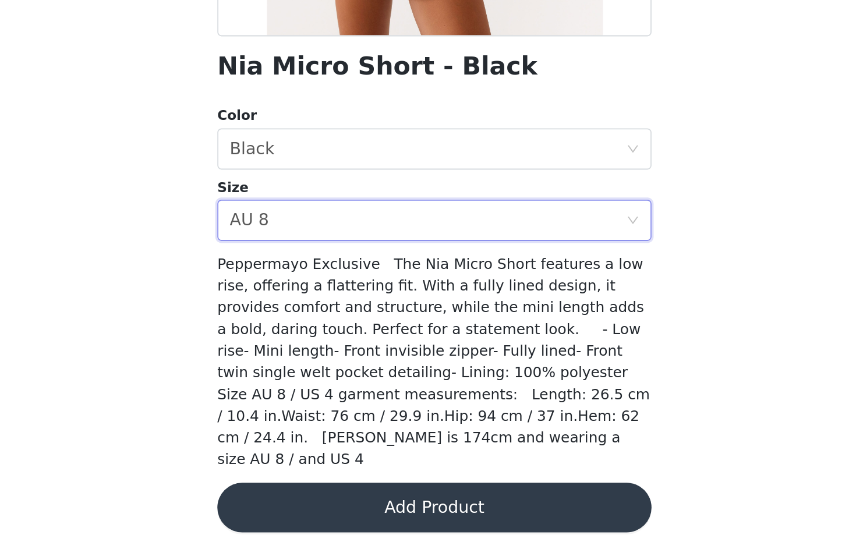
click at [473, 513] on button "Add Product" at bounding box center [428, 519] width 245 height 28
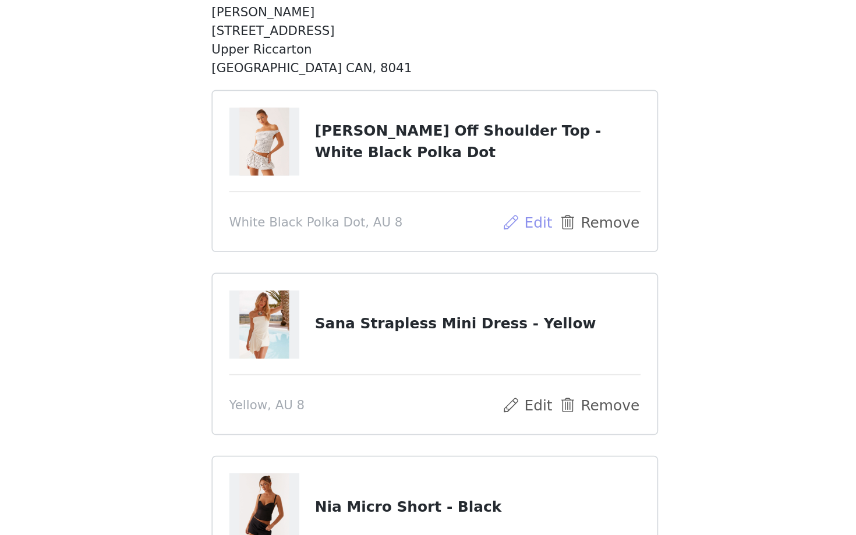
click at [487, 290] on button "Edit" at bounding box center [480, 291] width 30 height 14
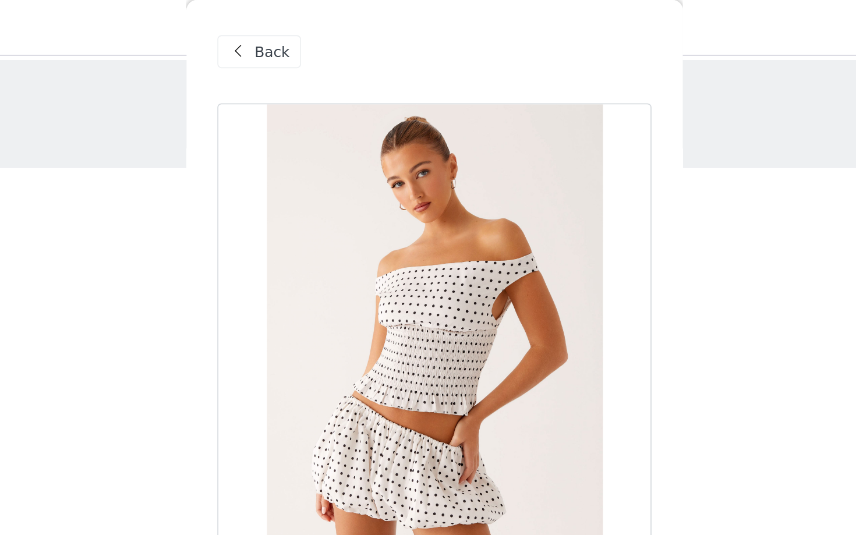
click at [348, 36] on div "Back" at bounding box center [329, 29] width 47 height 19
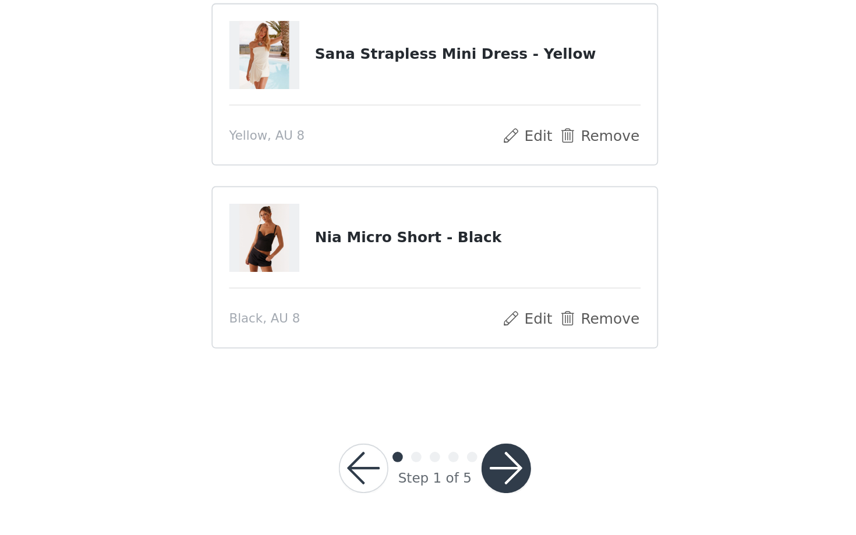
scroll to position [88, 0]
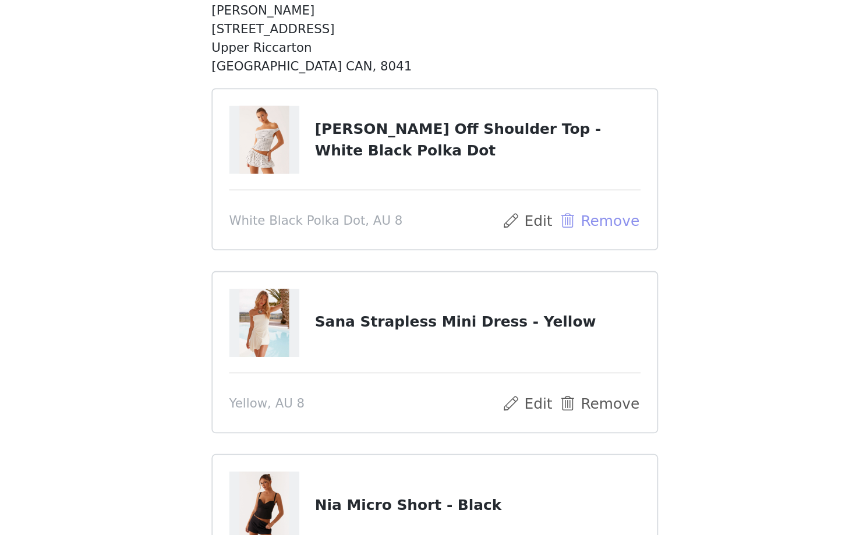
click at [519, 203] on button "Remove" at bounding box center [520, 203] width 47 height 14
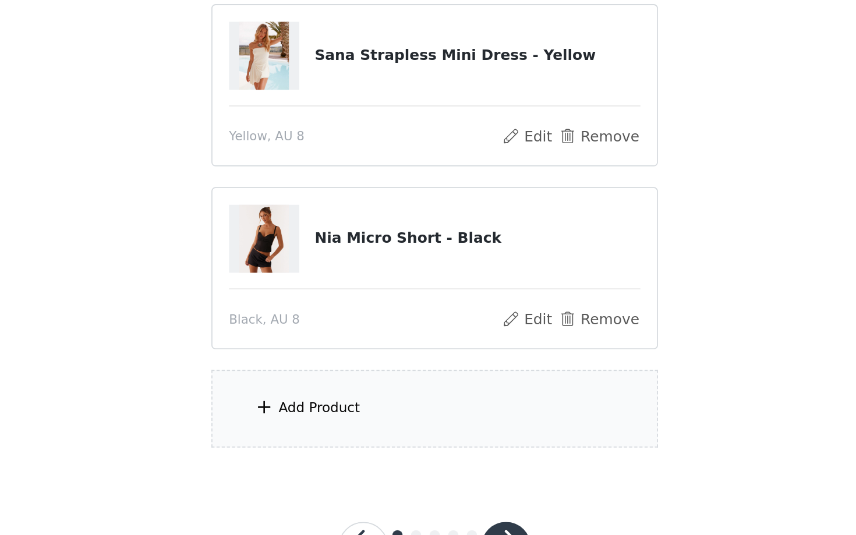
click at [375, 398] on div "Add Product" at bounding box center [428, 389] width 252 height 44
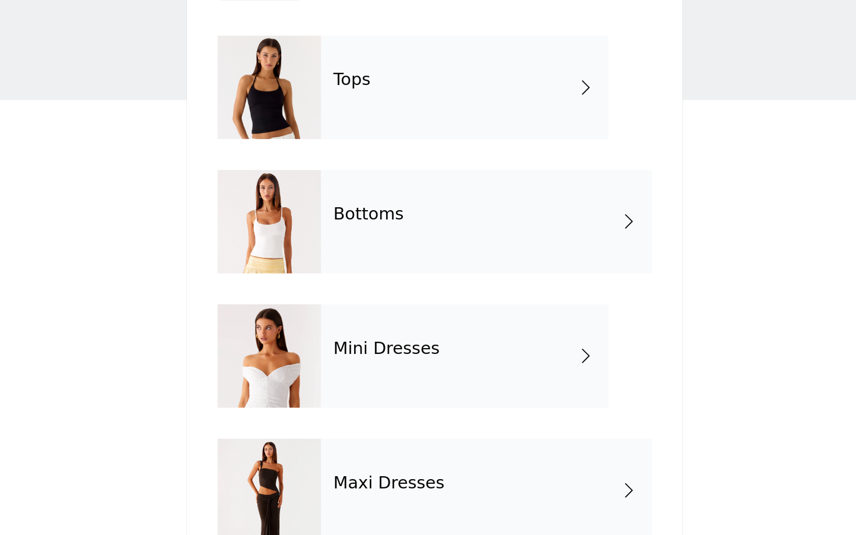
click at [408, 98] on div "Tops" at bounding box center [445, 87] width 162 height 58
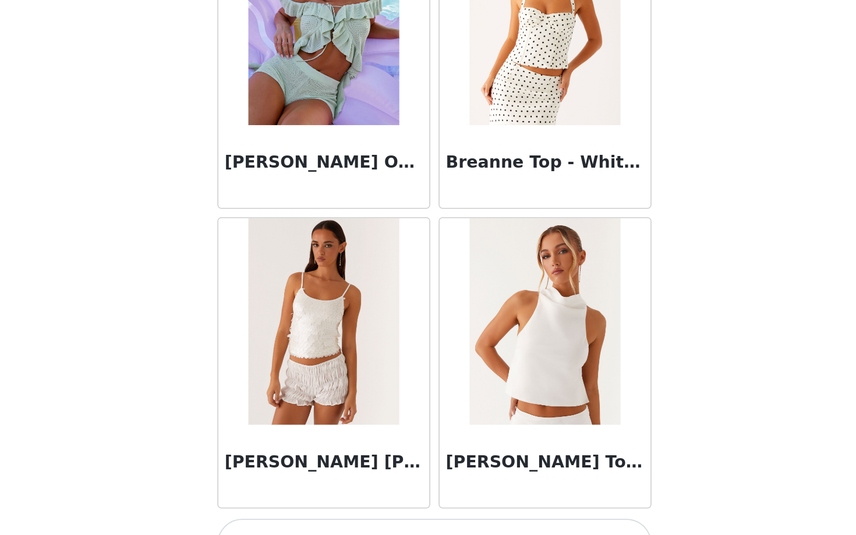
scroll to position [1247, 0]
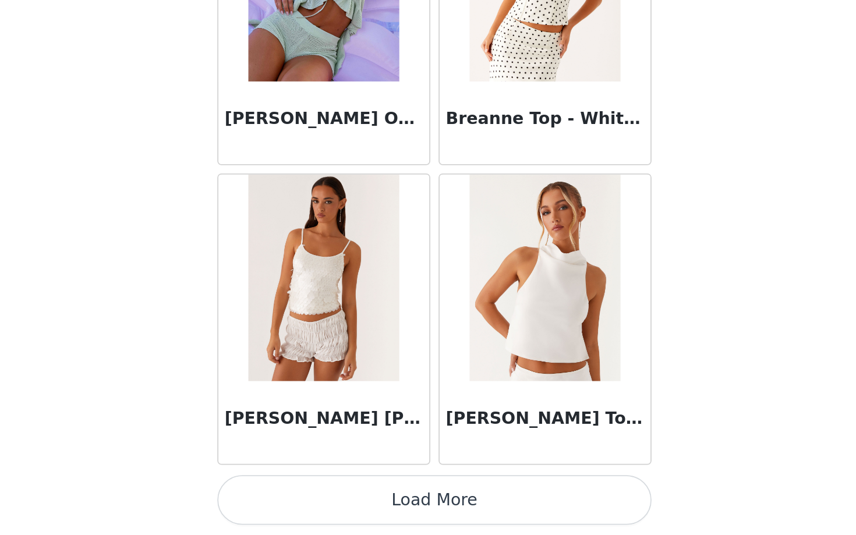
click at [518, 510] on button "Load More" at bounding box center [428, 515] width 245 height 28
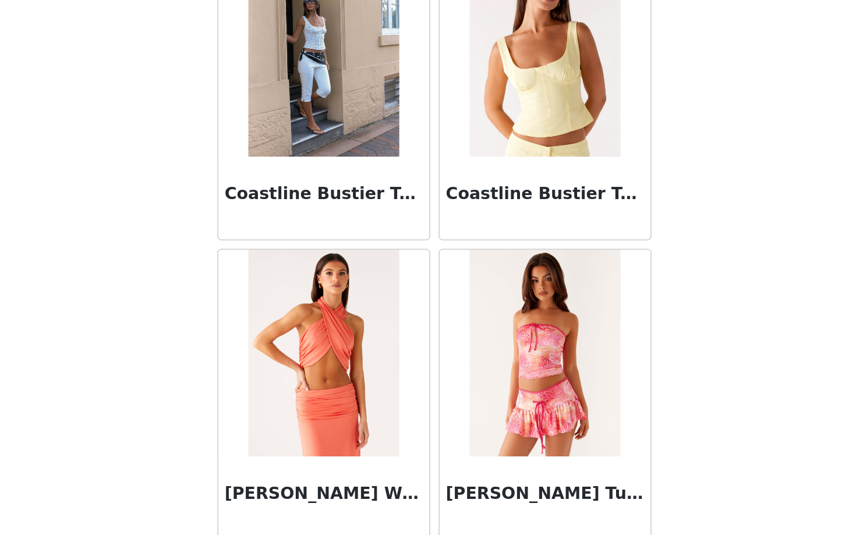
scroll to position [2936, 0]
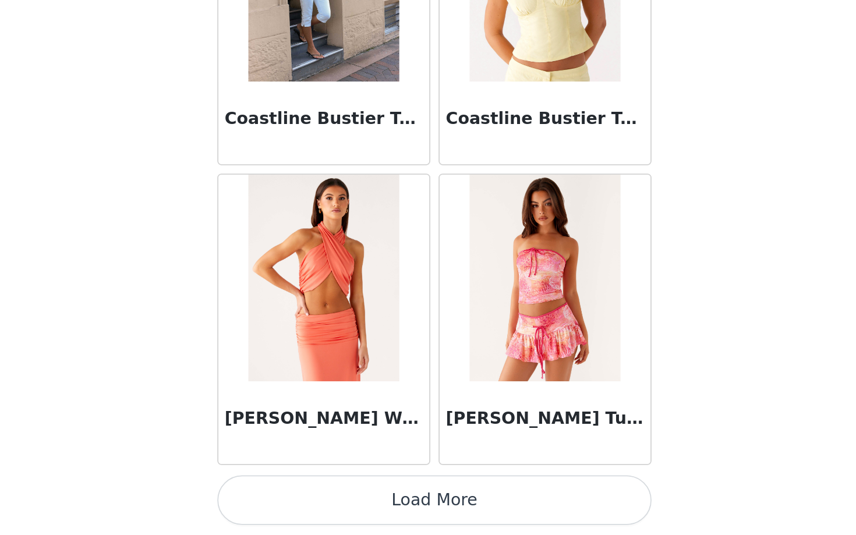
click at [518, 511] on button "Load More" at bounding box center [428, 515] width 245 height 28
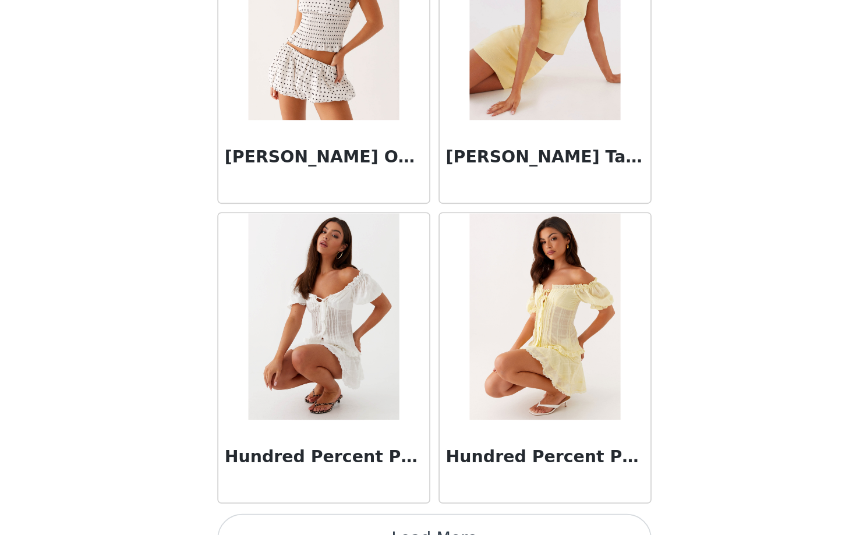
scroll to position [4621, 0]
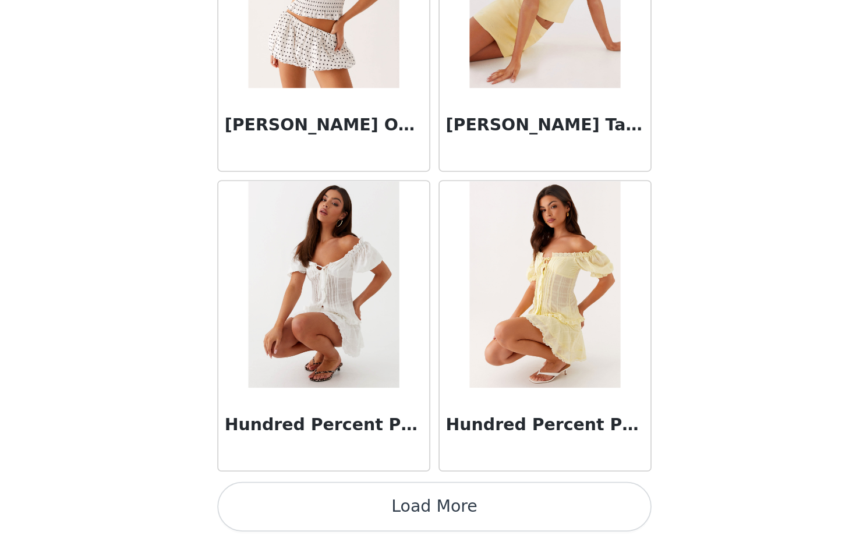
click at [453, 524] on button "Load More" at bounding box center [428, 519] width 245 height 28
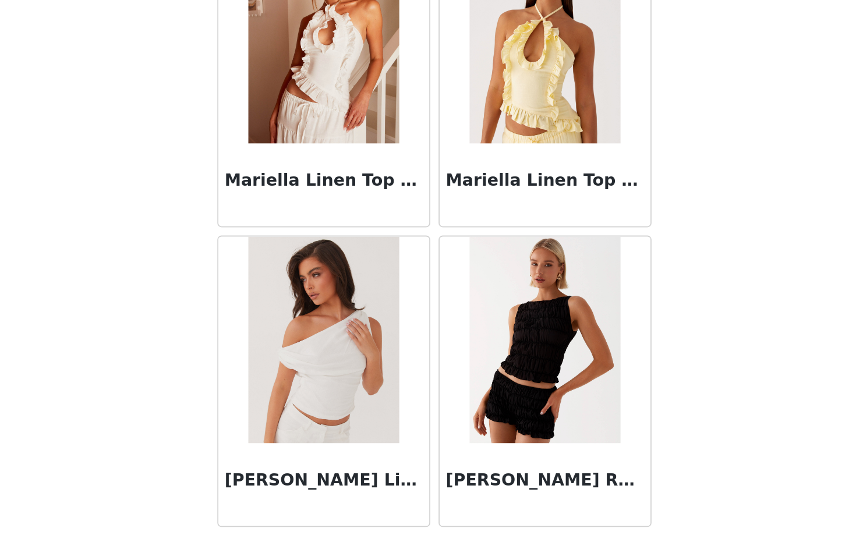
scroll to position [6313, 0]
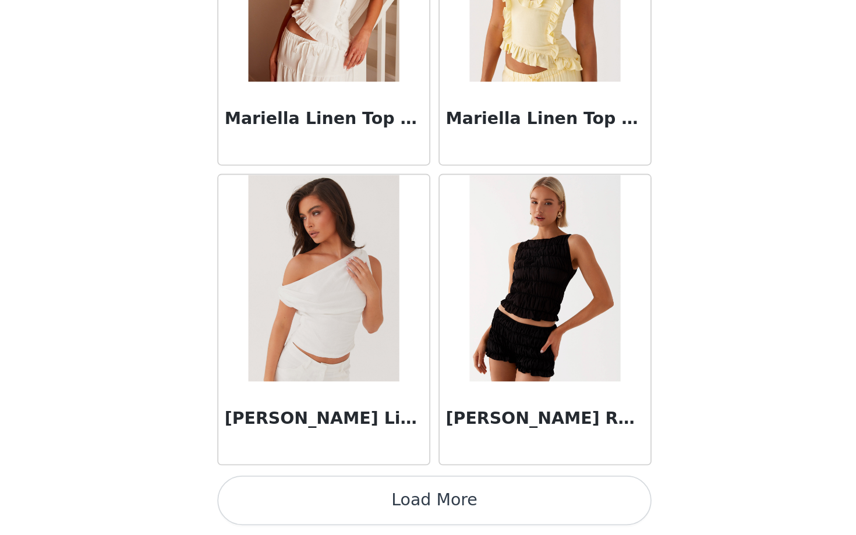
click at [500, 518] on button "Load More" at bounding box center [428, 515] width 245 height 28
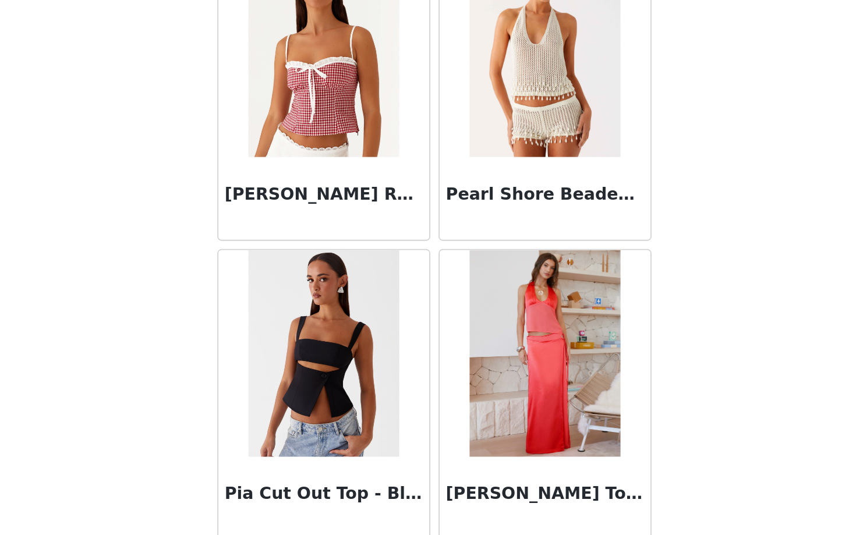
scroll to position [8002, 0]
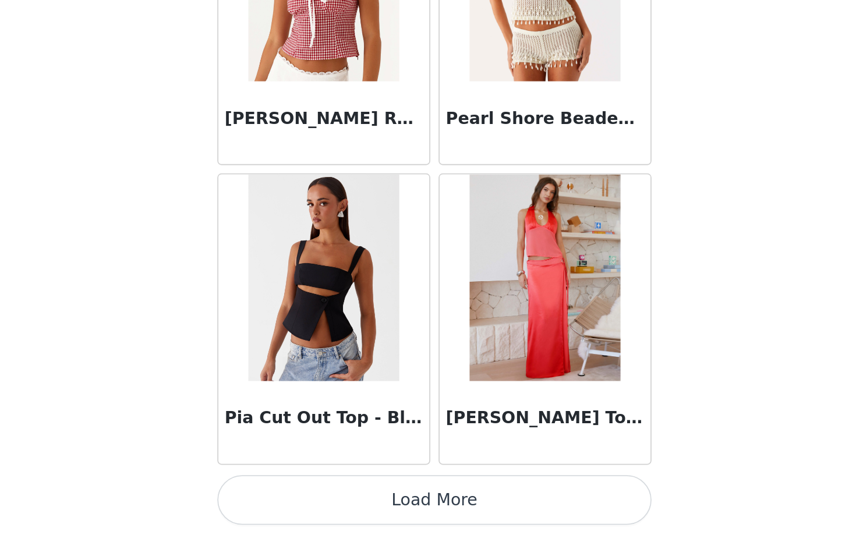
click at [513, 507] on button "Load More" at bounding box center [428, 515] width 245 height 28
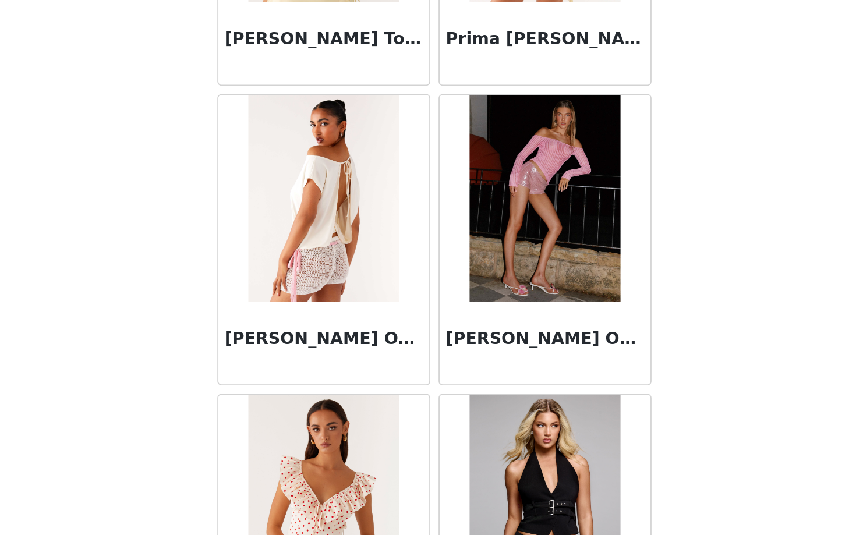
scroll to position [8378, 0]
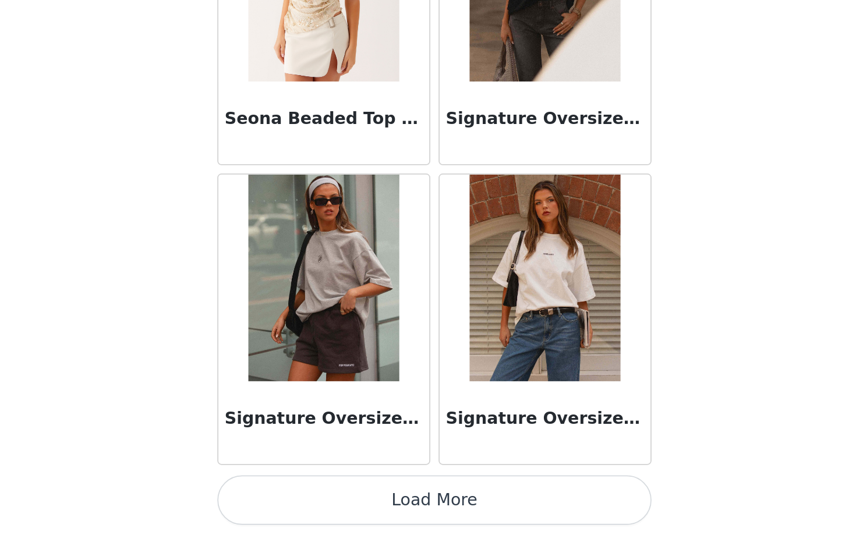
click at [506, 522] on button "Load More" at bounding box center [428, 515] width 245 height 28
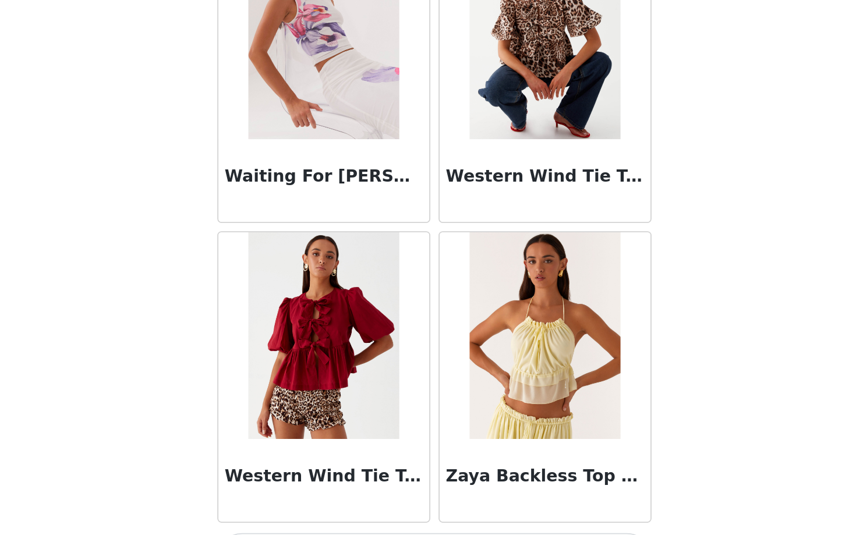
scroll to position [11380, 0]
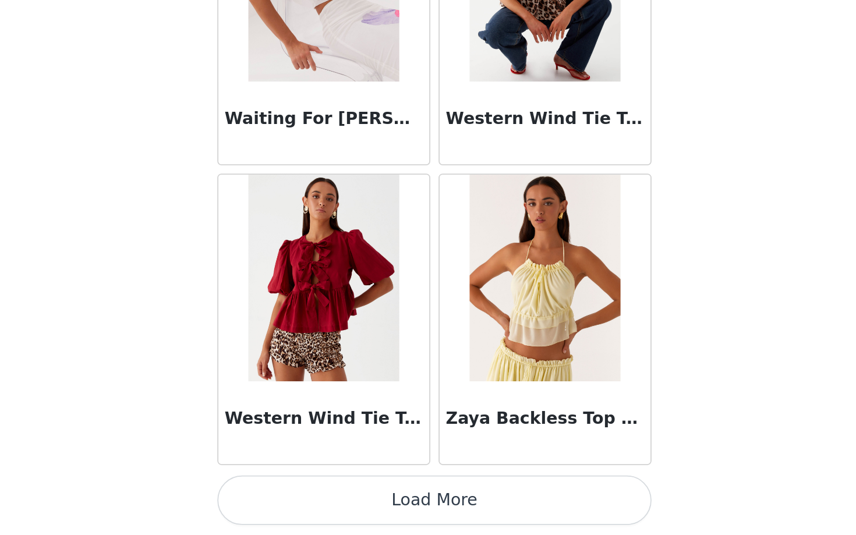
click at [514, 519] on button "Load More" at bounding box center [428, 515] width 245 height 28
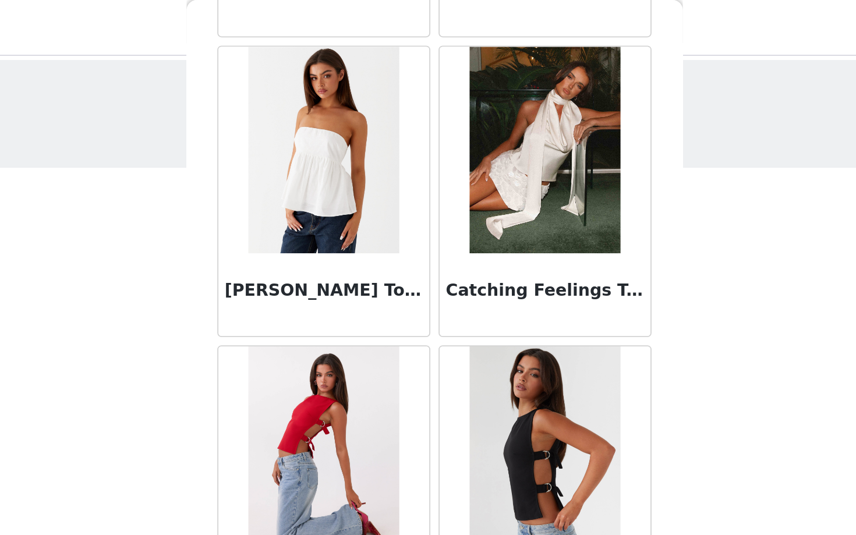
scroll to position [2051, 0]
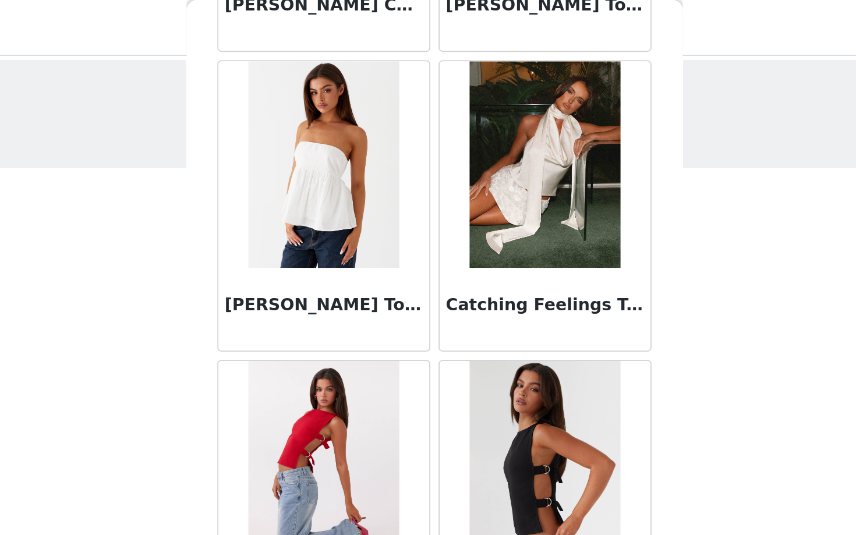
click at [424, 145] on div at bounding box center [365, 92] width 119 height 116
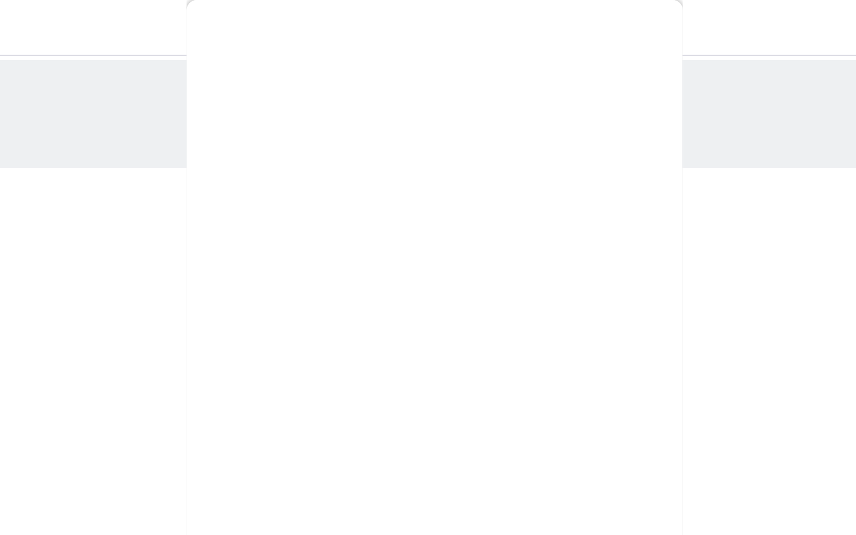
scroll to position [0, 0]
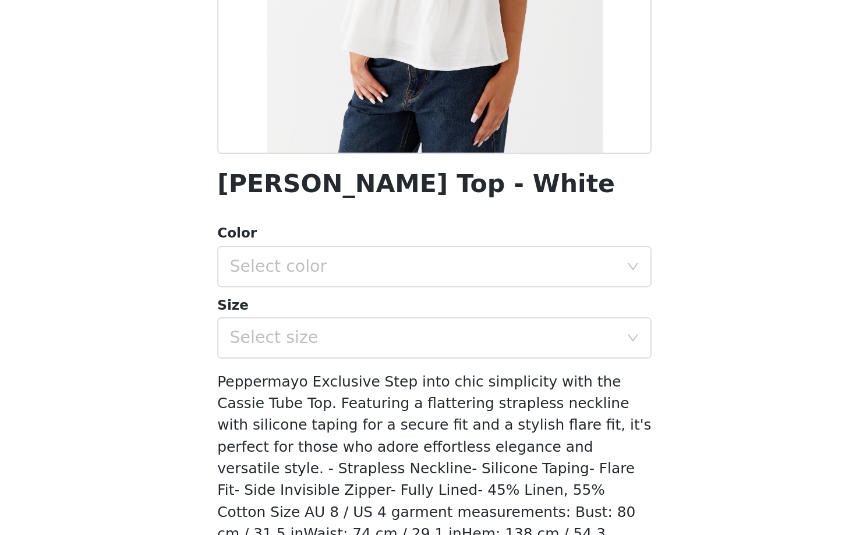
click at [428, 370] on div "Color Select color" at bounding box center [428, 377] width 245 height 36
click at [424, 389] on div "Select color" at bounding box center [424, 384] width 223 height 22
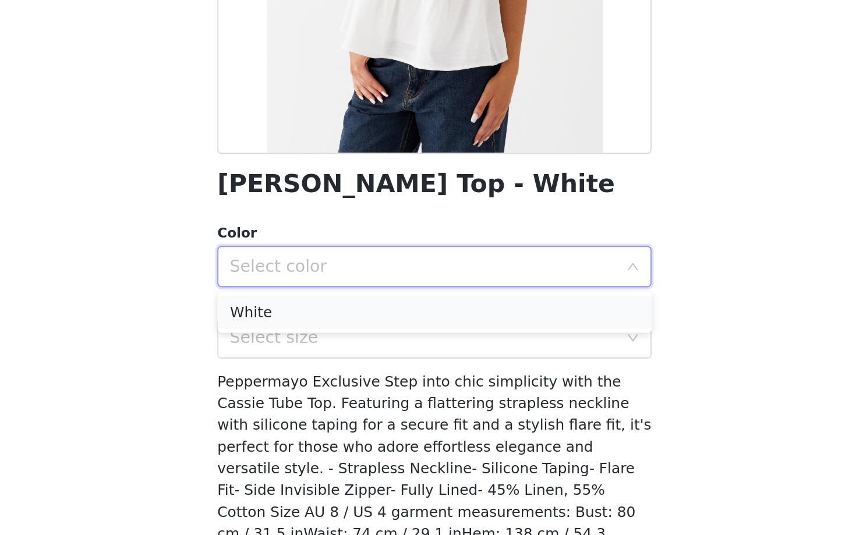
click at [415, 408] on li "White" at bounding box center [428, 409] width 245 height 19
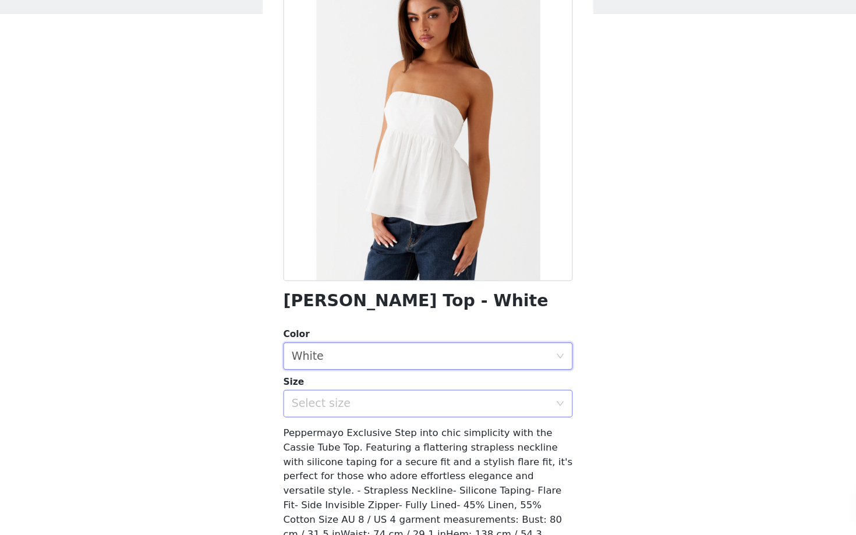
click at [404, 422] on div "Select size" at bounding box center [422, 424] width 218 height 12
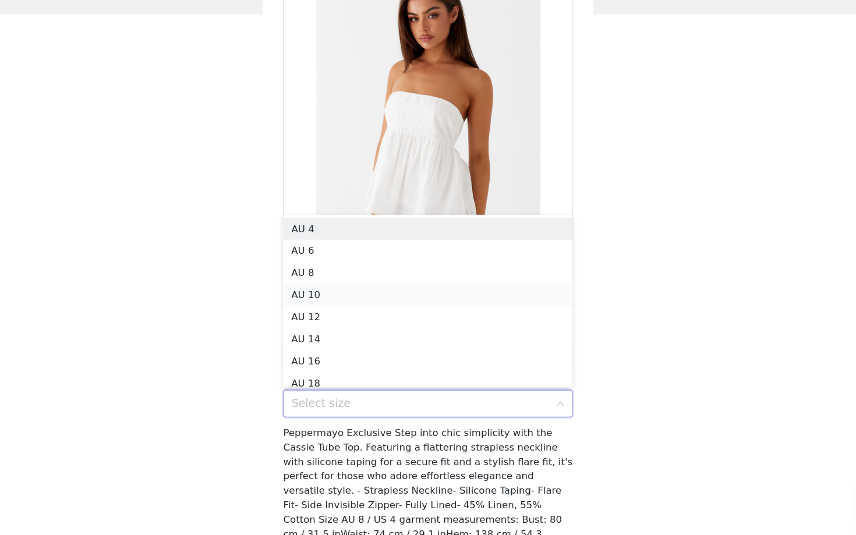
scroll to position [6, 0]
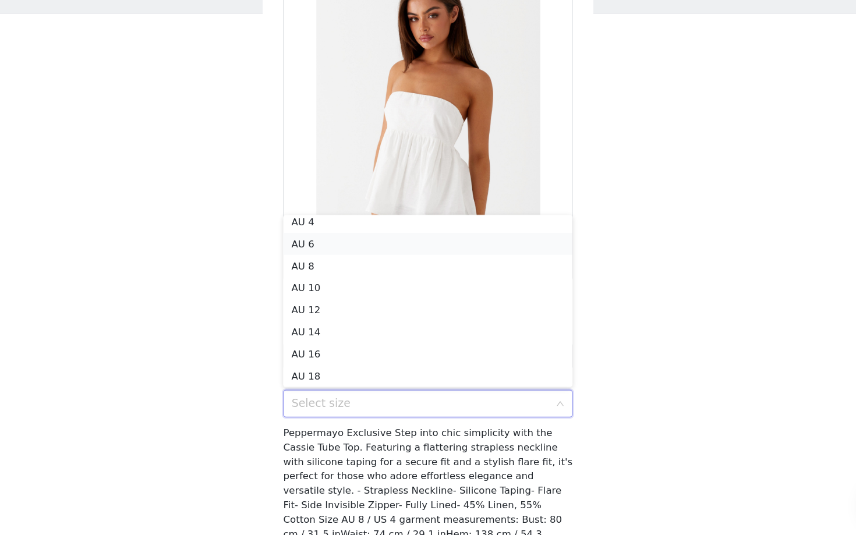
click at [400, 294] on li "AU 6" at bounding box center [428, 289] width 245 height 19
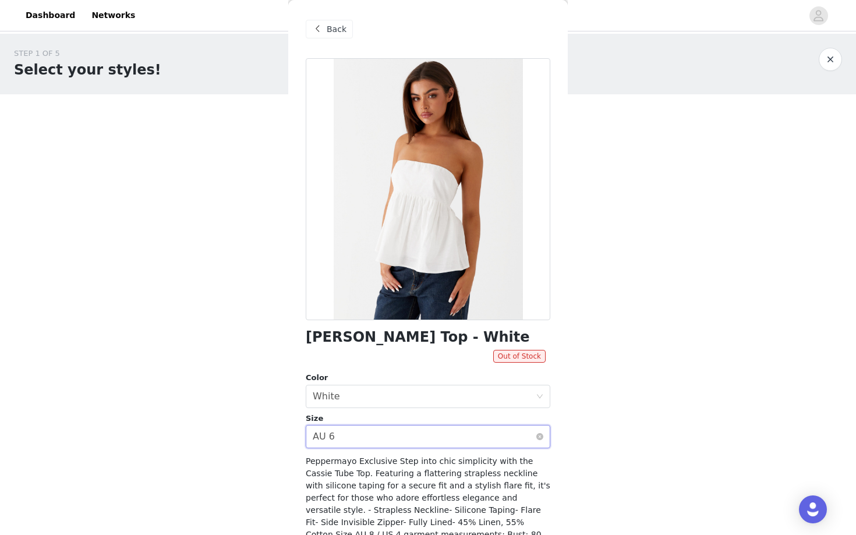
click at [379, 436] on div "Select size AU 6" at bounding box center [424, 437] width 223 height 22
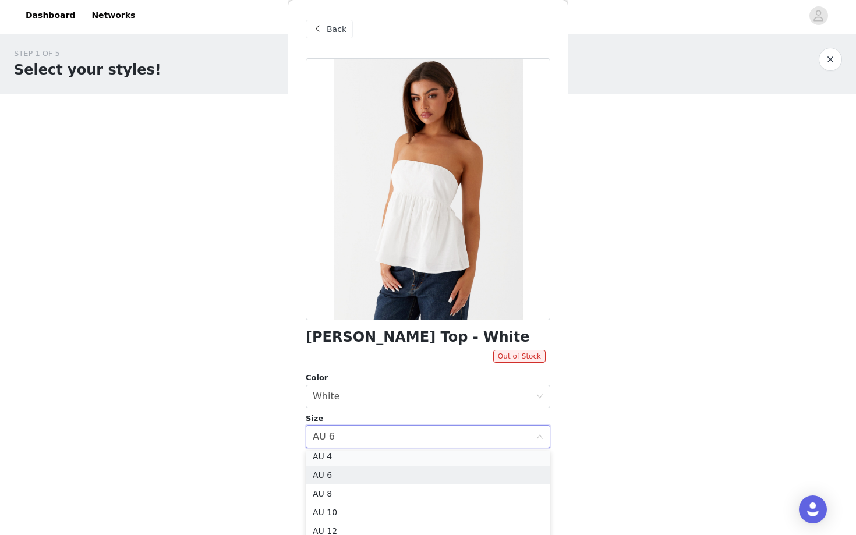
scroll to position [2, 0]
click at [345, 457] on li "AU 4" at bounding box center [428, 460] width 245 height 19
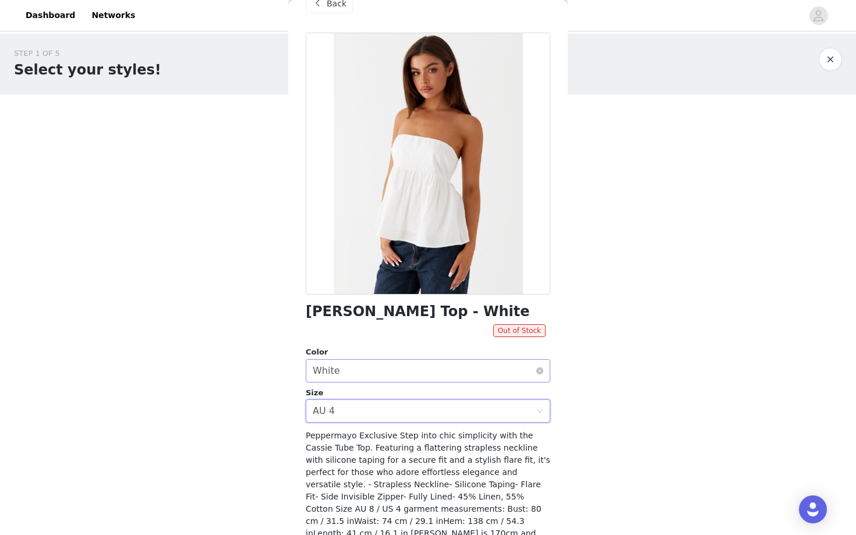
scroll to position [0, 0]
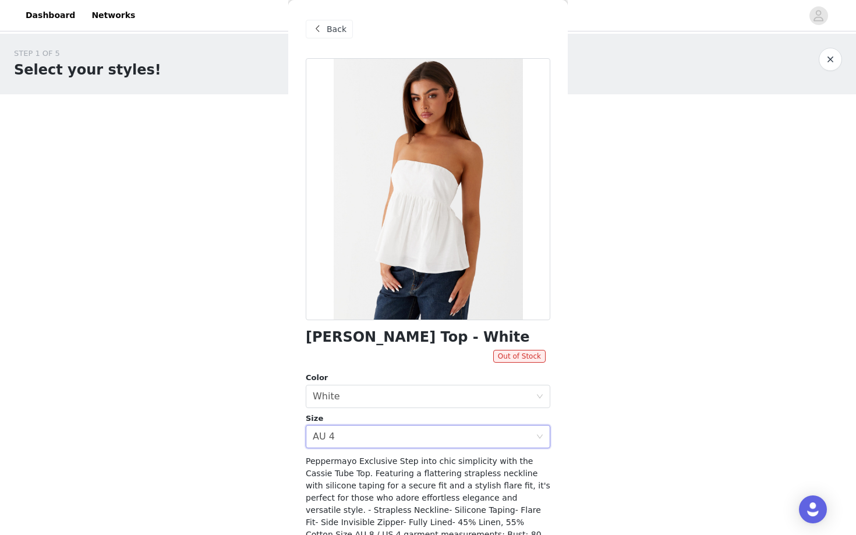
click at [342, 36] on div "Back" at bounding box center [329, 29] width 47 height 19
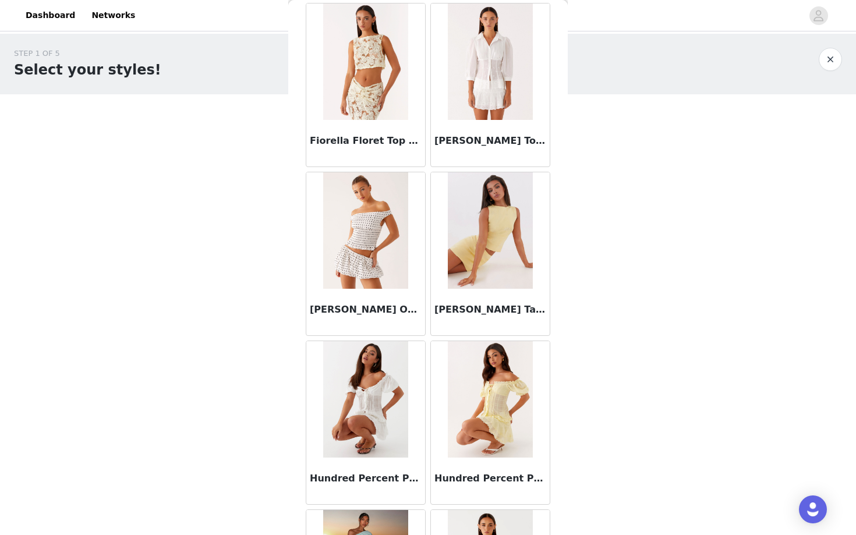
scroll to position [4565, 0]
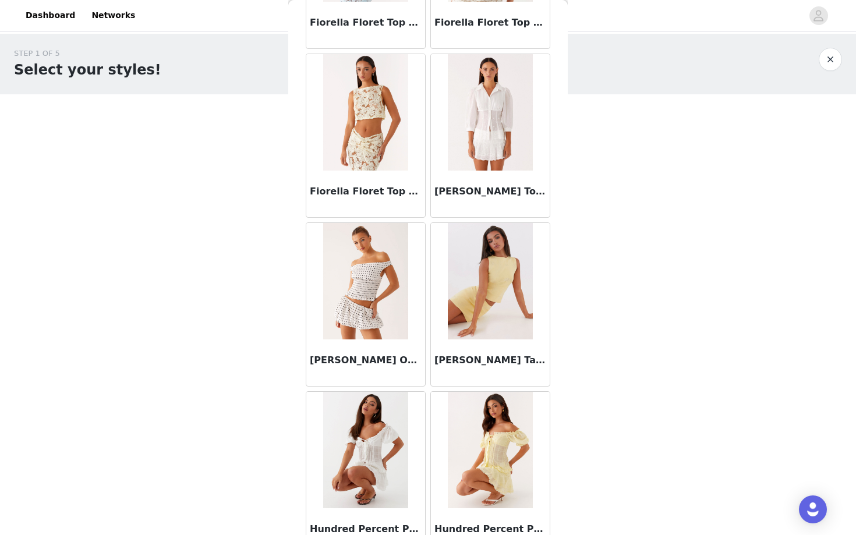
click at [370, 294] on img at bounding box center [365, 281] width 84 height 116
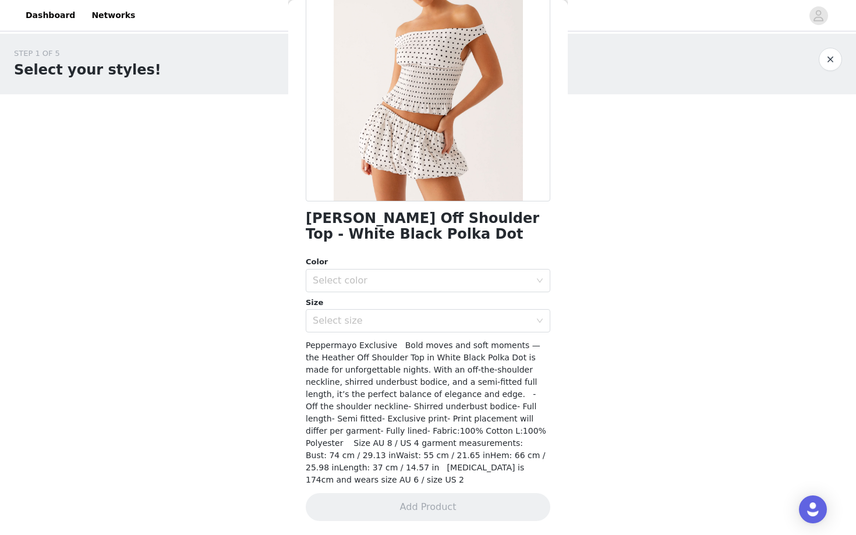
scroll to position [107, 0]
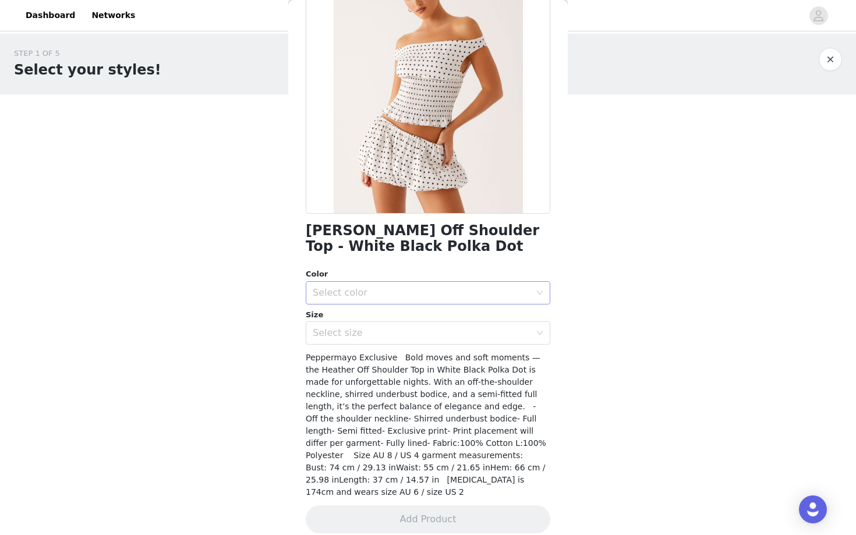
click at [412, 287] on div "Select color" at bounding box center [422, 293] width 218 height 12
click at [395, 319] on li "White Black Polka Dot" at bounding box center [428, 318] width 245 height 19
click at [384, 338] on div "Select size" at bounding box center [422, 333] width 218 height 12
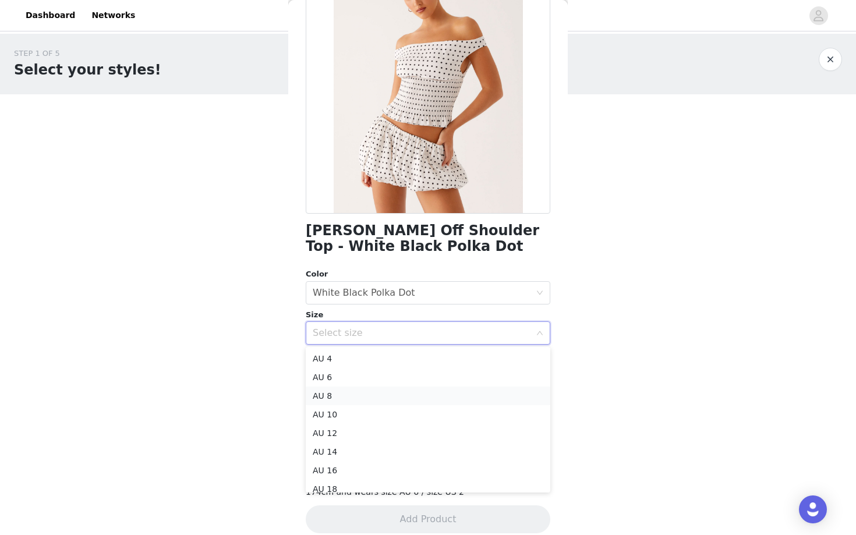
click at [355, 400] on li "AU 8" at bounding box center [428, 396] width 245 height 19
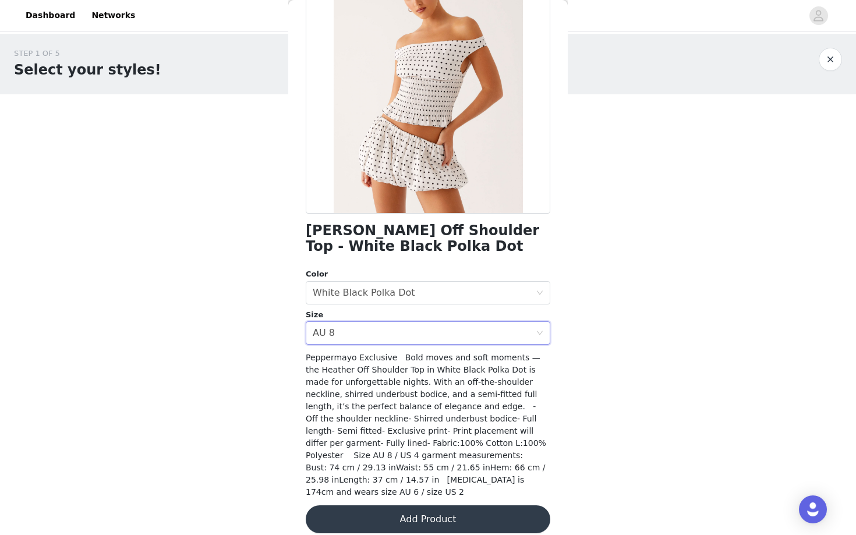
click at [390, 513] on button "Add Product" at bounding box center [428, 519] width 245 height 28
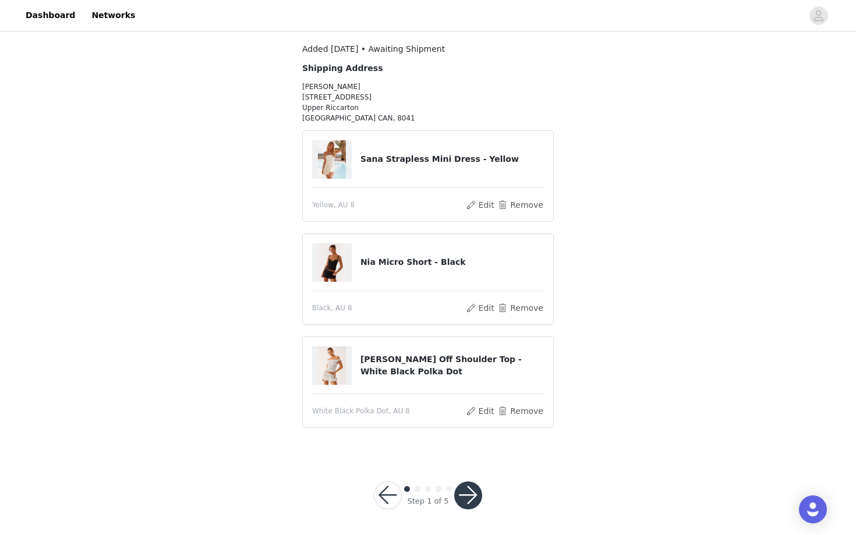
scroll to position [88, 0]
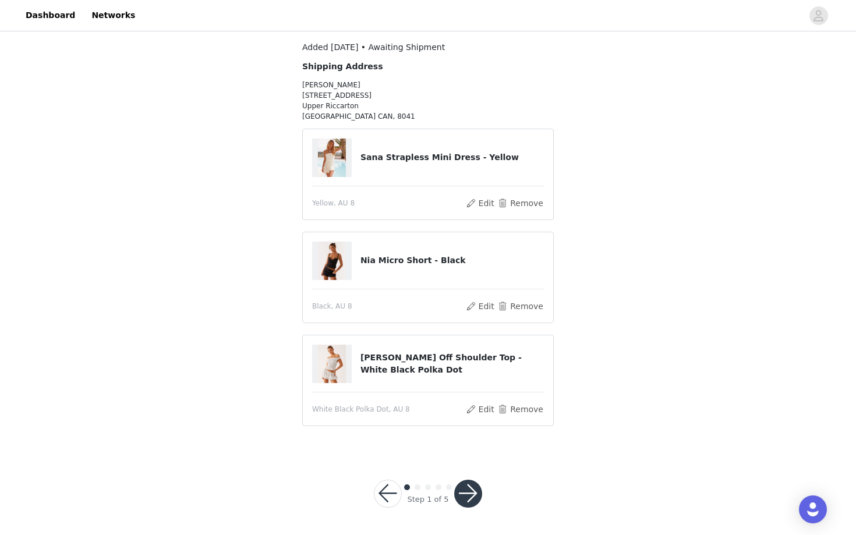
click at [466, 497] on button "button" at bounding box center [468, 494] width 28 height 28
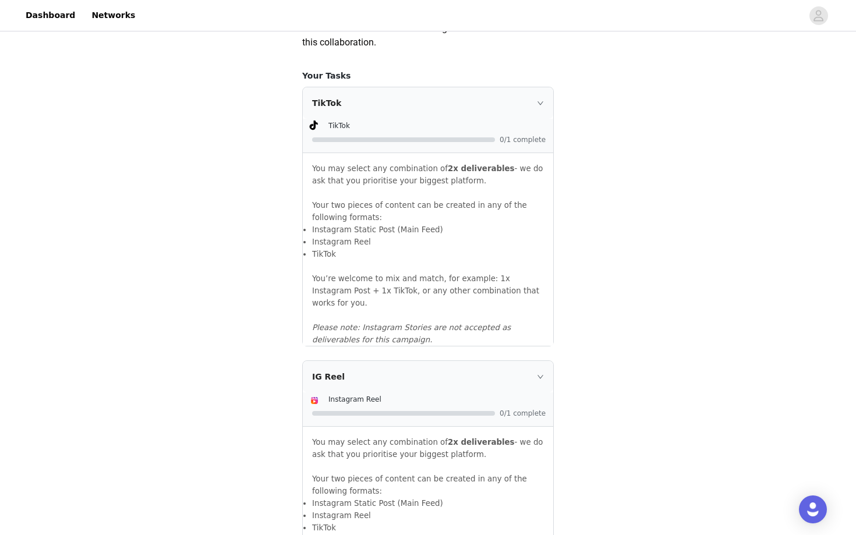
scroll to position [731, 0]
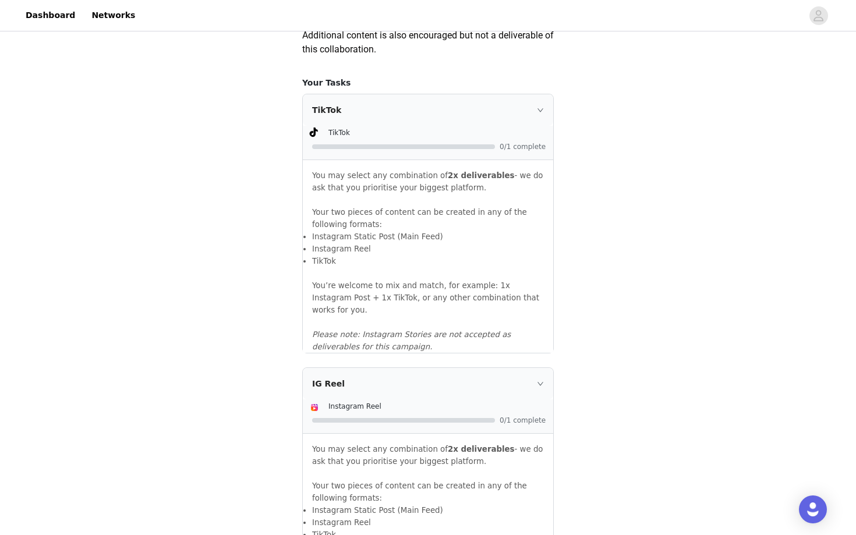
click at [540, 126] on div "TikTok" at bounding box center [428, 109] width 250 height 31
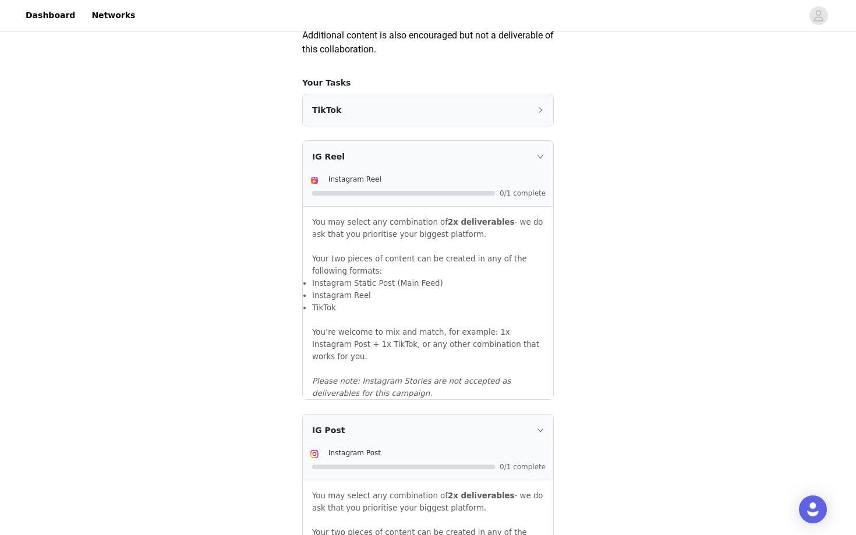
click at [540, 126] on div "TikTok" at bounding box center [428, 109] width 250 height 31
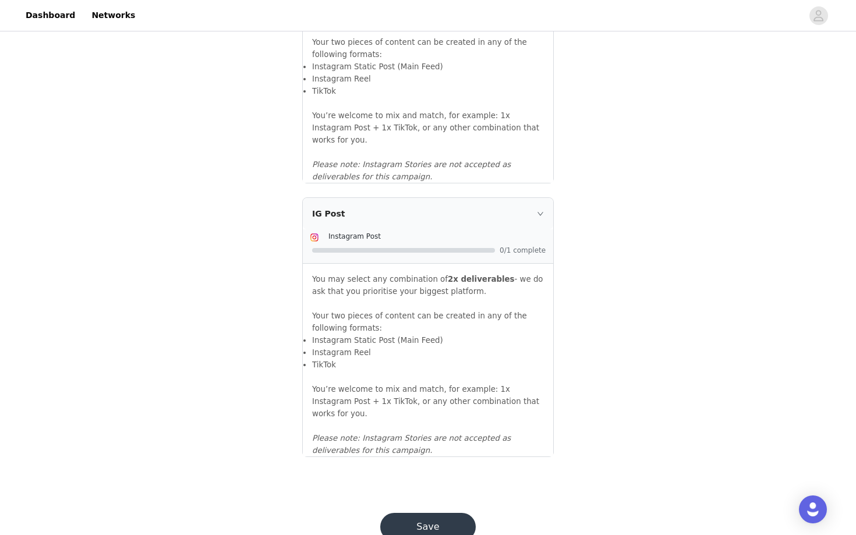
scroll to position [1186, 0]
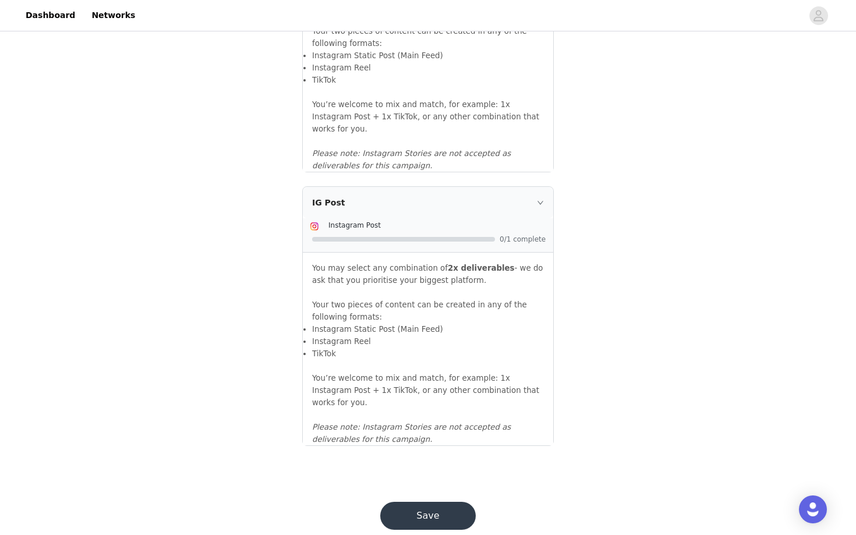
click at [419, 502] on button "Save" at bounding box center [428, 516] width 96 height 28
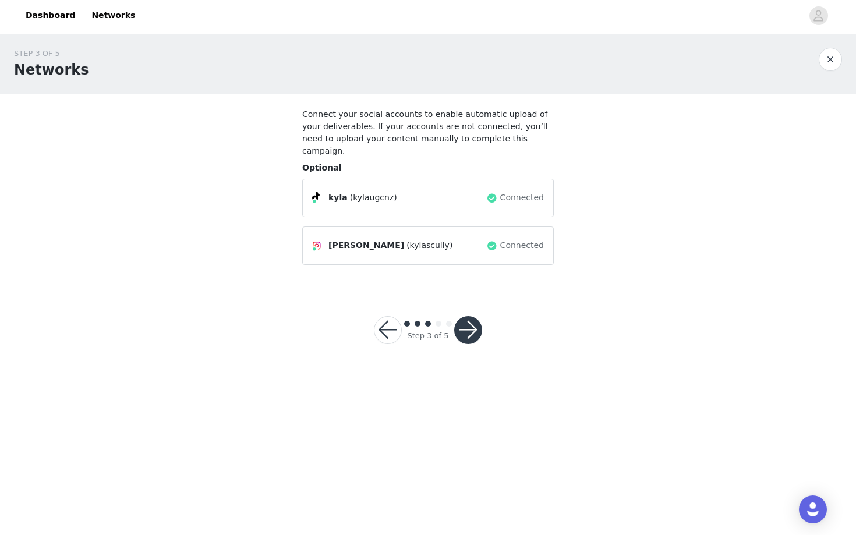
click at [469, 319] on button "button" at bounding box center [468, 330] width 28 height 28
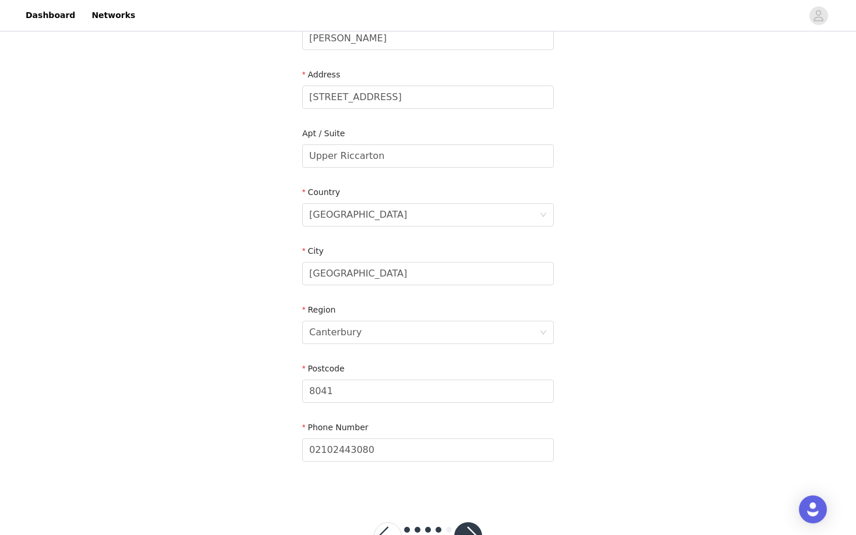
scroll to position [307, 0]
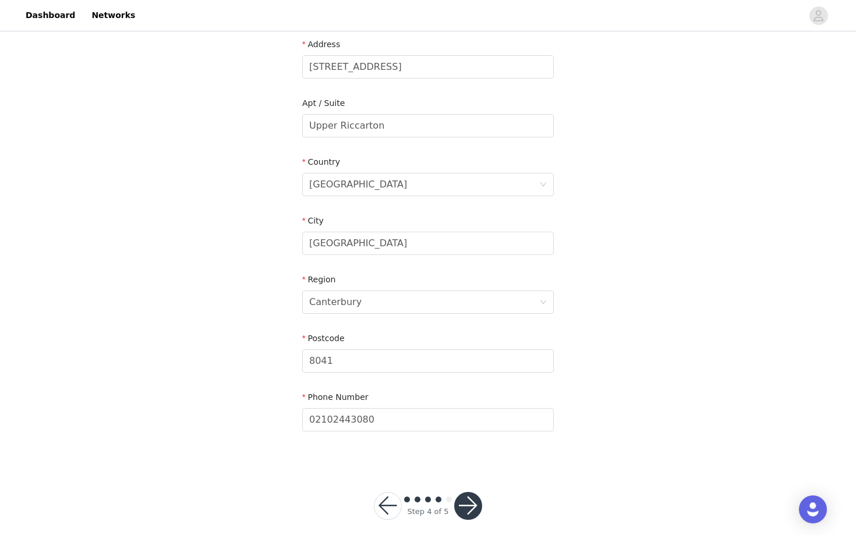
click at [466, 492] on button "button" at bounding box center [468, 506] width 28 height 28
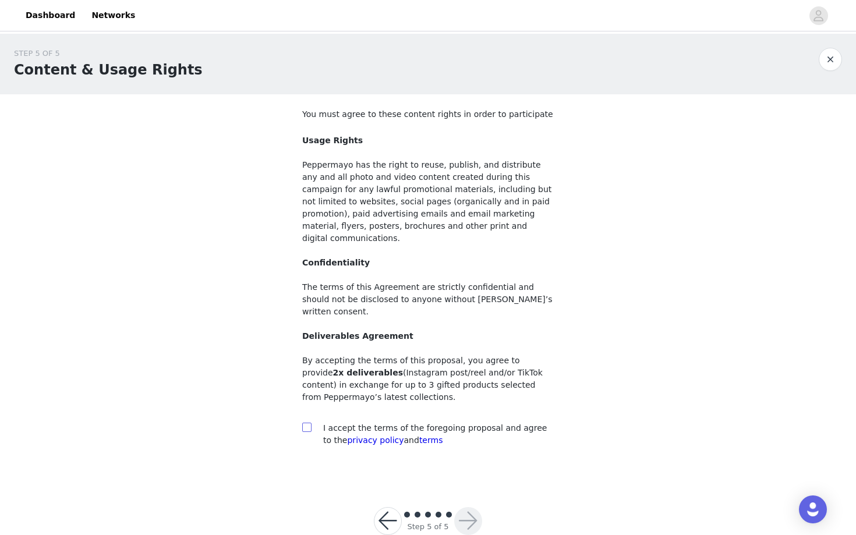
click at [305, 423] on input "checkbox" at bounding box center [306, 427] width 8 height 8
checkbox input "true"
click at [463, 507] on button "button" at bounding box center [468, 521] width 28 height 28
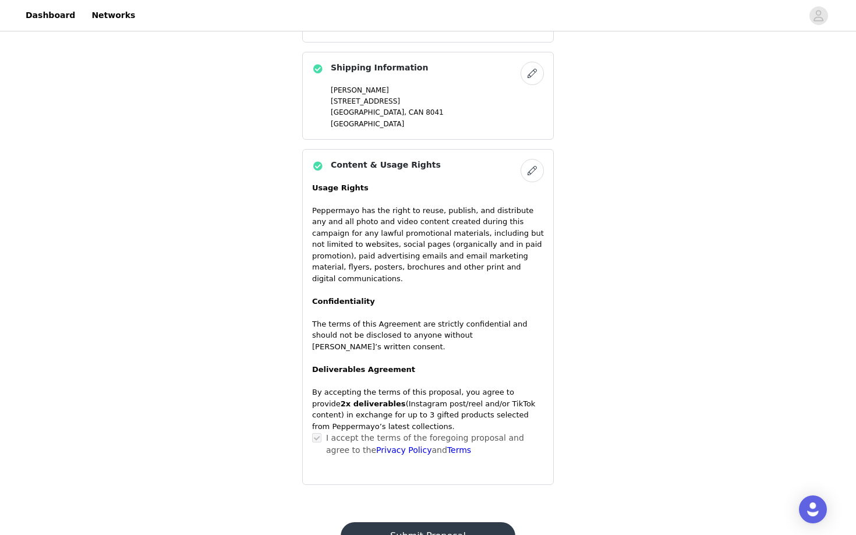
scroll to position [681, 0]
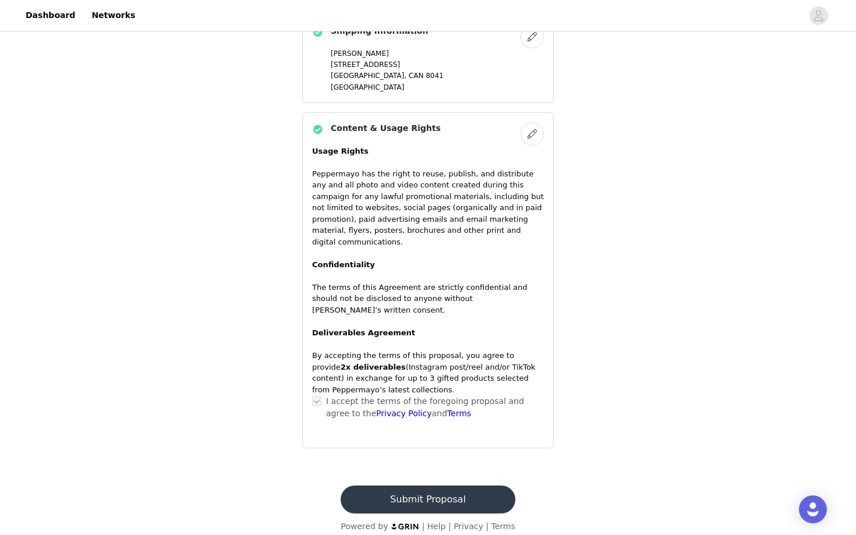
click at [400, 486] on button "Submit Proposal" at bounding box center [428, 500] width 174 height 28
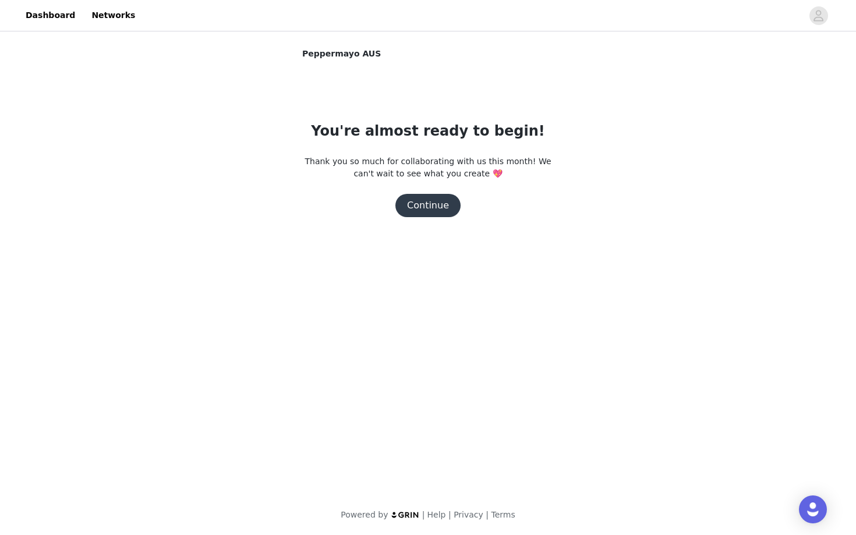
scroll to position [0, 0]
click at [424, 205] on button "Continue" at bounding box center [427, 205] width 65 height 23
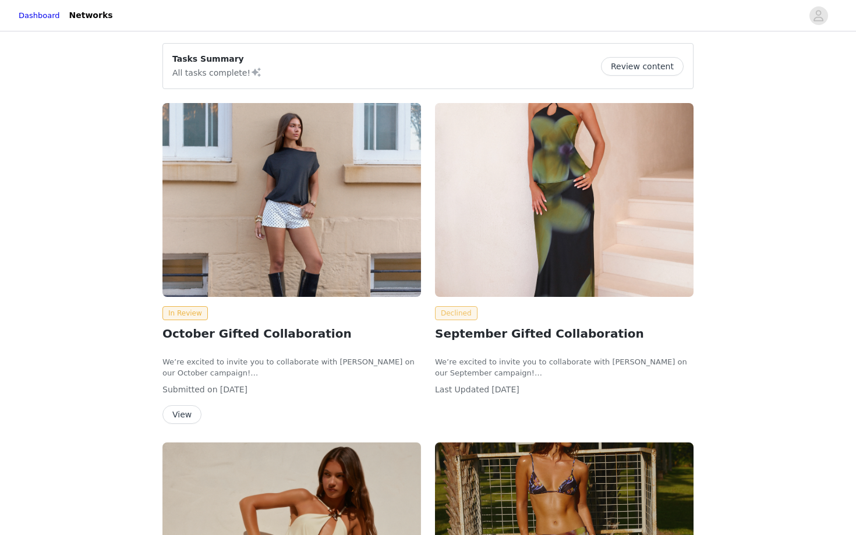
click at [452, 309] on span "Declined" at bounding box center [456, 313] width 43 height 14
